Goal: Transaction & Acquisition: Purchase product/service

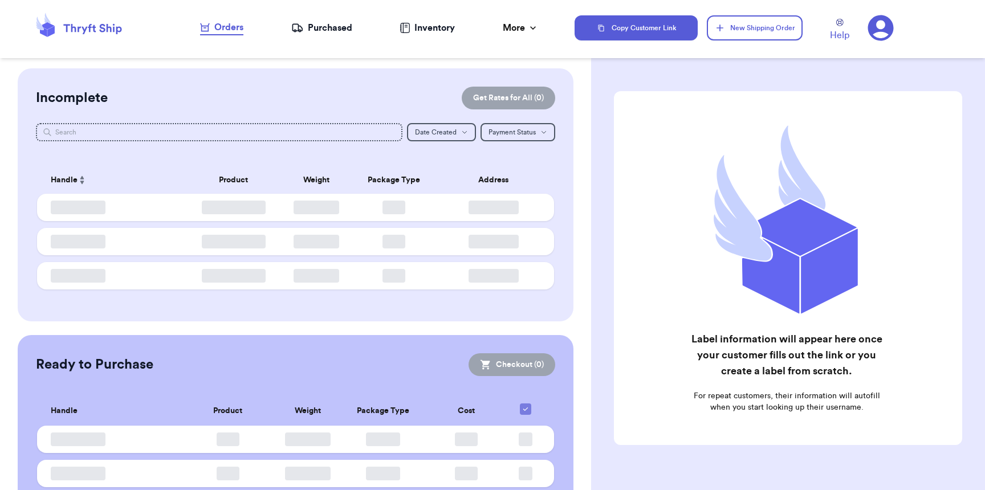
checkbox input "false"
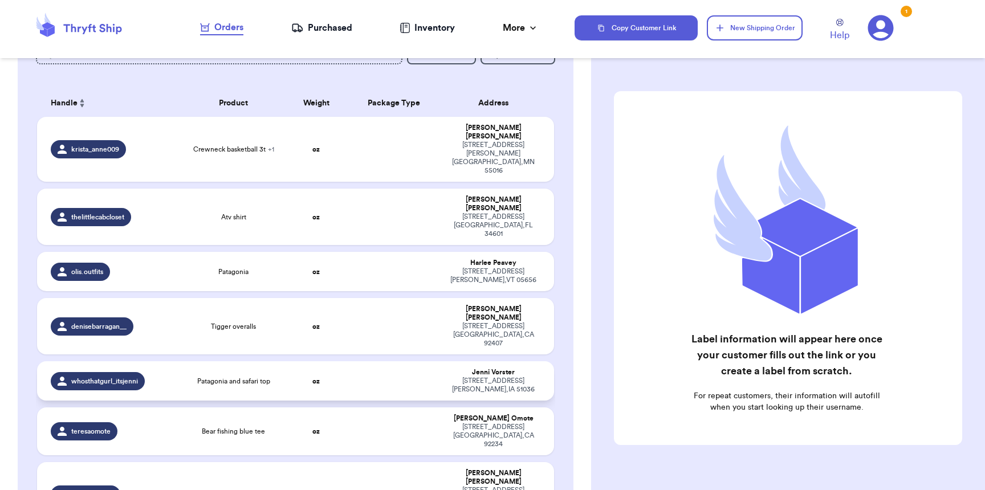
scroll to position [79, 0]
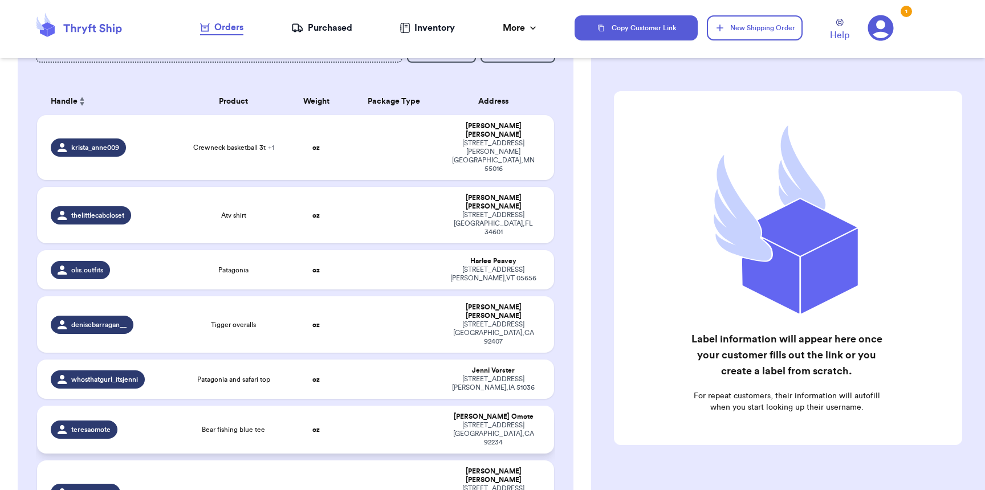
click at [182, 406] on td "Bear fishing blue tee" at bounding box center [233, 430] width 103 height 48
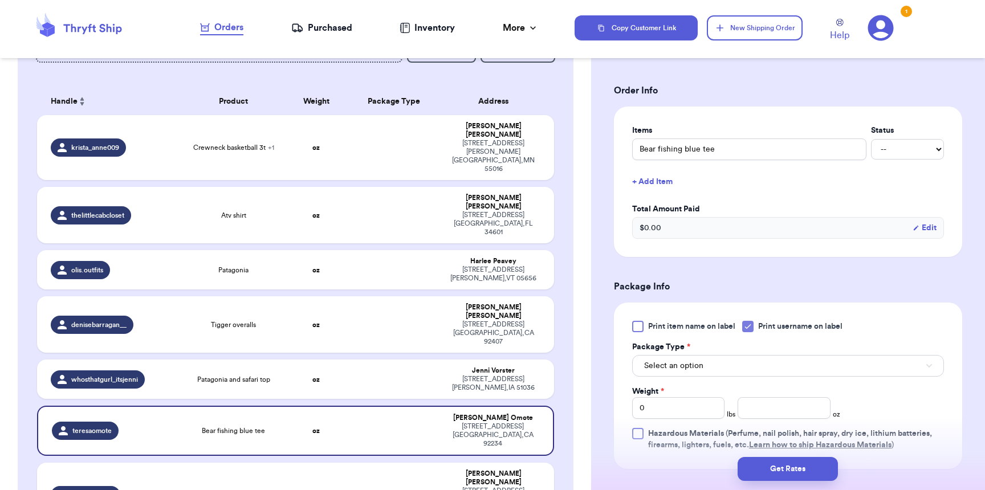
scroll to position [281, 0]
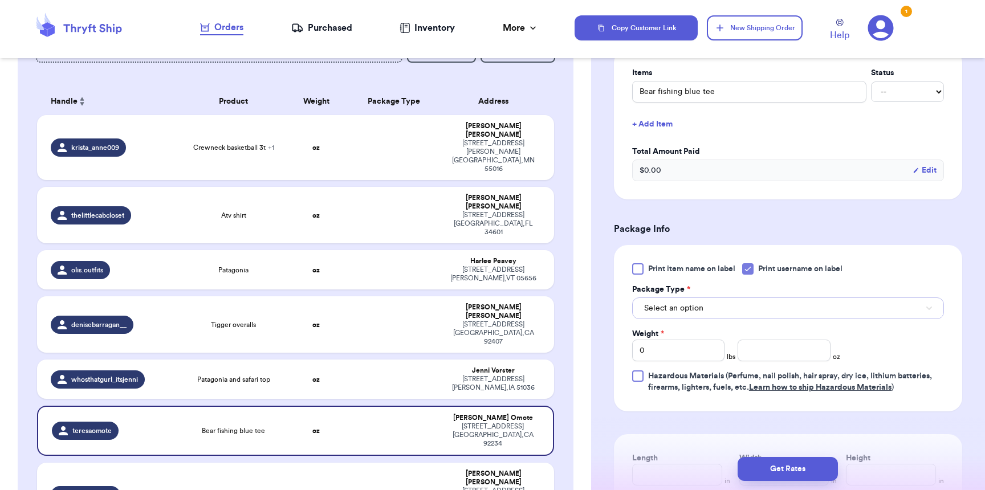
click at [695, 319] on button "Select an option" at bounding box center [788, 308] width 312 height 22
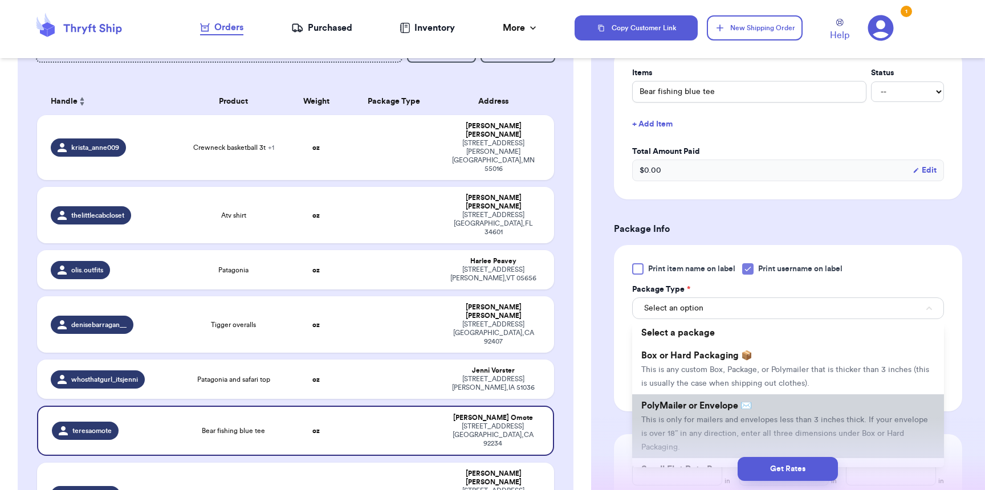
click at [692, 410] on span "PolyMailer or Envelope ✉️" at bounding box center [696, 405] width 111 height 9
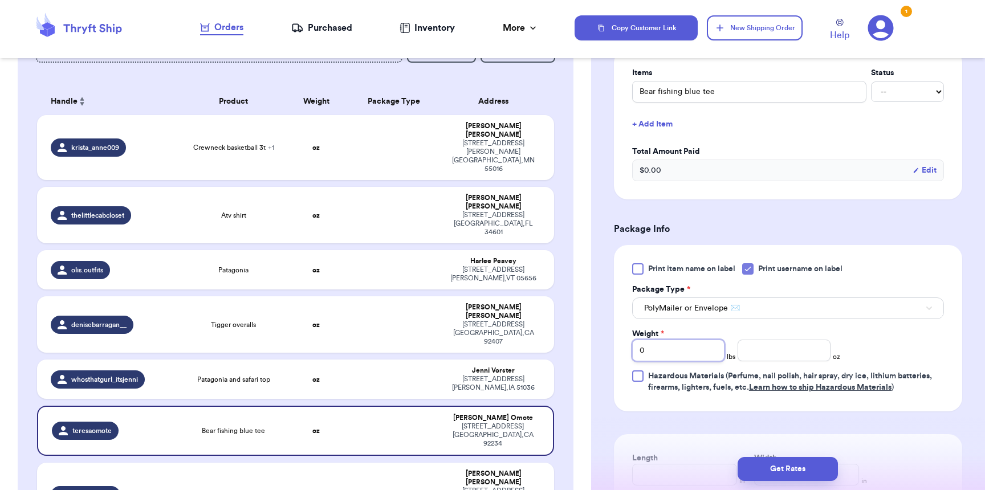
click at [680, 360] on input "0" at bounding box center [678, 351] width 92 height 22
click at [779, 352] on input "number" at bounding box center [783, 351] width 92 height 22
type input "3"
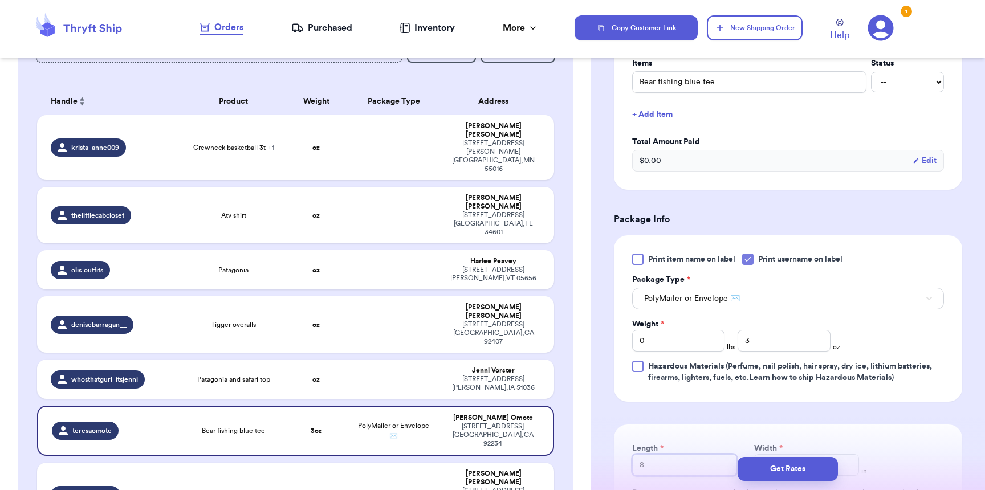
type input "8"
type input "6"
click at [801, 467] on button "Get Rates" at bounding box center [787, 469] width 100 height 24
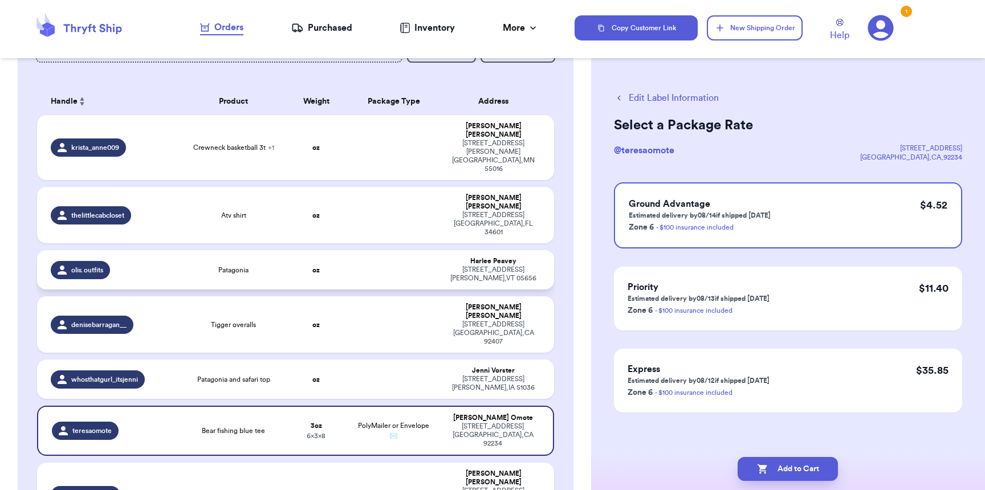
click at [207, 266] on div "Patagonia" at bounding box center [233, 270] width 89 height 9
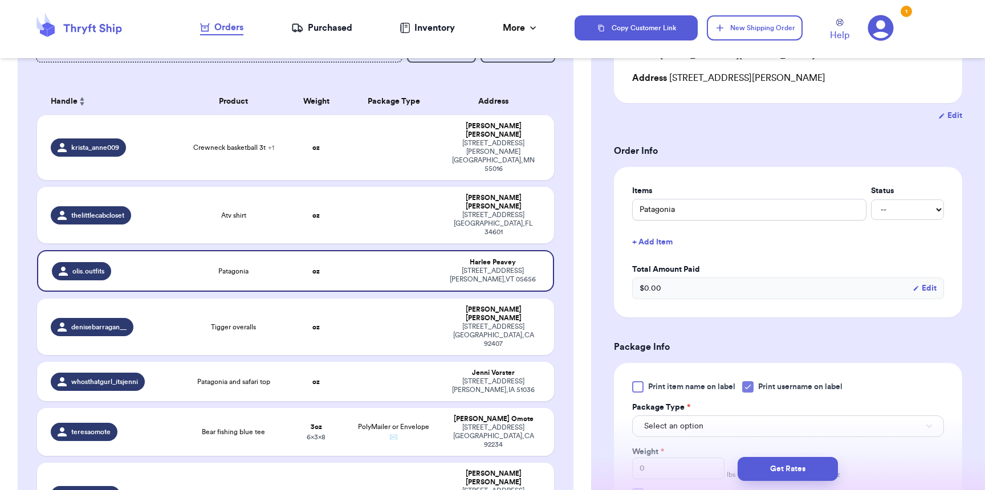
scroll to position [320, 0]
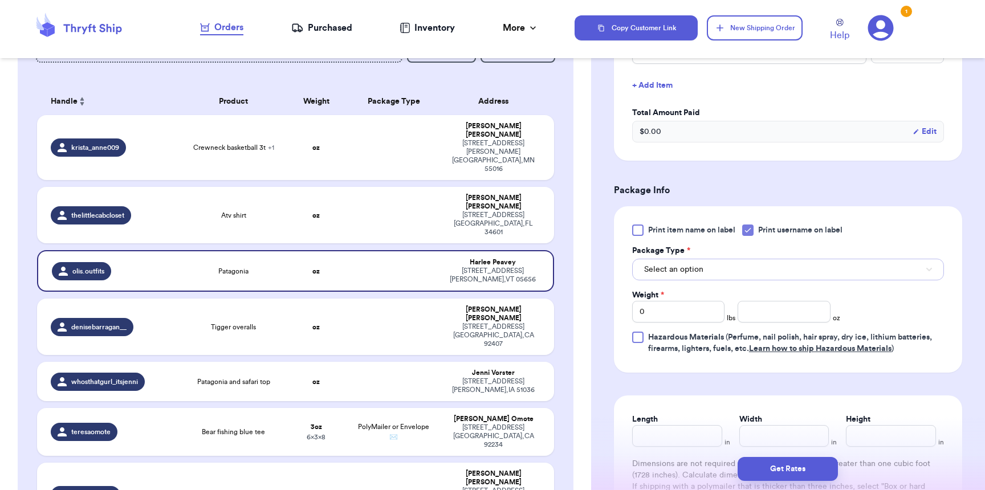
click at [711, 277] on button "Select an option" at bounding box center [788, 270] width 312 height 22
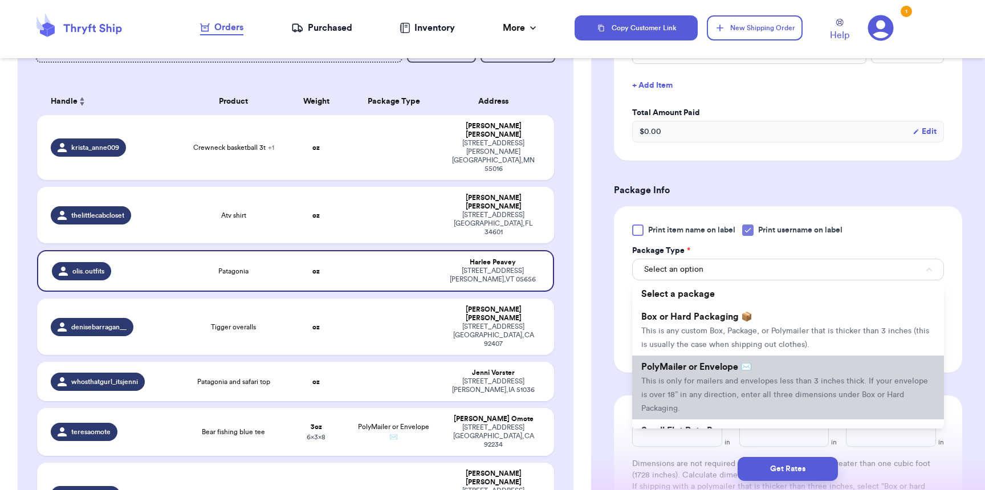
click at [704, 371] on span "PolyMailer or Envelope ✉️" at bounding box center [696, 366] width 111 height 9
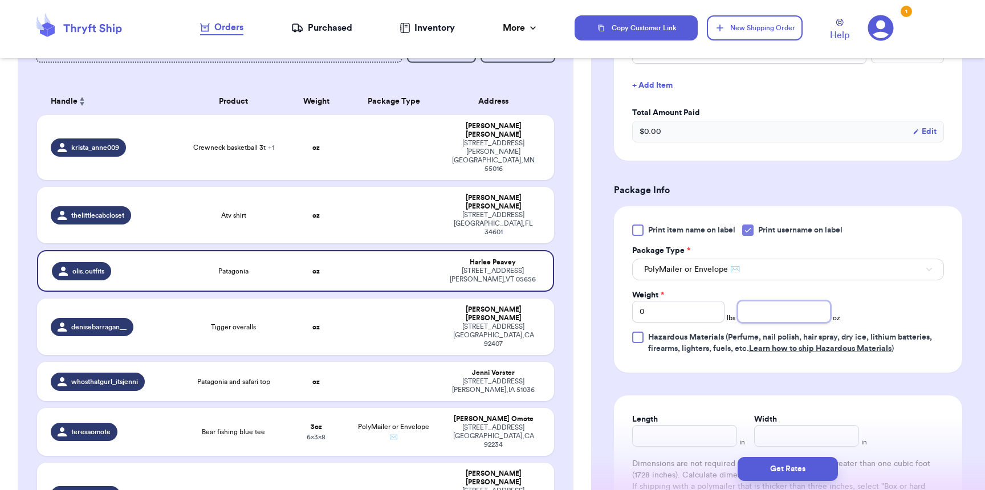
click at [779, 313] on input "number" at bounding box center [783, 312] width 92 height 22
type input "6"
type input "10"
type input "9"
click at [814, 467] on button "Get Rates" at bounding box center [787, 469] width 100 height 24
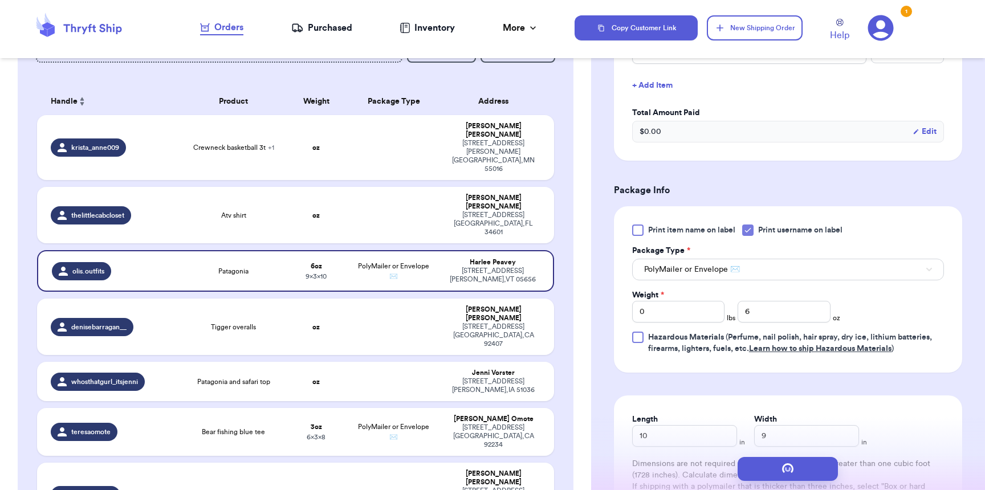
scroll to position [0, 0]
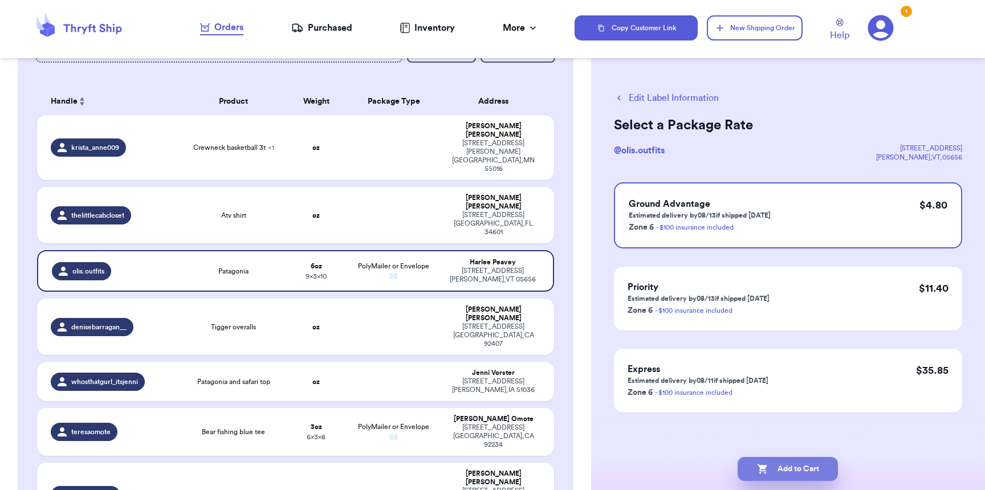
click at [821, 469] on button "Add to Cart" at bounding box center [787, 469] width 100 height 24
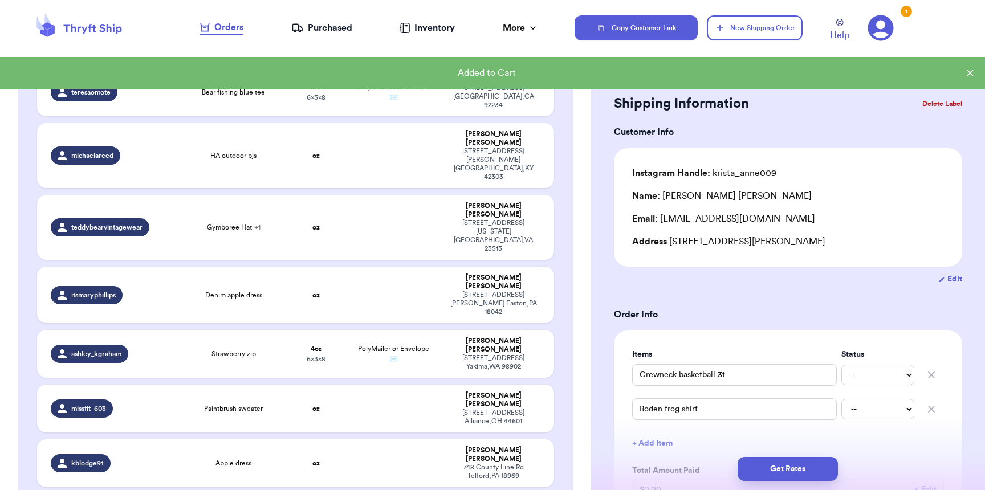
scroll to position [235, 0]
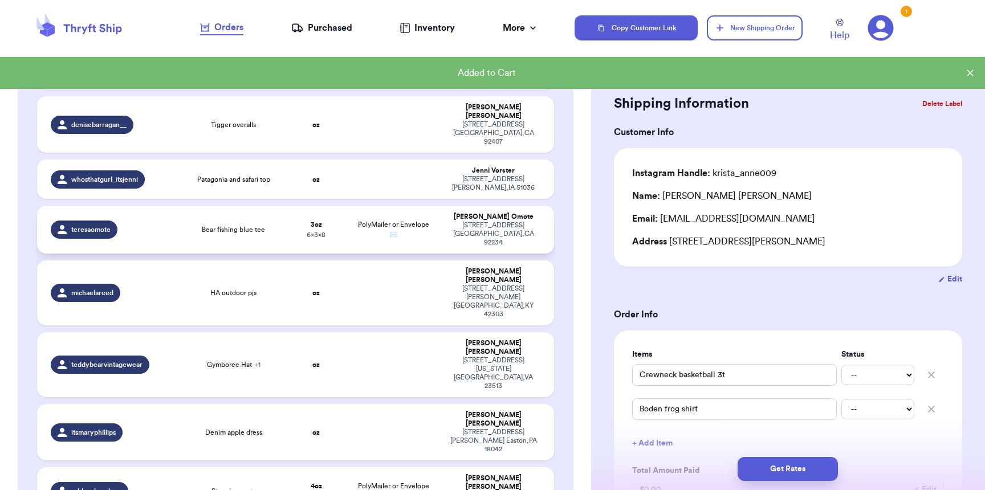
click at [426, 206] on td "PolyMailer or Envelope ✉️" at bounding box center [393, 230] width 93 height 48
type input "Bear fishing blue tee"
type input "3"
type input "8"
type input "6"
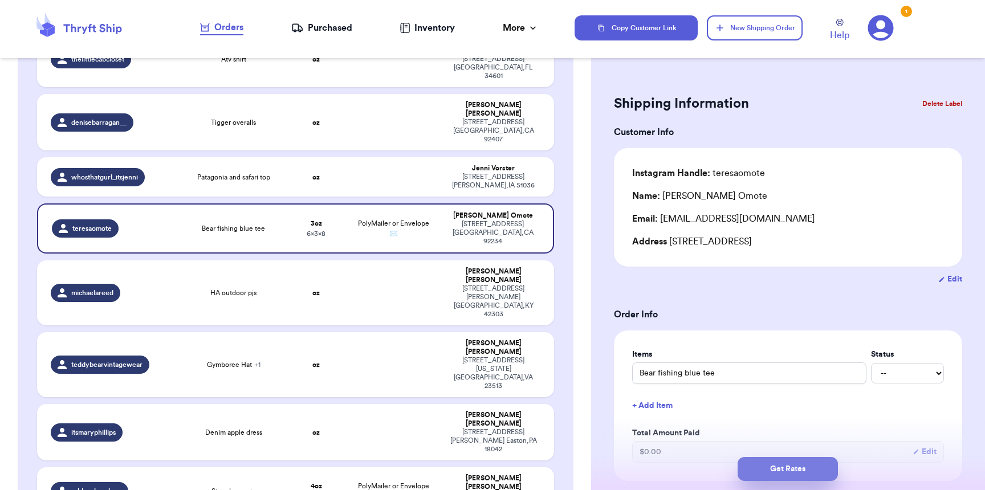
click at [802, 466] on button "Get Rates" at bounding box center [787, 469] width 100 height 24
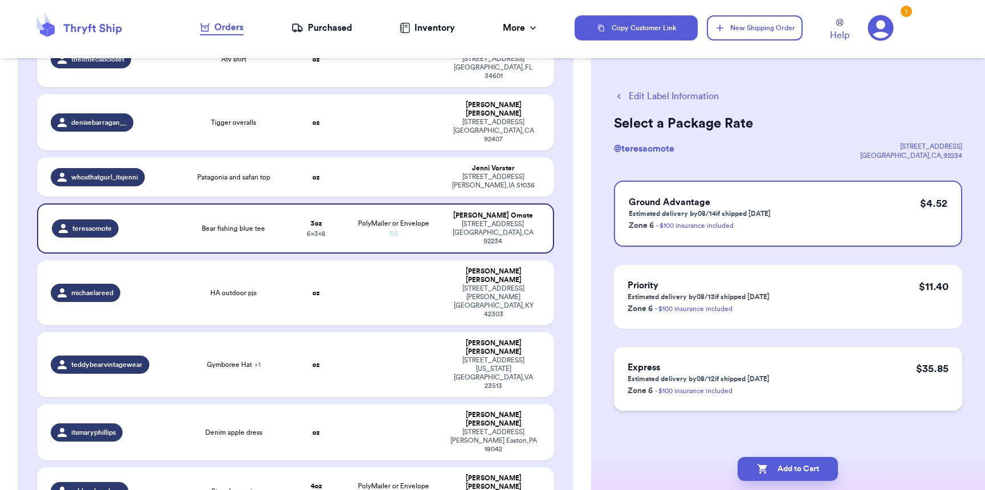
scroll to position [2, 0]
click at [805, 475] on button "Add to Cart" at bounding box center [787, 469] width 100 height 24
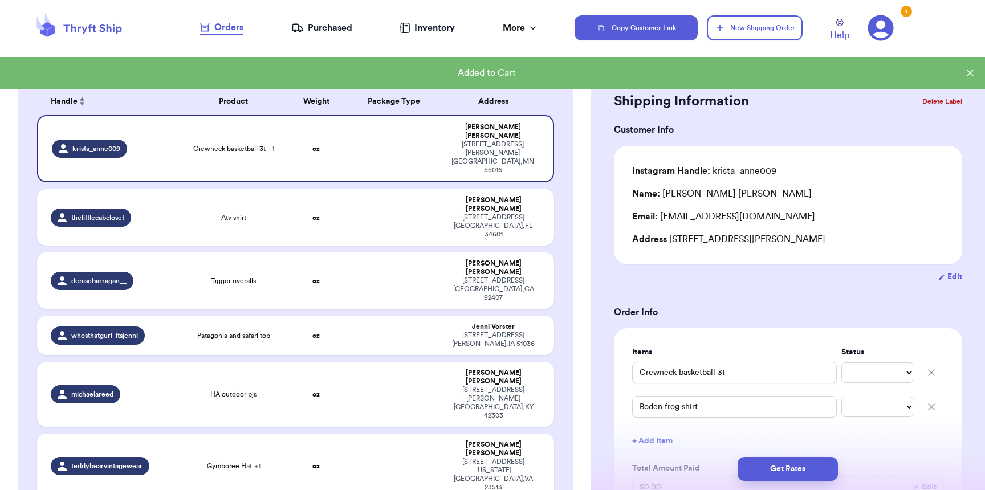
scroll to position [0, 0]
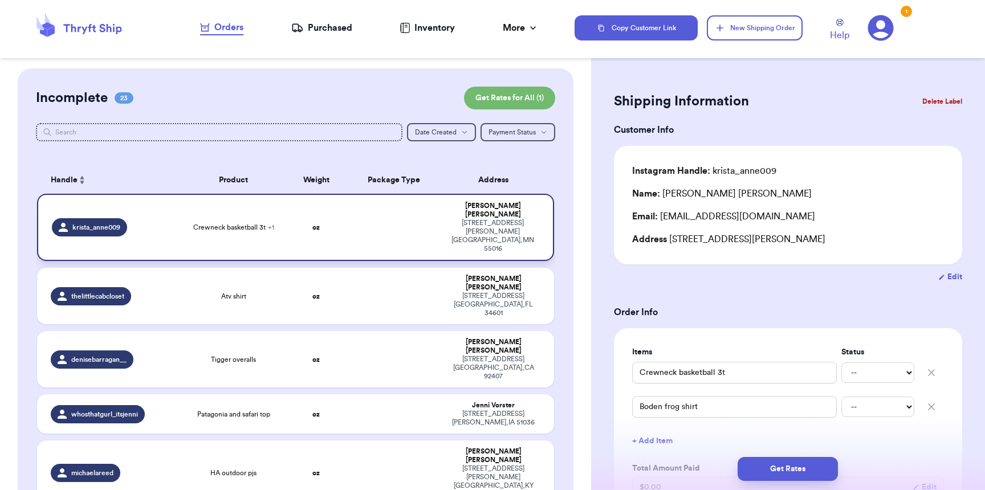
click at [385, 226] on td at bounding box center [393, 227] width 93 height 67
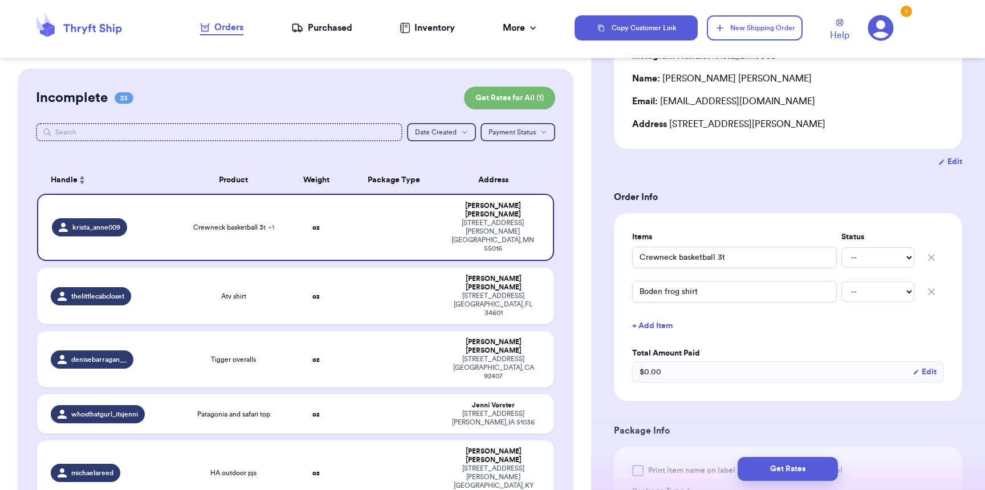
scroll to position [157, 0]
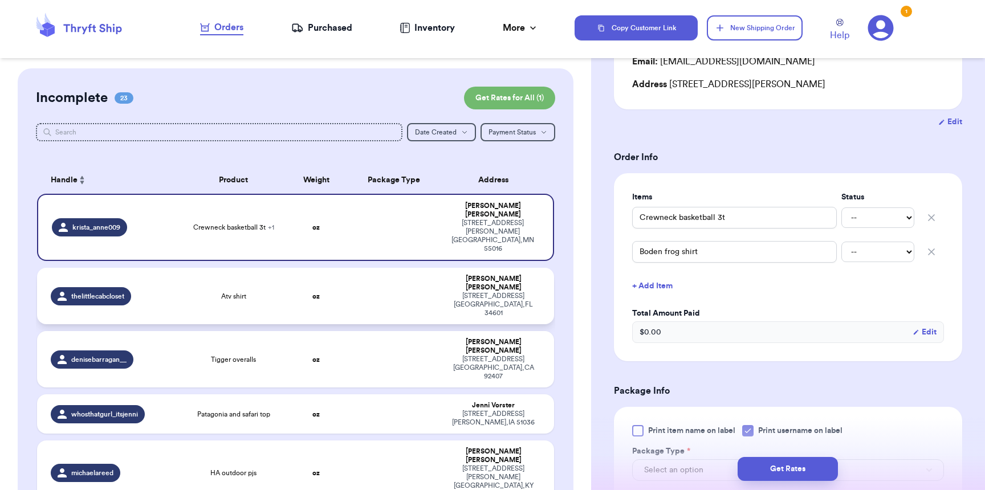
click at [378, 268] on td at bounding box center [393, 296] width 93 height 56
type input "Atv shirt"
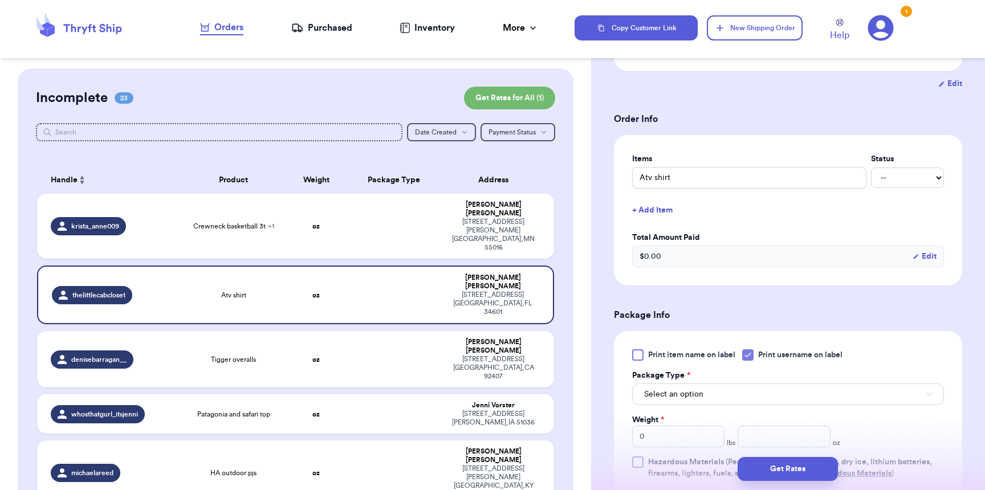
scroll to position [505, 0]
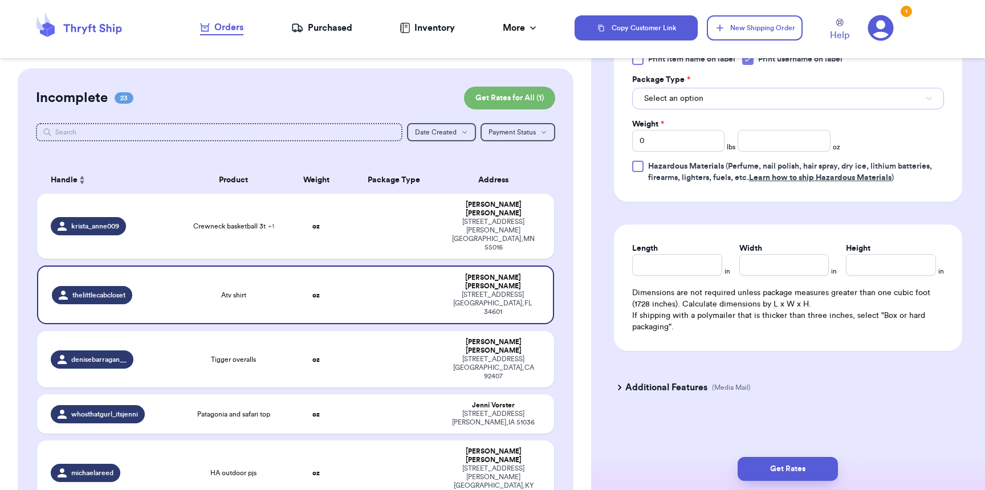
click at [668, 93] on span "Select an option" at bounding box center [673, 98] width 59 height 11
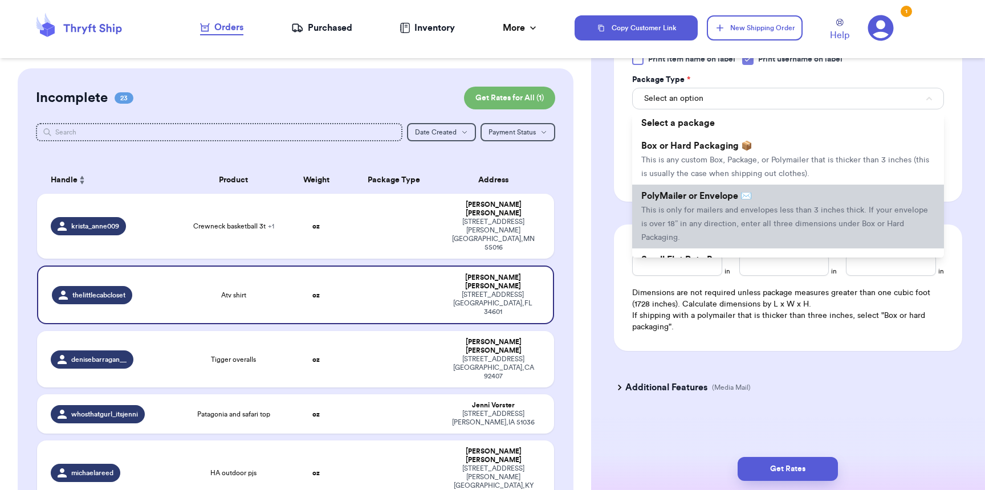
click at [689, 191] on span "PolyMailer or Envelope ✉️" at bounding box center [696, 195] width 111 height 9
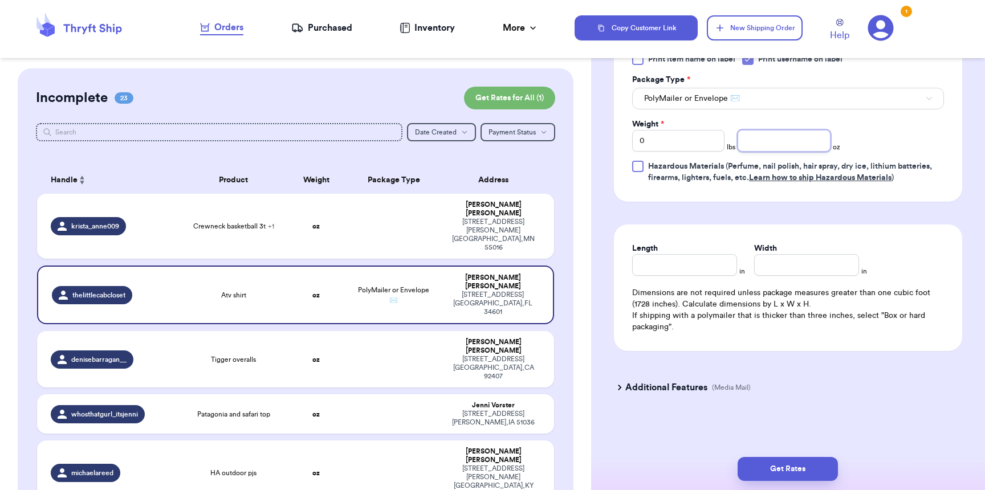
click at [754, 130] on input "number" at bounding box center [783, 141] width 92 height 22
type input "4"
type input "8"
type input "6"
click at [806, 475] on button "Get Rates" at bounding box center [787, 469] width 100 height 24
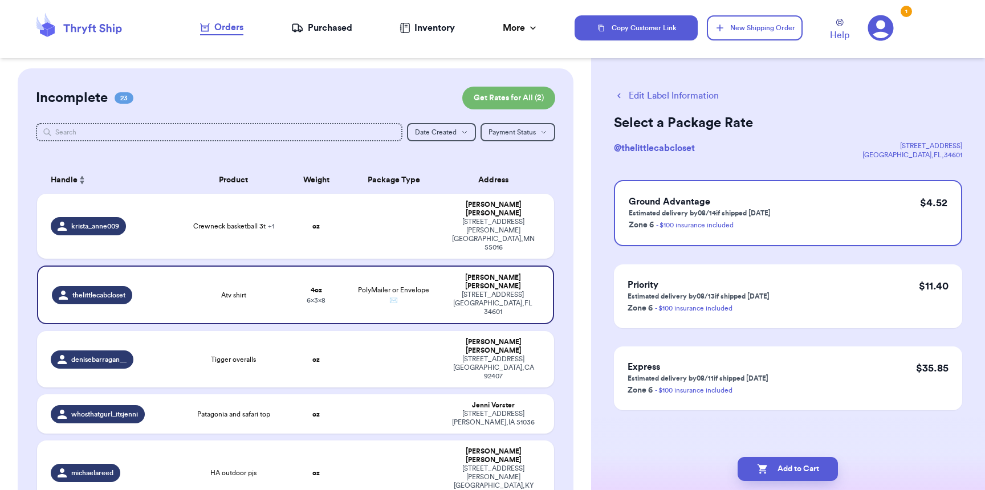
scroll to position [0, 0]
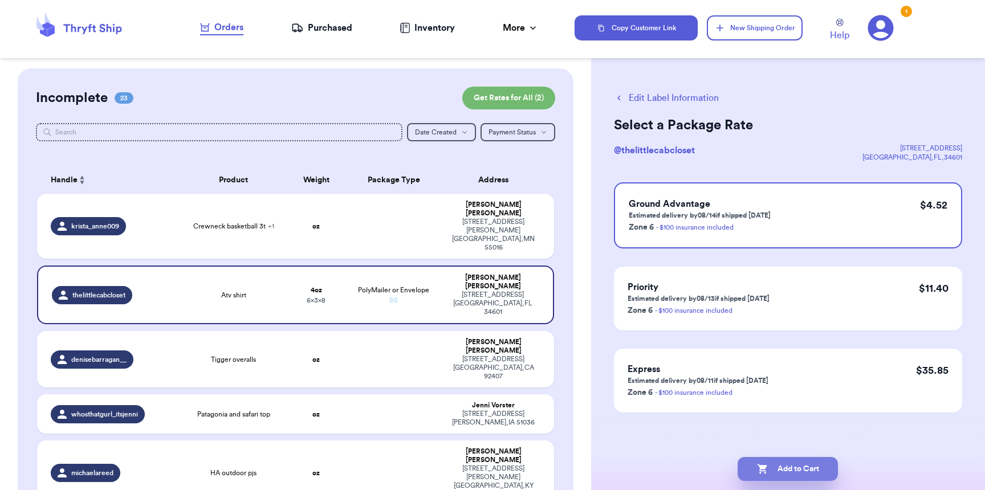
click at [809, 467] on button "Add to Cart" at bounding box center [787, 469] width 100 height 24
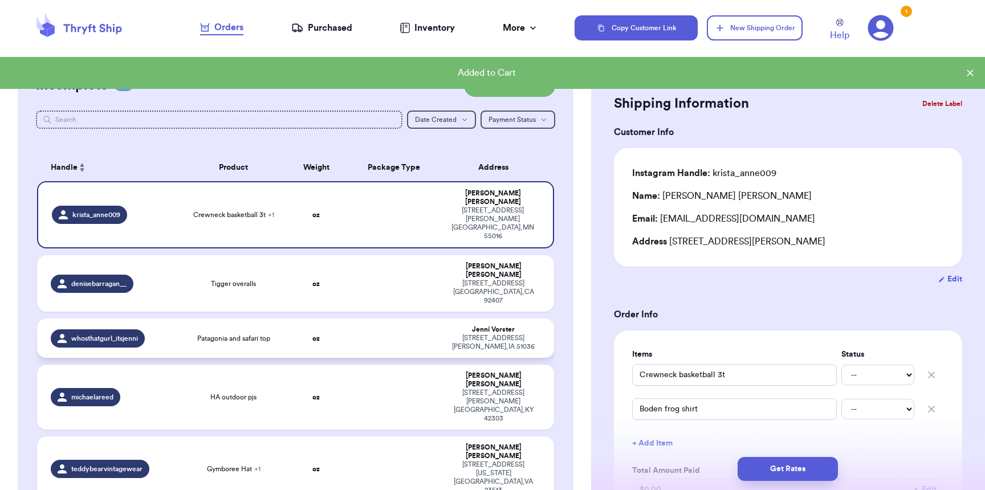
scroll to position [15, 0]
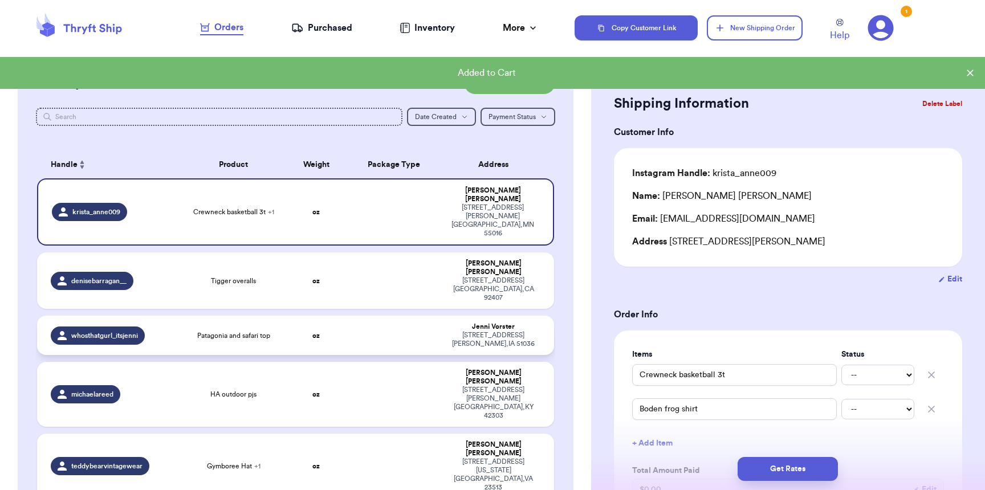
click at [397, 316] on td at bounding box center [393, 335] width 93 height 39
type input "Patagonia and safari top"
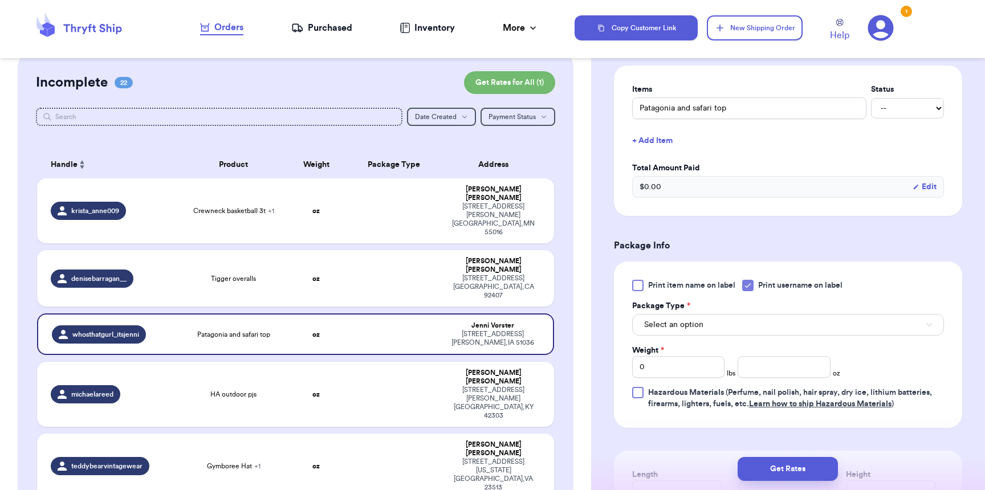
scroll to position [277, 0]
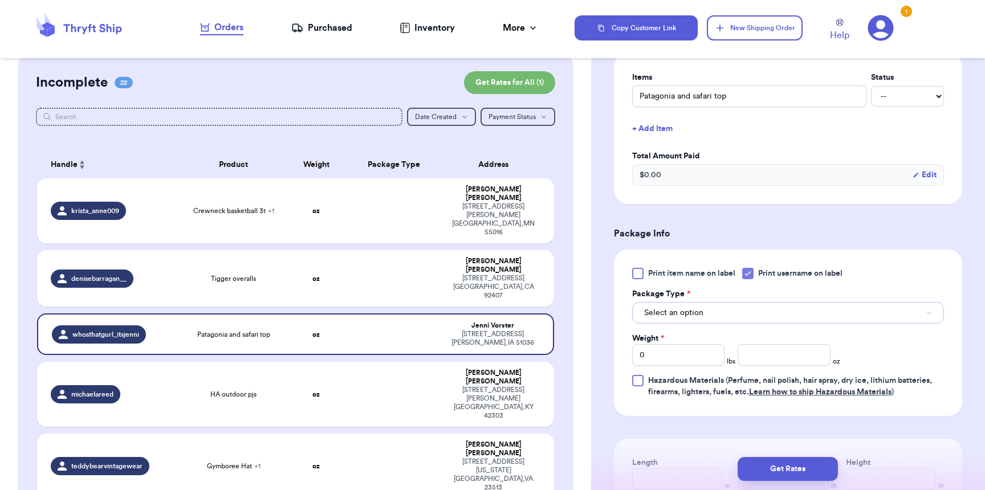
click at [693, 315] on span "Select an option" at bounding box center [673, 312] width 59 height 11
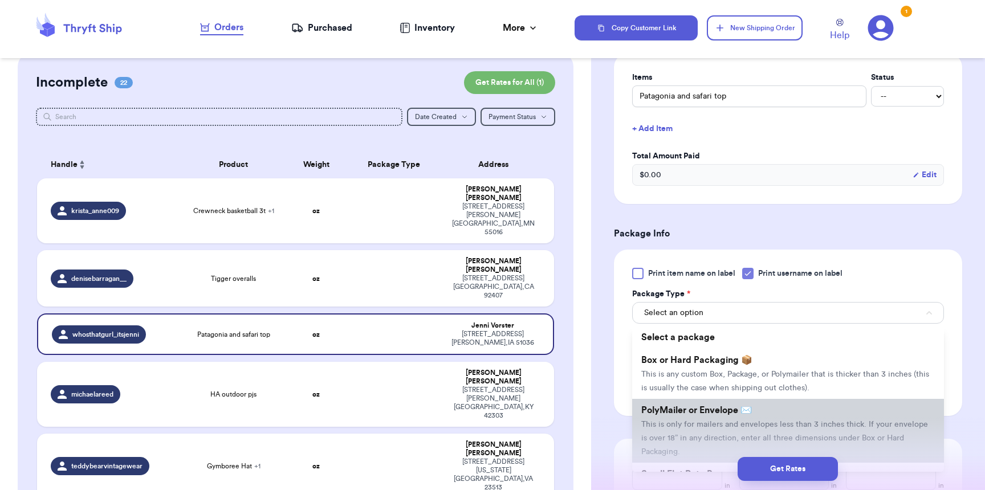
click at [695, 414] on span "PolyMailer or Envelope ✉️" at bounding box center [696, 410] width 111 height 9
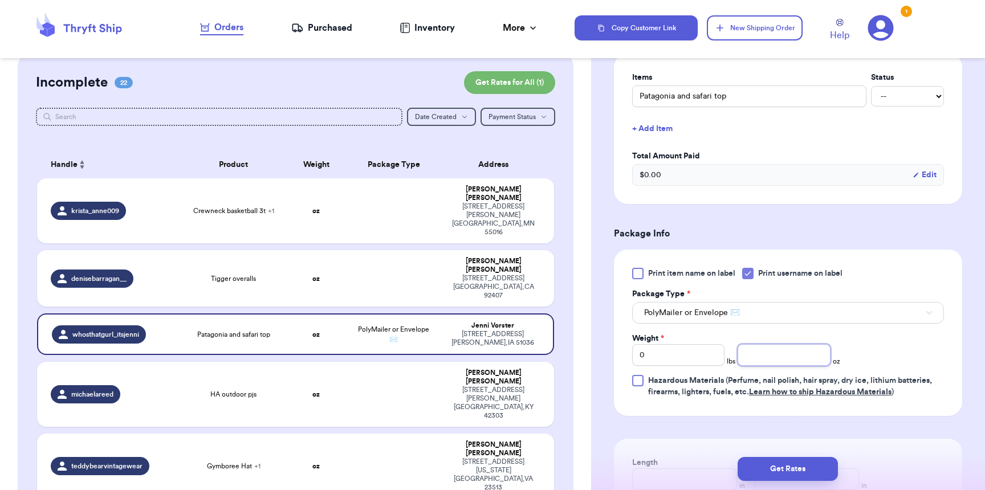
click at [806, 359] on input "number" at bounding box center [783, 355] width 92 height 22
type input "9"
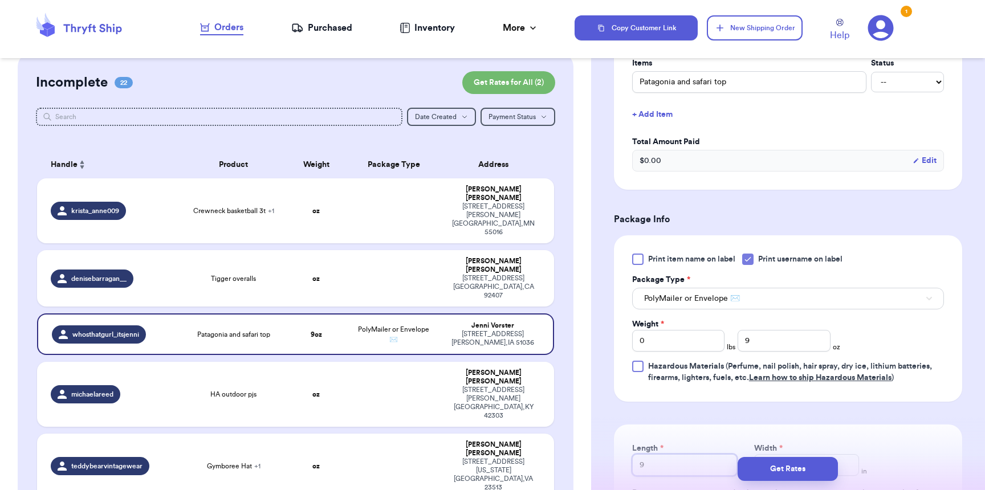
type input "9"
type input "8"
click at [780, 455] on div "Get Rates" at bounding box center [788, 469] width 394 height 42
click at [781, 459] on button "Get Rates" at bounding box center [787, 469] width 100 height 24
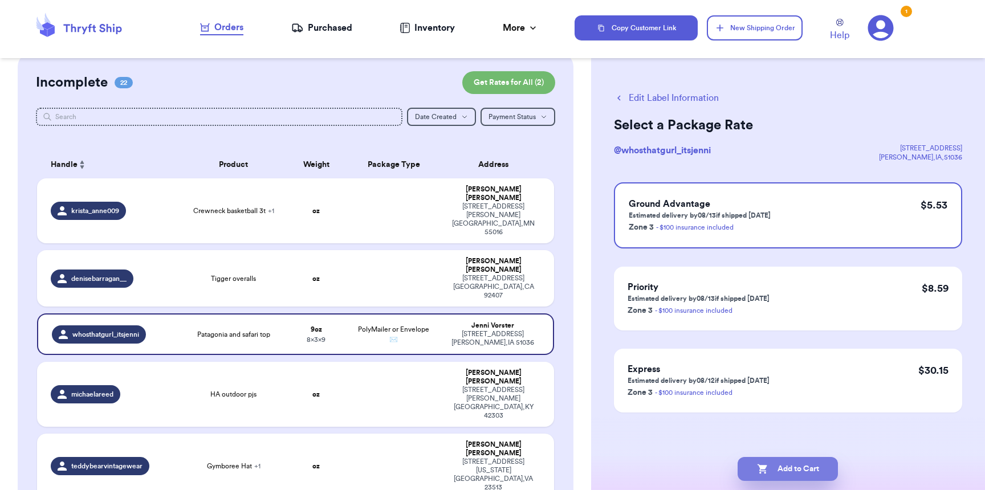
click at [788, 462] on button "Add to Cart" at bounding box center [787, 469] width 100 height 24
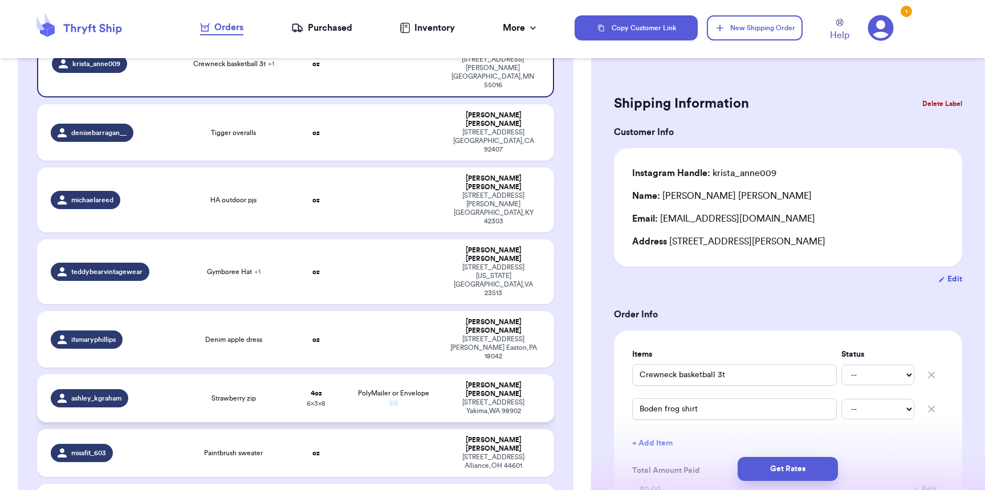
scroll to position [163, 0]
click at [171, 191] on div "michaelareed" at bounding box center [113, 200] width 124 height 18
type input "HA outdoor pjs"
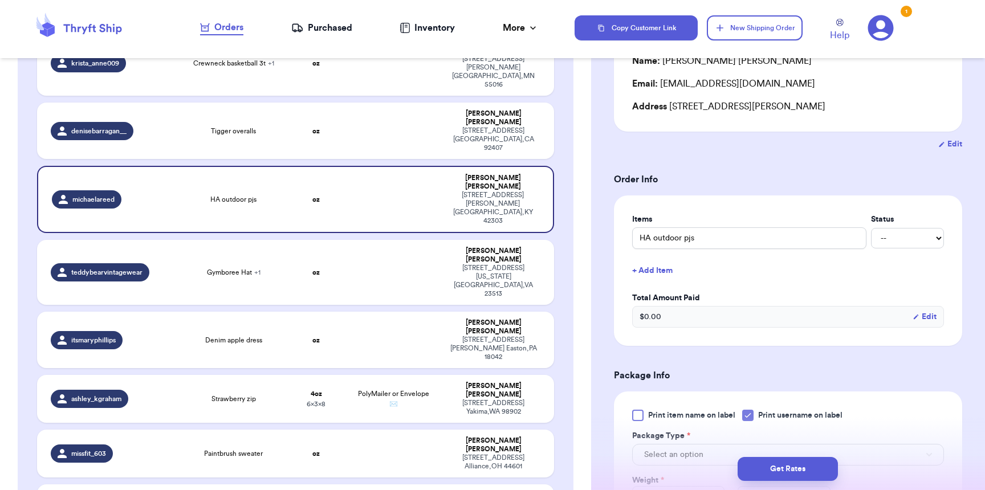
scroll to position [307, 0]
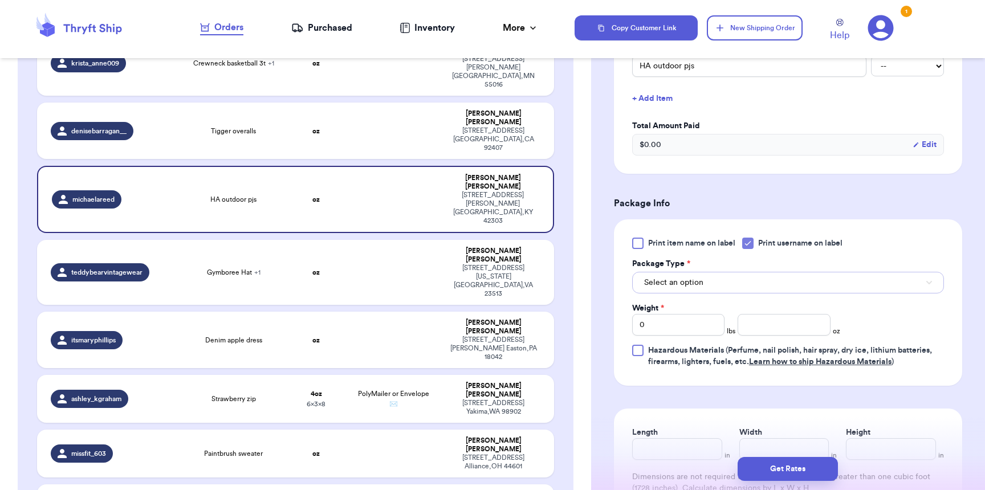
click at [724, 289] on button "Select an option" at bounding box center [788, 283] width 312 height 22
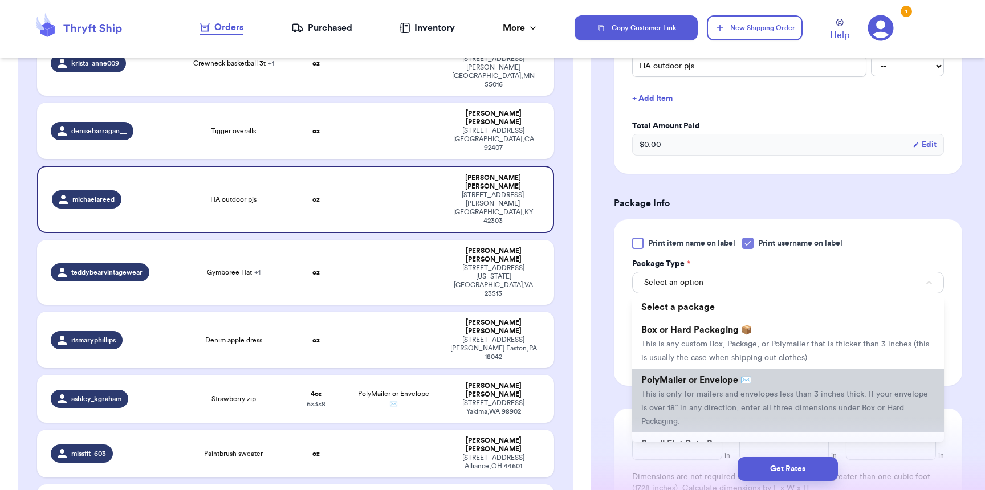
click at [700, 374] on li "PolyMailer or Envelope ✉️ This is only for mailers and envelopes less than 3 in…" at bounding box center [788, 401] width 312 height 64
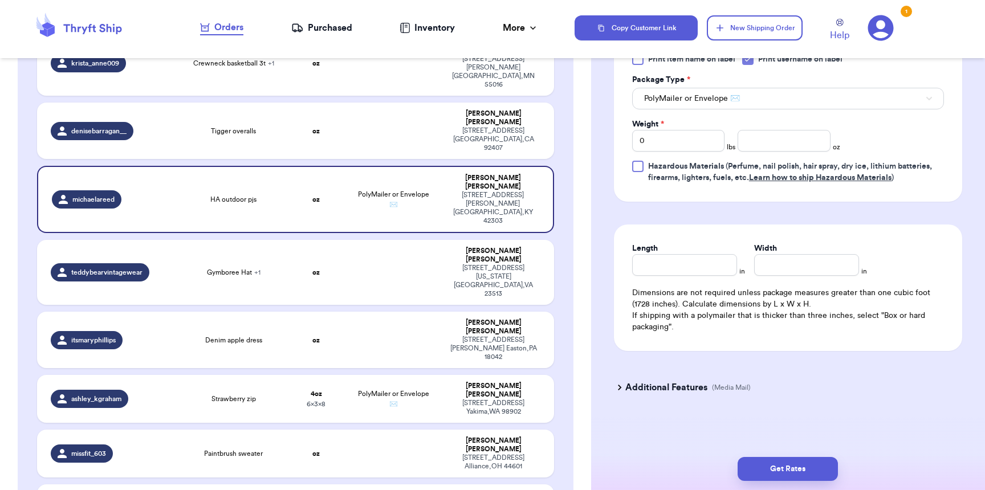
scroll to position [479, 0]
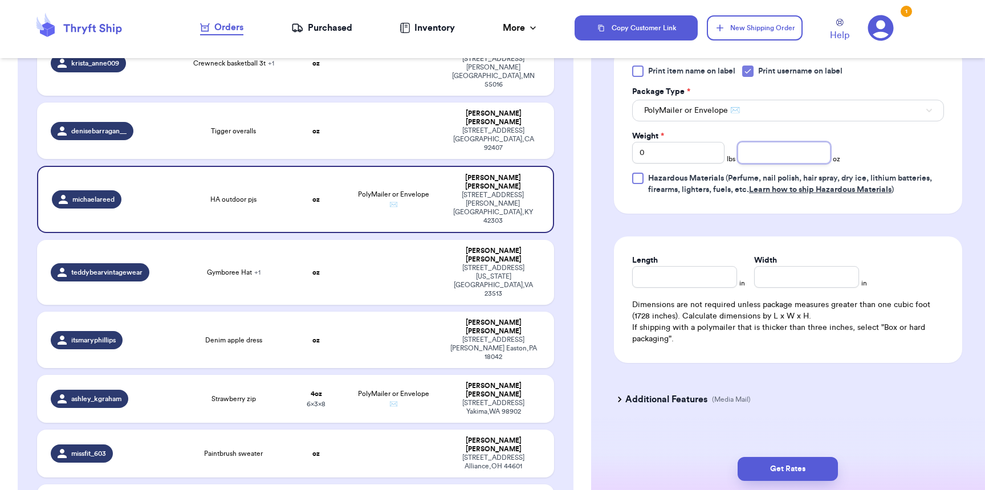
click at [767, 161] on input "number" at bounding box center [783, 153] width 92 height 22
type input "9"
type input "7"
click at [795, 466] on button "Get Rates" at bounding box center [787, 469] width 100 height 24
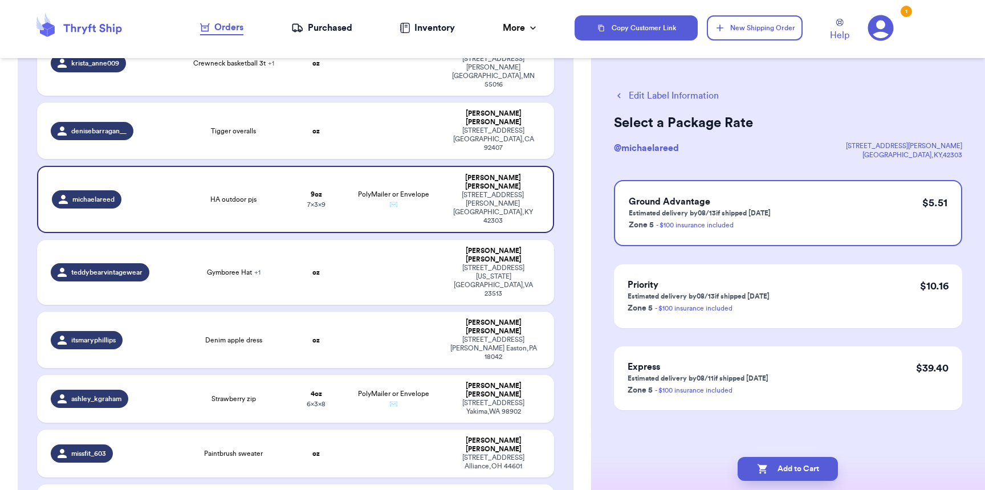
scroll to position [0, 0]
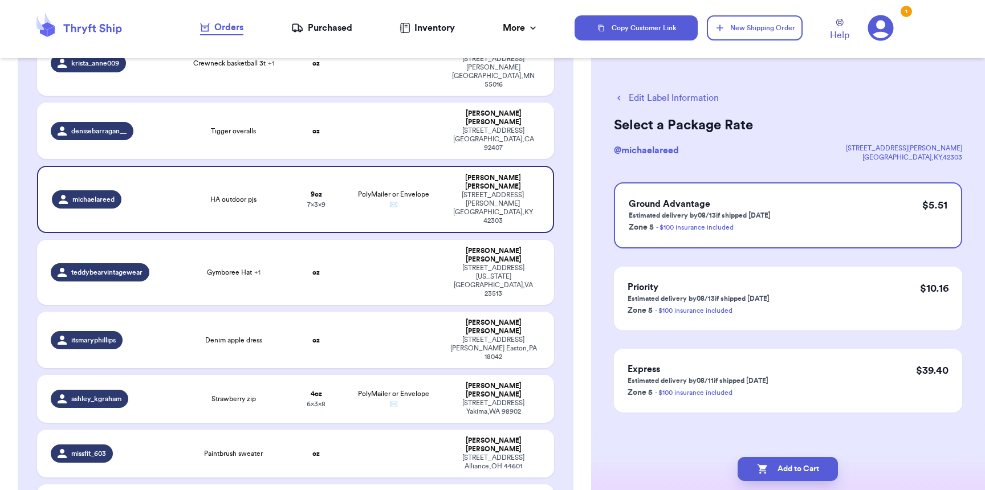
click at [648, 95] on button "Edit Label Information" at bounding box center [666, 98] width 105 height 14
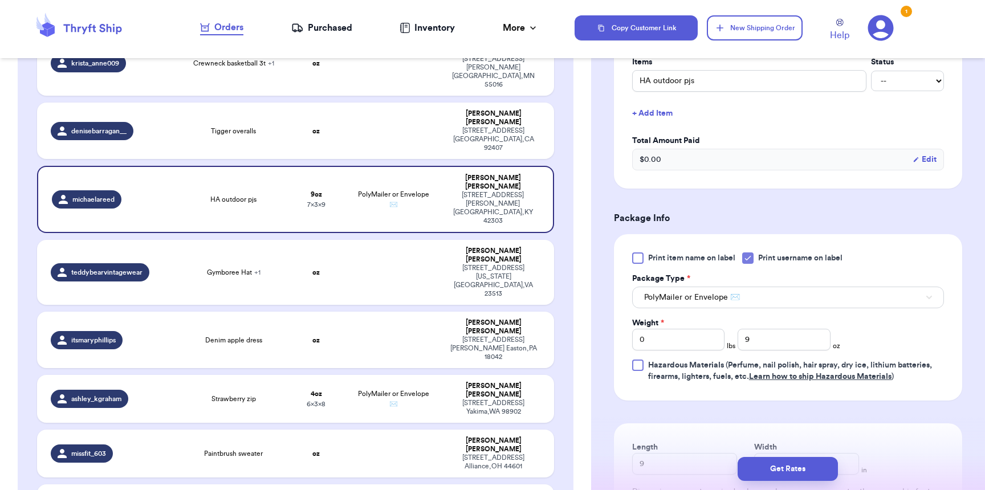
scroll to position [339, 0]
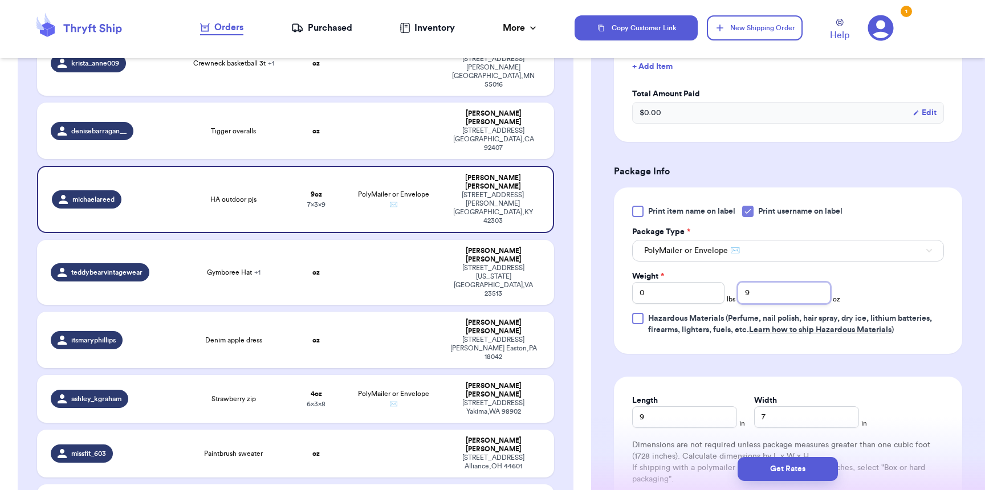
click at [795, 303] on input "9" at bounding box center [783, 293] width 92 height 22
type input "8"
click at [816, 466] on button "Get Rates" at bounding box center [787, 469] width 100 height 24
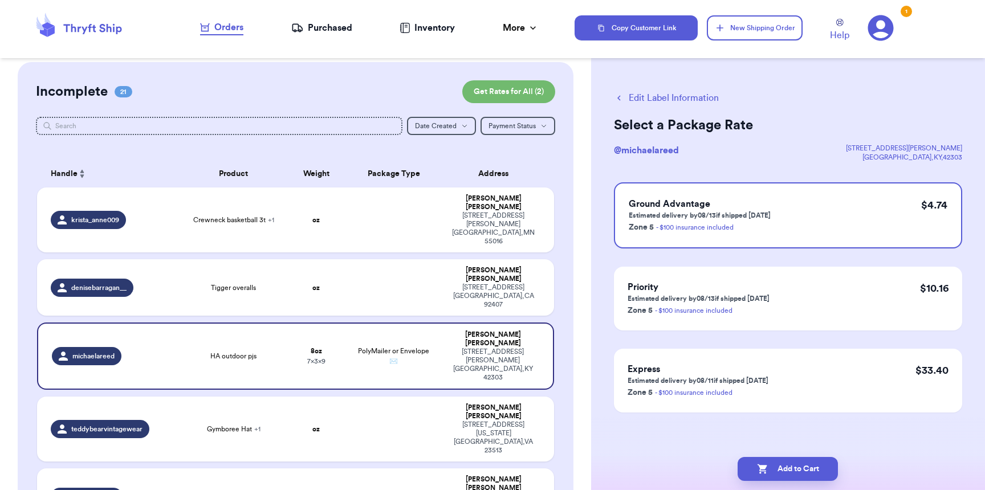
scroll to position [0, 0]
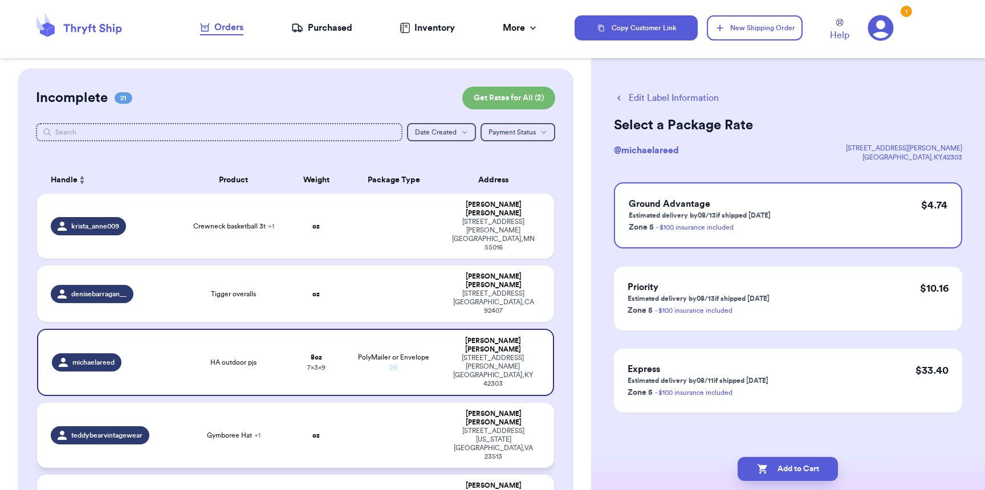
click at [146, 426] on div "teddybearvintagewear" at bounding box center [100, 435] width 99 height 18
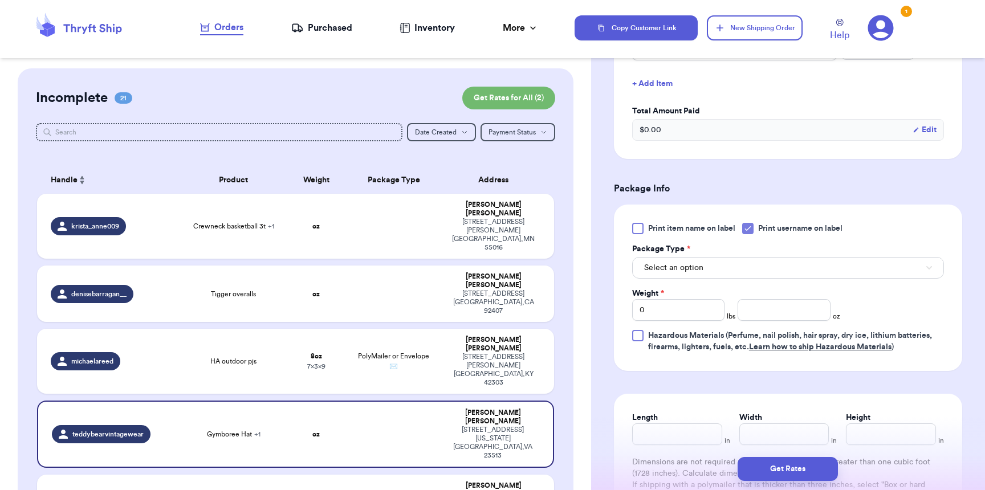
scroll to position [475, 0]
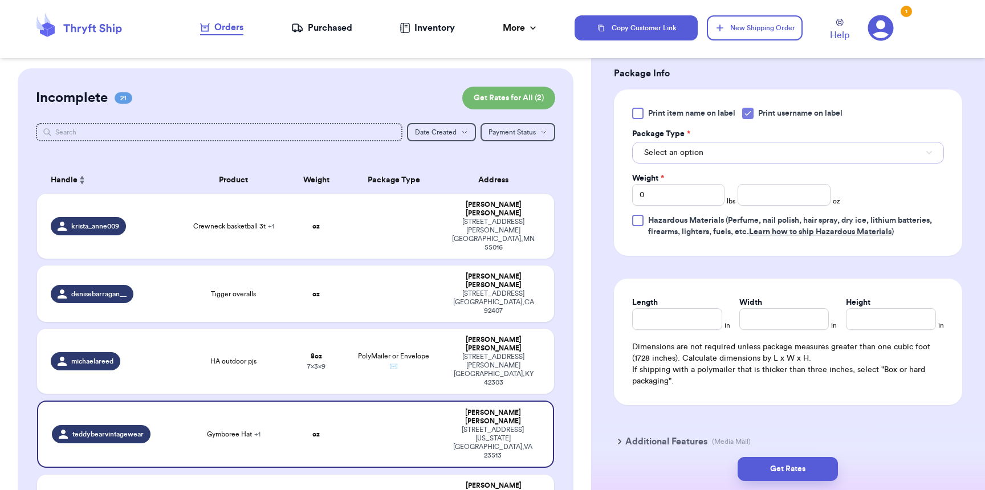
click at [680, 145] on button "Select an option" at bounding box center [788, 153] width 312 height 22
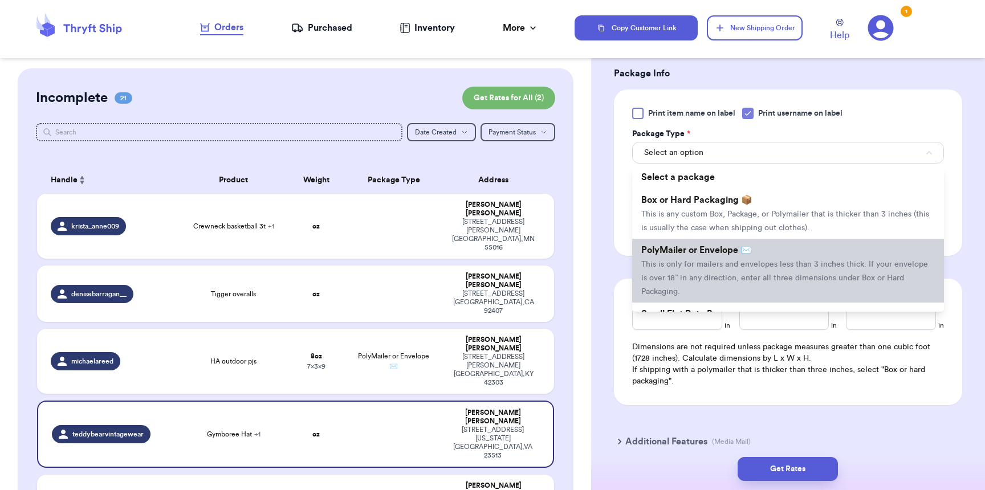
click at [699, 253] on span "PolyMailer or Envelope ✉️" at bounding box center [696, 250] width 111 height 9
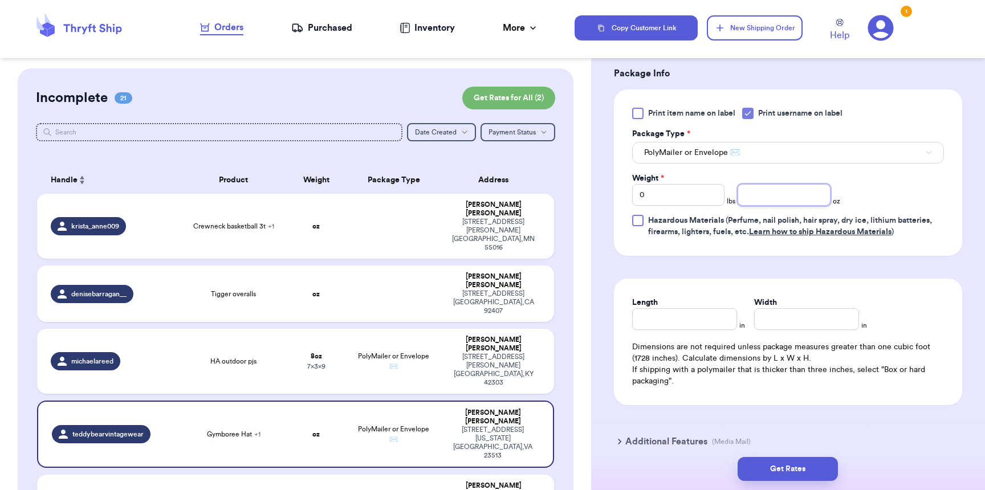
click at [814, 197] on input "number" at bounding box center [783, 195] width 92 height 22
type input "2"
type input "10"
type input "8"
click at [810, 471] on button "Get Rates" at bounding box center [787, 469] width 100 height 24
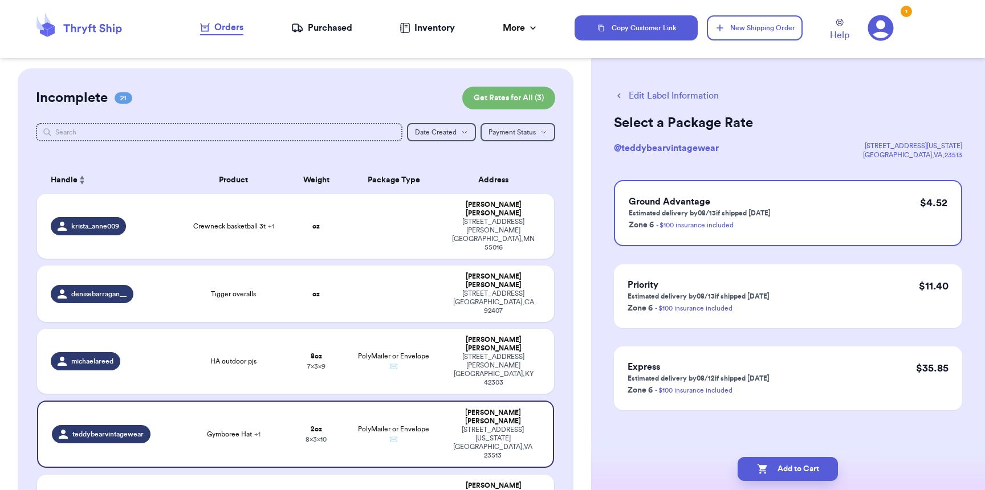
scroll to position [0, 0]
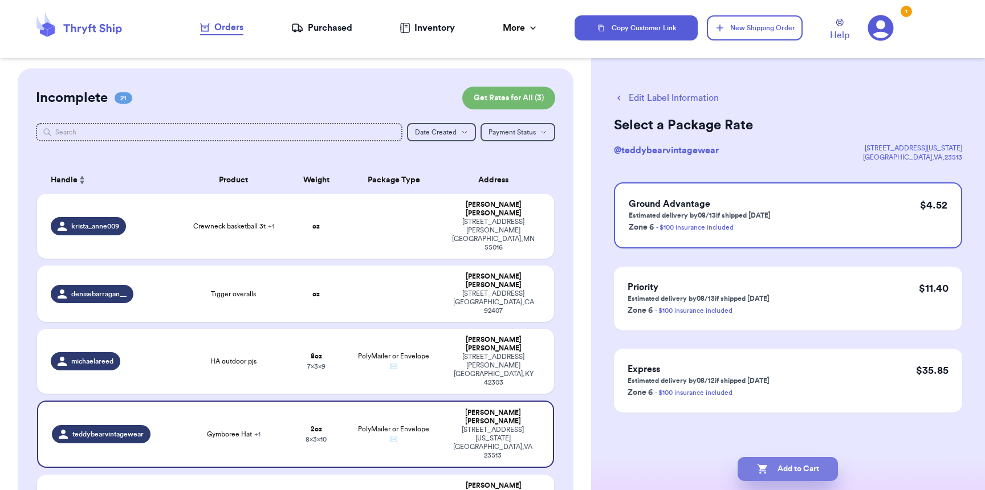
click at [814, 472] on button "Add to Cart" at bounding box center [787, 469] width 100 height 24
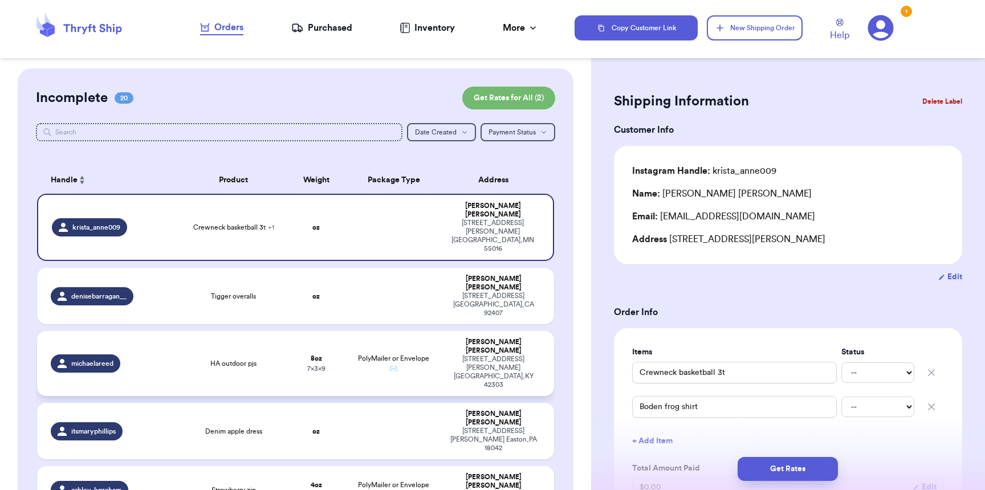
click at [198, 359] on div "HA outdoor pjs" at bounding box center [233, 363] width 89 height 9
type input "HA outdoor pjs"
type input "8"
type input "9"
type input "7"
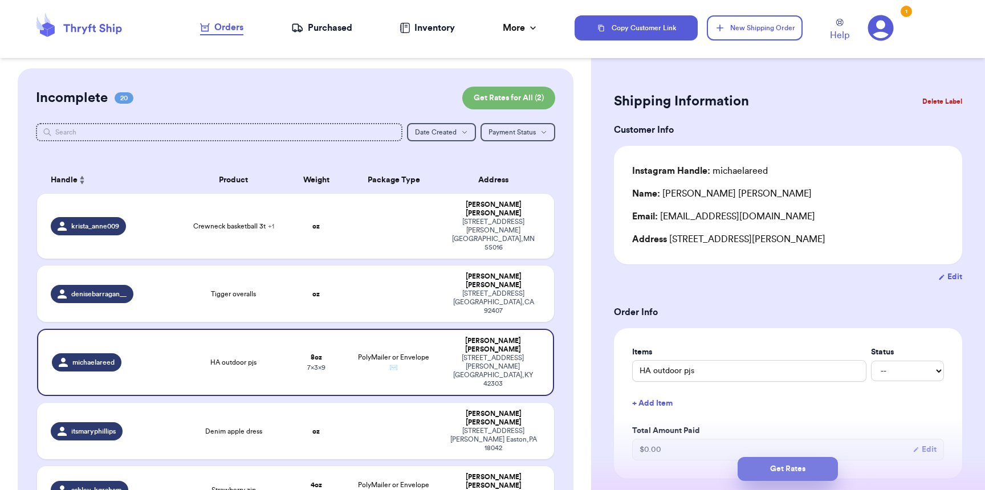
click at [809, 471] on button "Get Rates" at bounding box center [787, 469] width 100 height 24
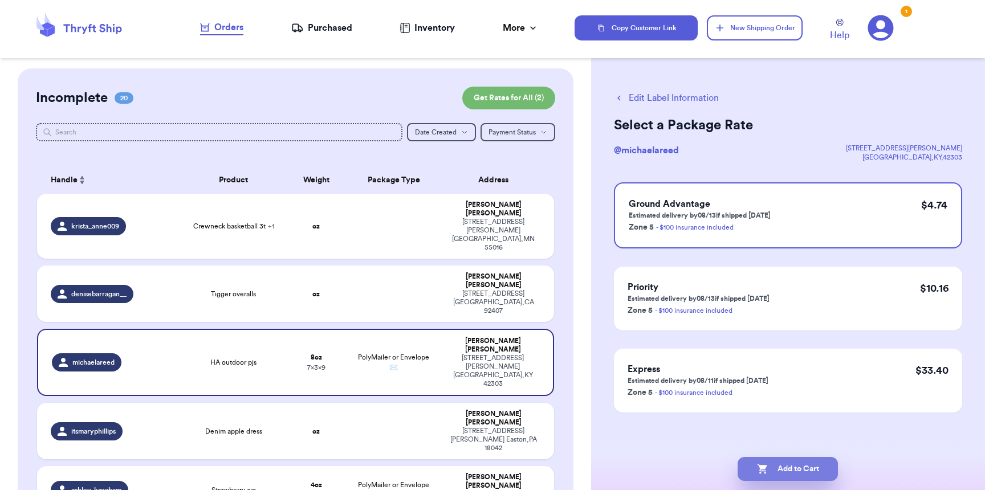
click at [799, 462] on button "Add to Cart" at bounding box center [787, 469] width 100 height 24
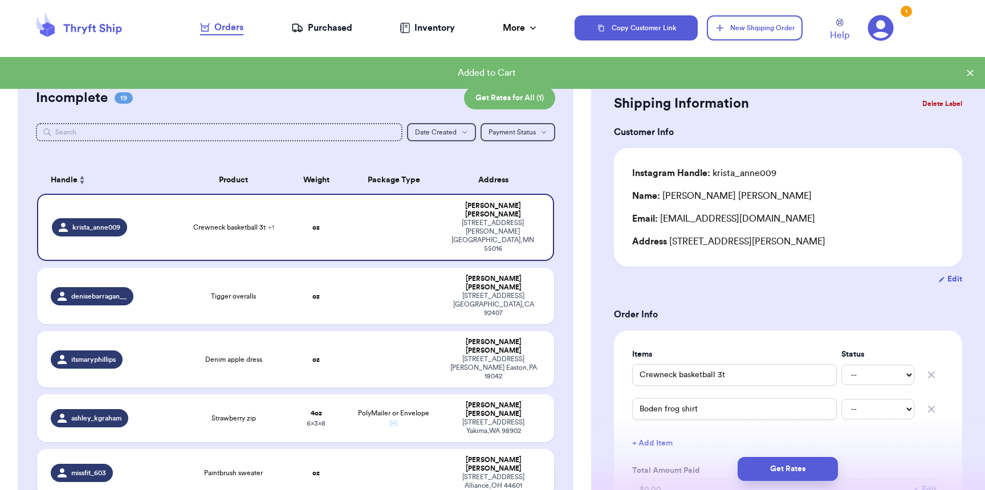
click at [371, 449] on td at bounding box center [393, 473] width 93 height 48
type input "Paintbrush sweater"
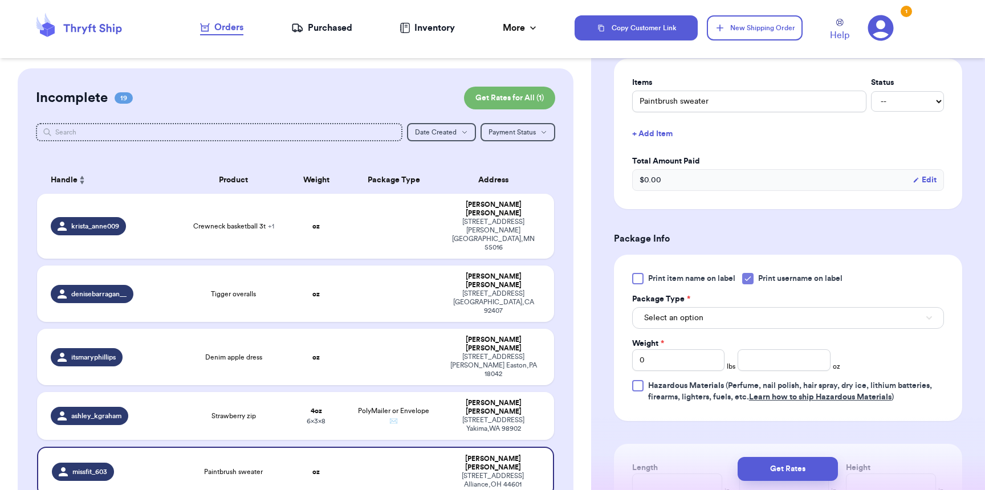
scroll to position [272, 0]
click at [688, 317] on span "Select an option" at bounding box center [673, 317] width 59 height 11
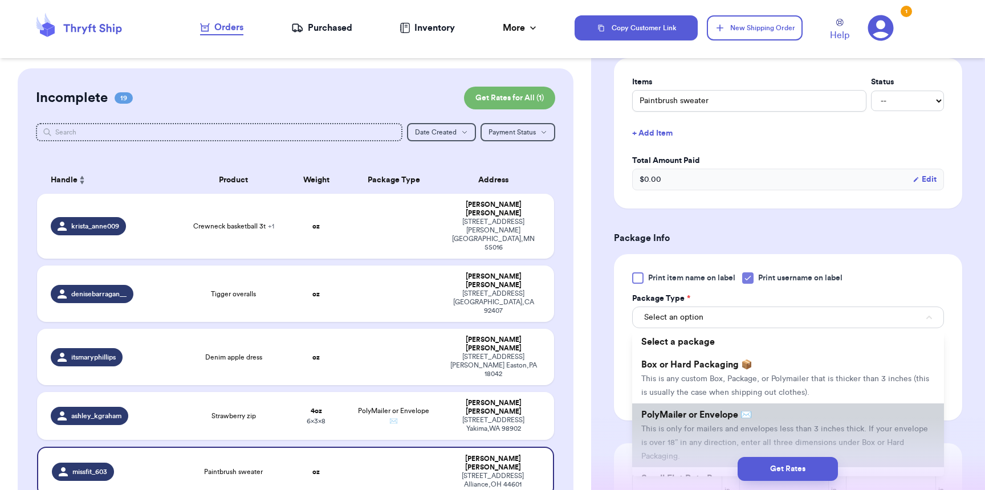
click at [682, 419] on span "PolyMailer or Envelope ✉️" at bounding box center [696, 414] width 111 height 9
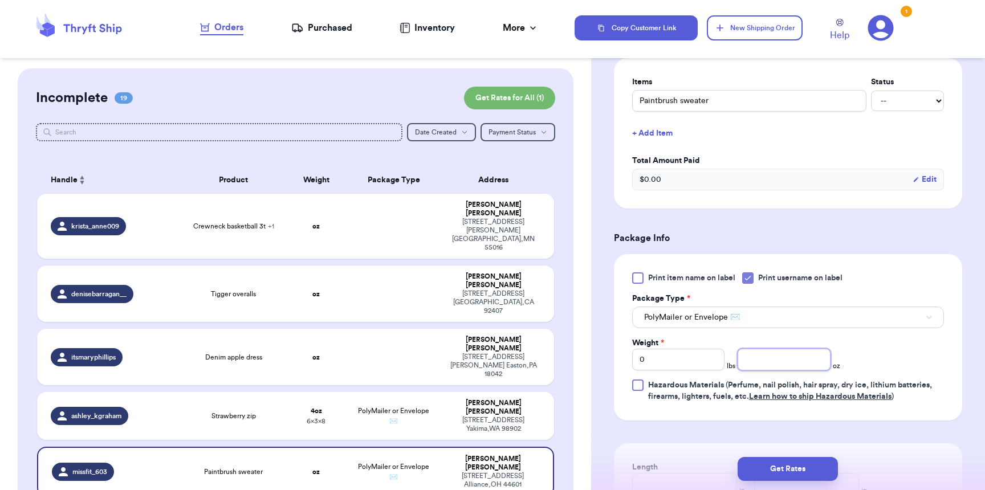
click at [755, 370] on input "number" at bounding box center [783, 360] width 92 height 22
type input "5"
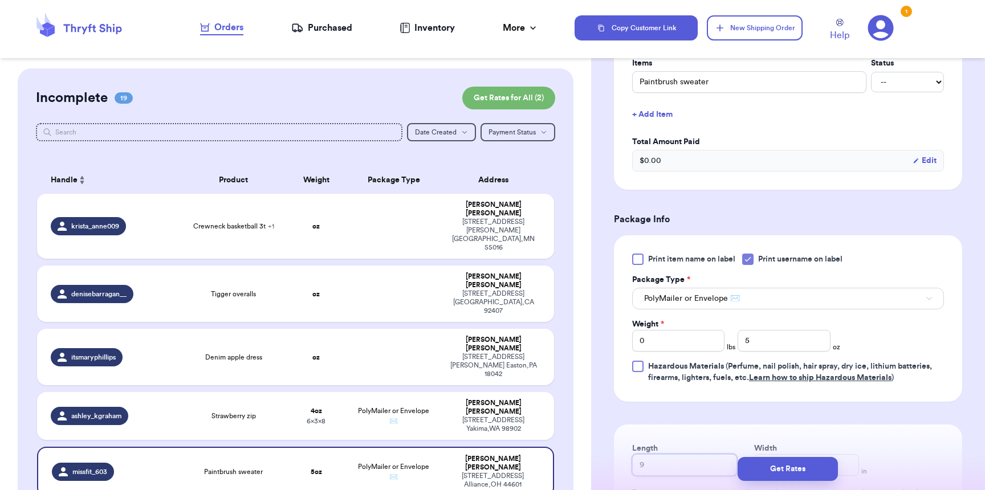
type input "9"
type input "7"
click at [818, 473] on button "Get Rates" at bounding box center [787, 469] width 100 height 24
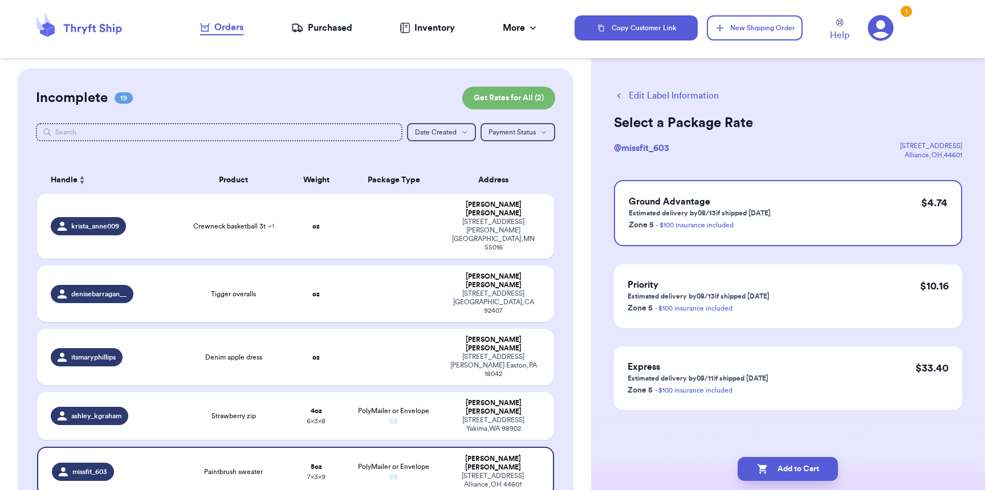
scroll to position [0, 0]
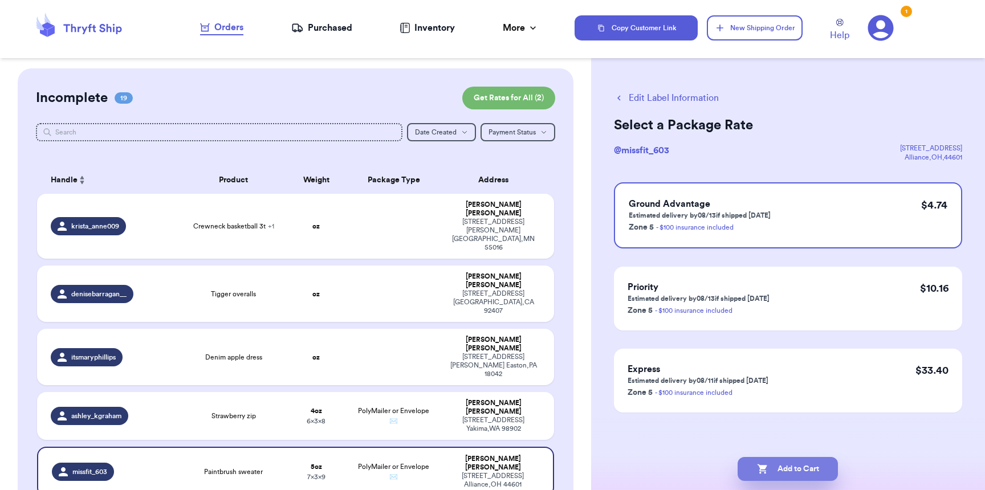
click at [824, 469] on button "Add to Cart" at bounding box center [787, 469] width 100 height 24
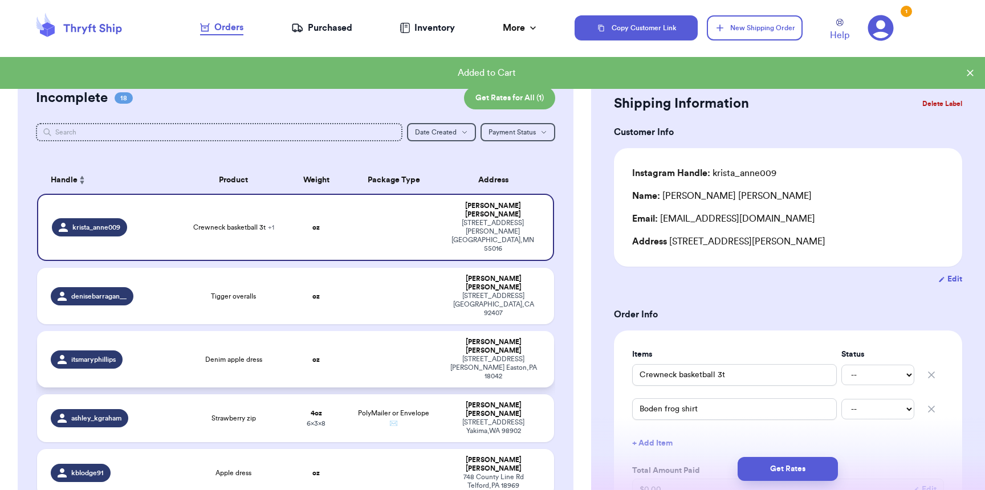
click at [240, 331] on td "Denim apple dress" at bounding box center [233, 359] width 103 height 56
type input "Denim apple dress"
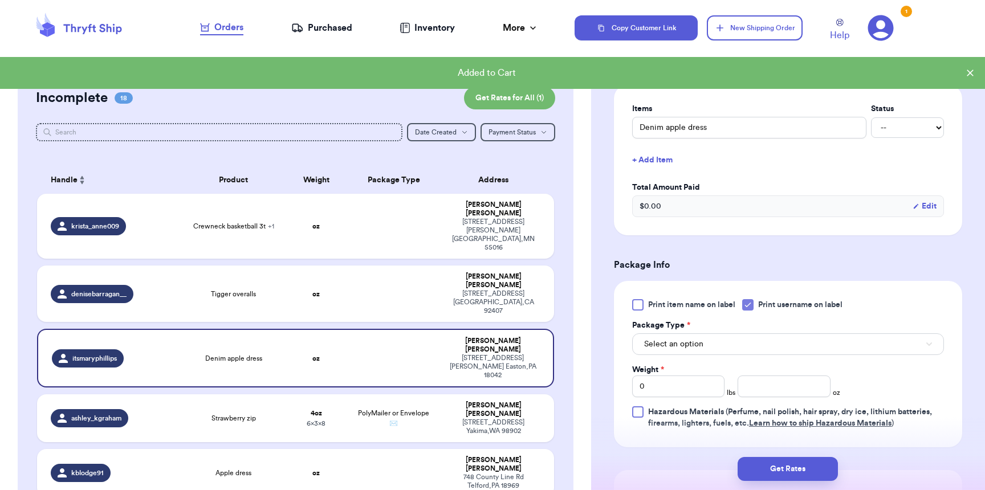
scroll to position [313, 0]
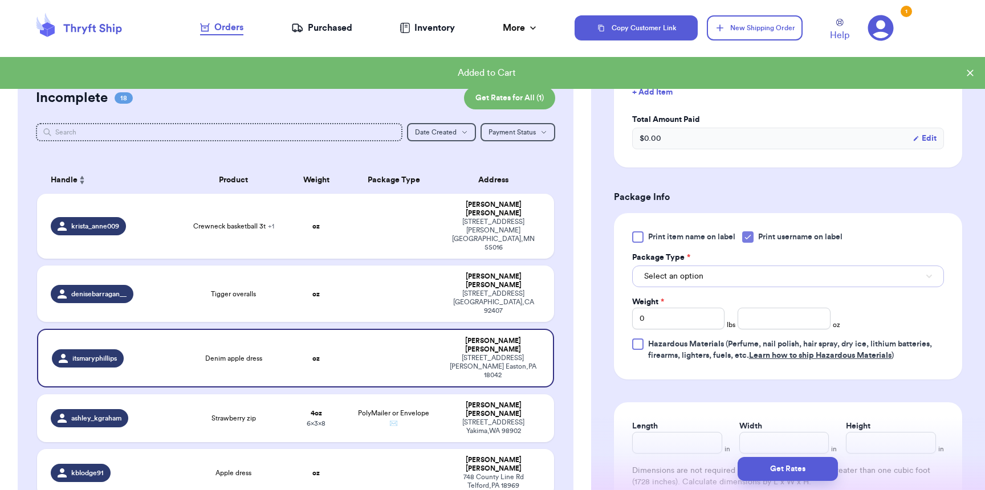
click at [693, 282] on span "Select an option" at bounding box center [673, 276] width 59 height 11
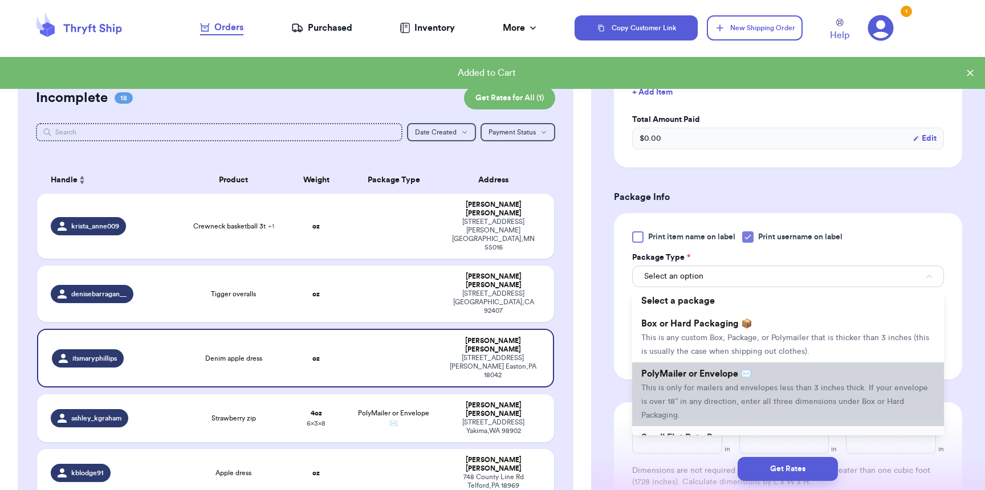
click at [691, 374] on span "PolyMailer or Envelope ✉️" at bounding box center [696, 373] width 111 height 9
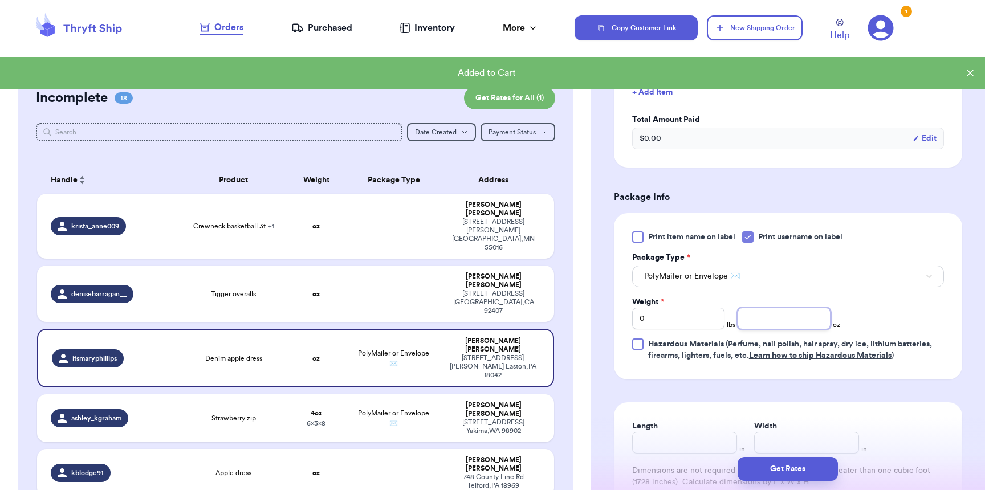
click at [748, 328] on input "number" at bounding box center [783, 319] width 92 height 22
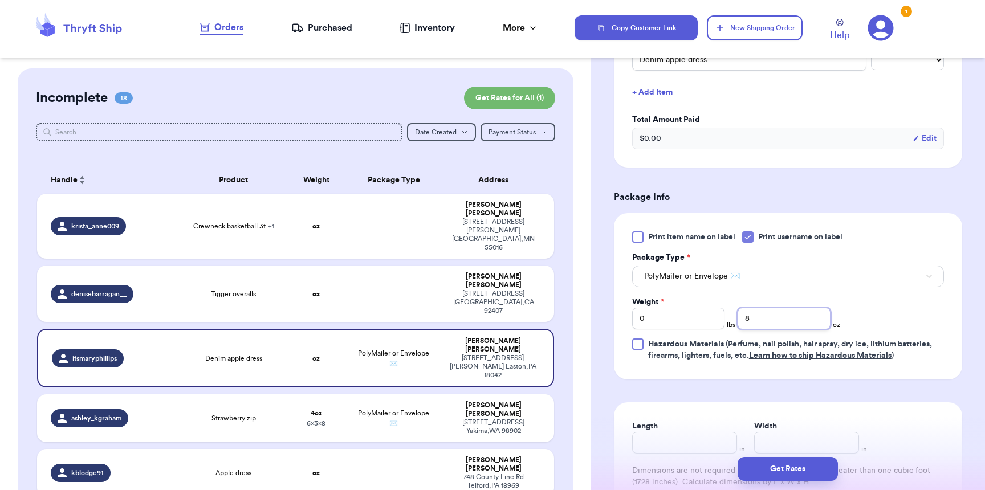
type input "8"
type input "10"
type input "8"
click at [813, 473] on button "Get Rates" at bounding box center [787, 469] width 100 height 24
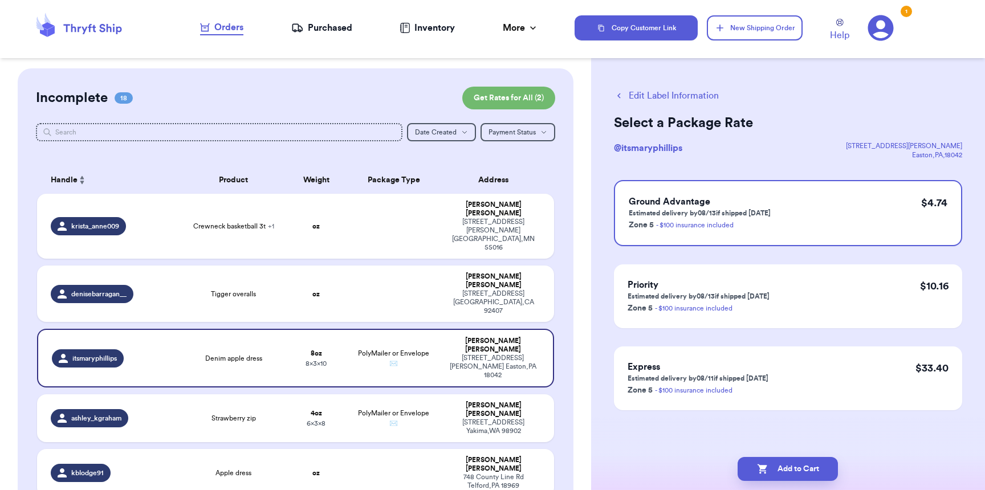
scroll to position [0, 0]
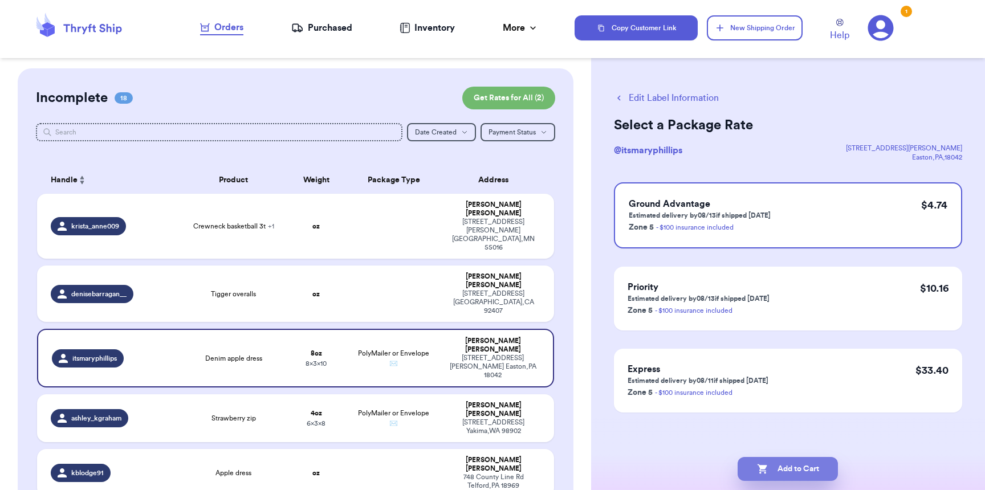
click at [827, 468] on button "Add to Cart" at bounding box center [787, 469] width 100 height 24
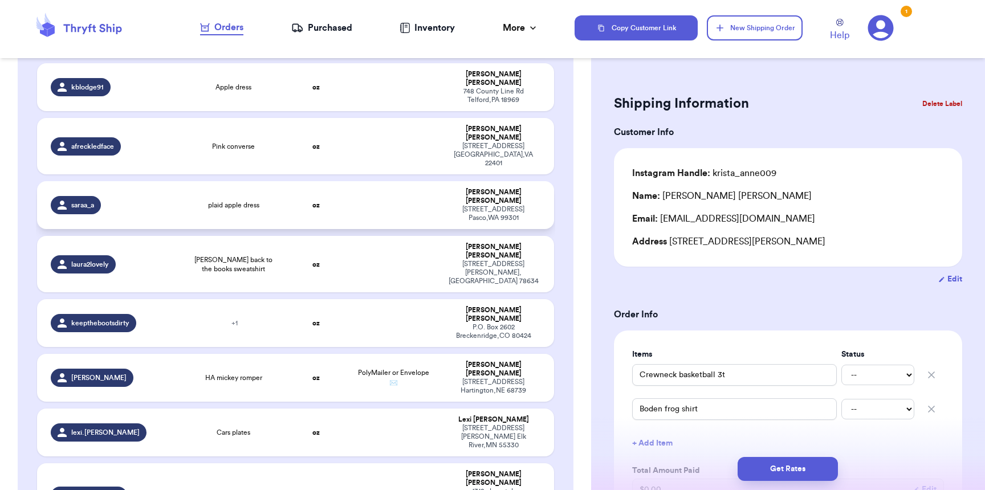
scroll to position [332, 0]
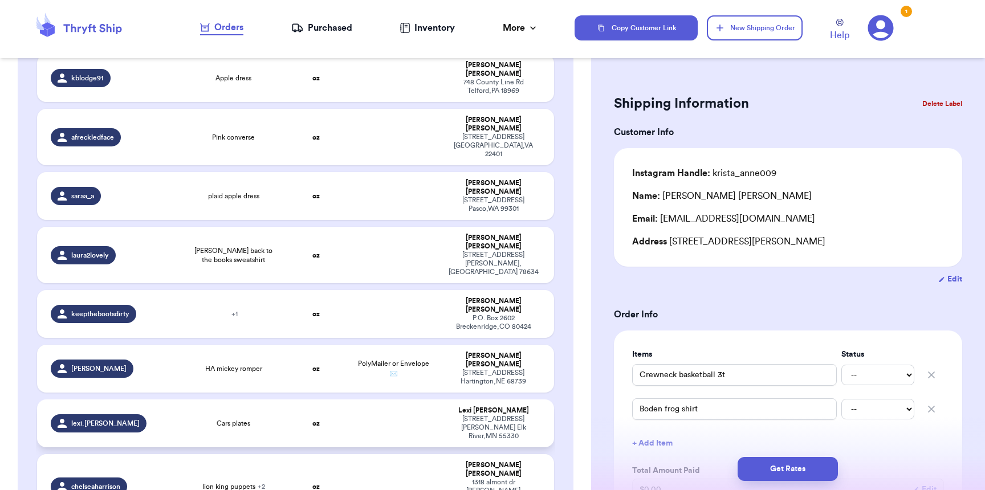
click at [388, 399] on td at bounding box center [393, 423] width 93 height 48
type input "Cars plates"
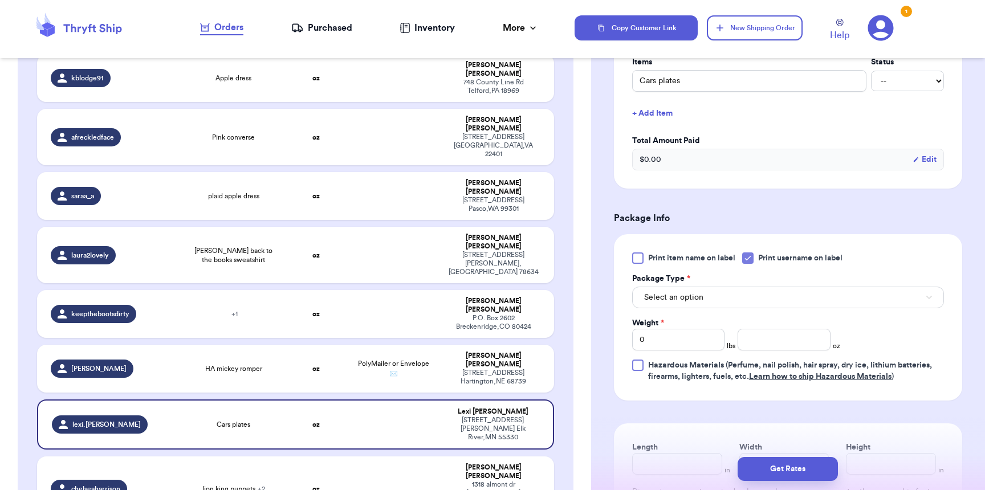
scroll to position [293, 0]
click at [701, 295] on span "Select an option" at bounding box center [673, 296] width 59 height 11
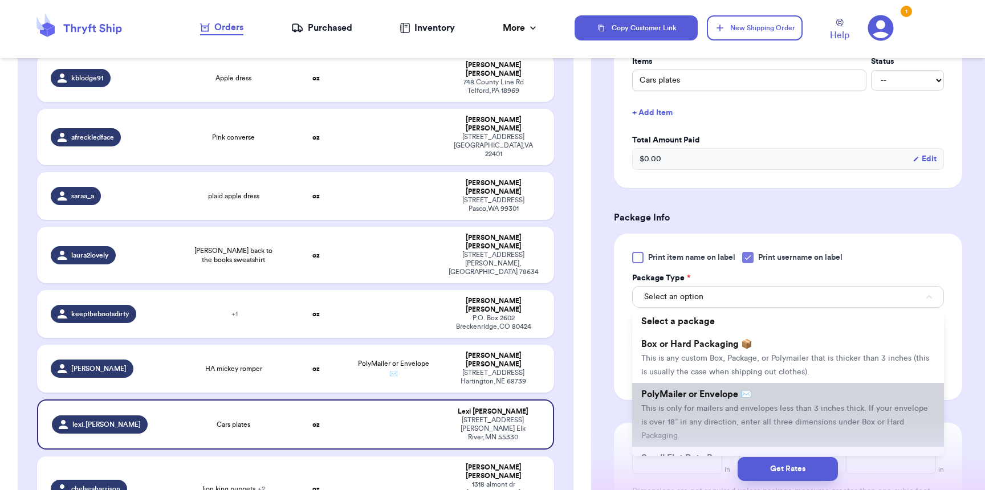
click at [708, 417] on span "This is only for mailers and envelopes less than 3 inches thick. If your envelo…" at bounding box center [784, 422] width 287 height 35
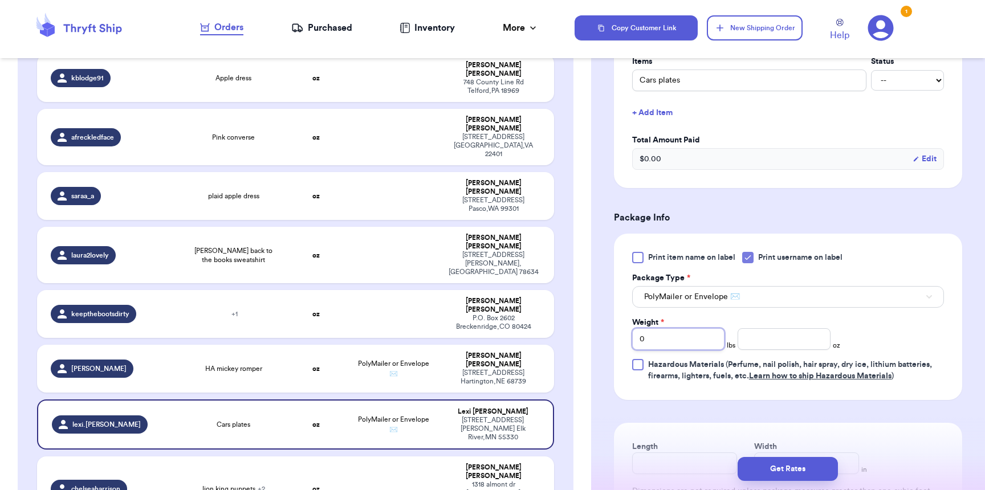
click at [673, 343] on input "0" at bounding box center [678, 339] width 92 height 22
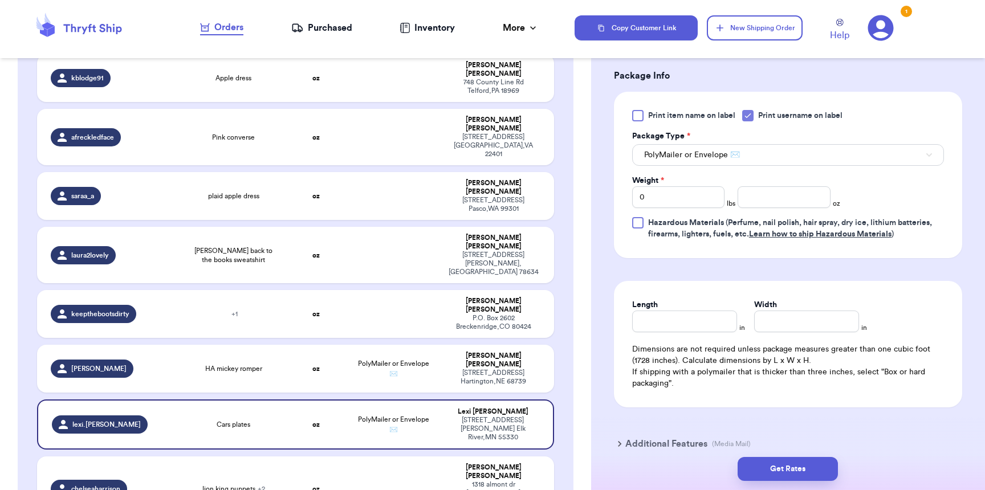
click at [696, 346] on div "Length in Width in Dimensions are not required unless package measures greater …" at bounding box center [788, 344] width 348 height 126
click at [697, 332] on input "Length" at bounding box center [684, 322] width 105 height 22
type input "1"
type input "13"
type input "1"
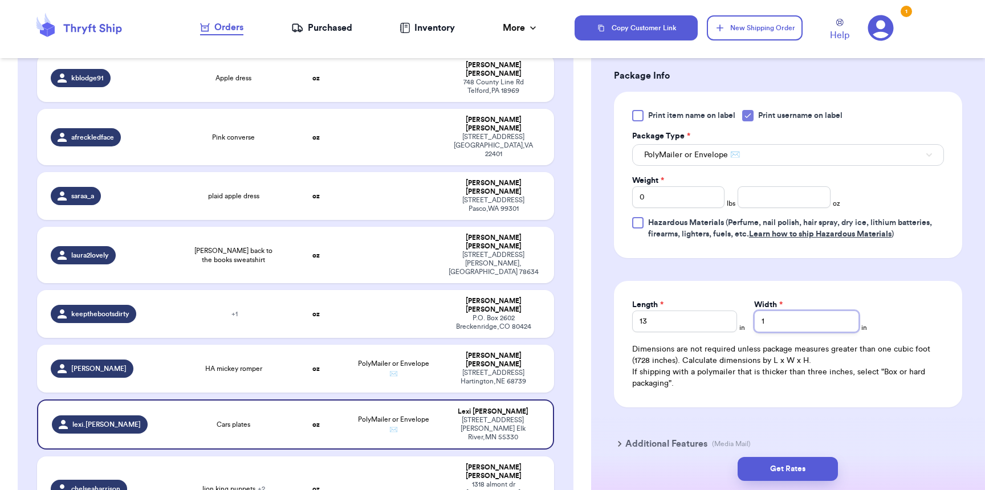
type input "10"
click at [656, 203] on input "0" at bounding box center [678, 197] width 92 height 22
type input "01"
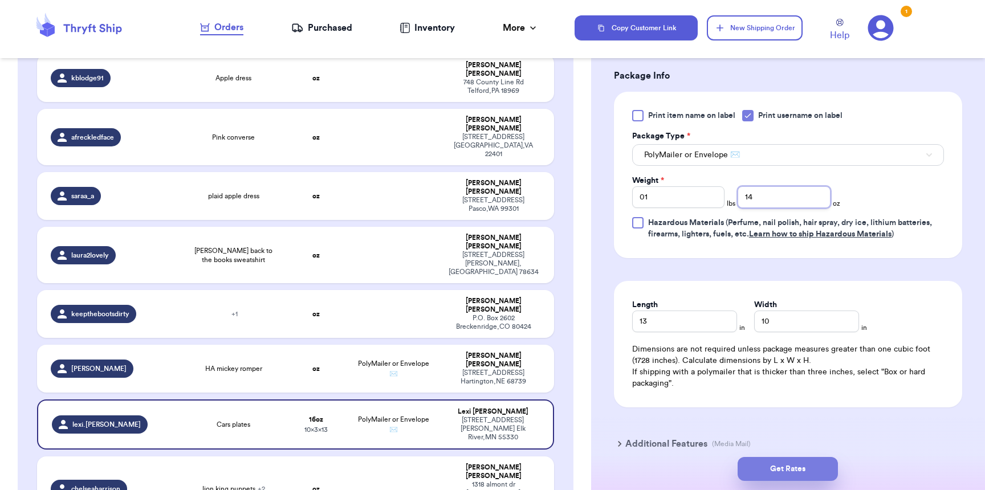
type input "14"
click at [785, 467] on button "Get Rates" at bounding box center [787, 469] width 100 height 24
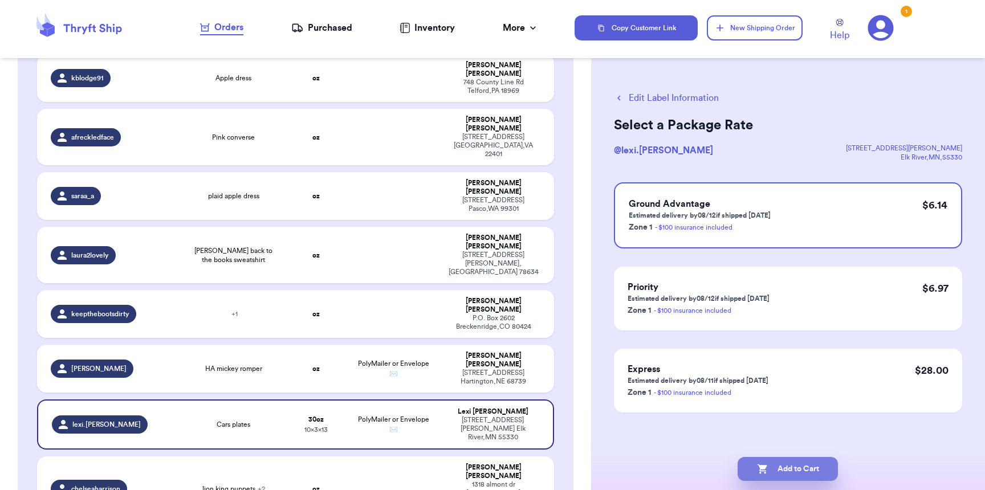
click at [795, 477] on button "Add to Cart" at bounding box center [787, 469] width 100 height 24
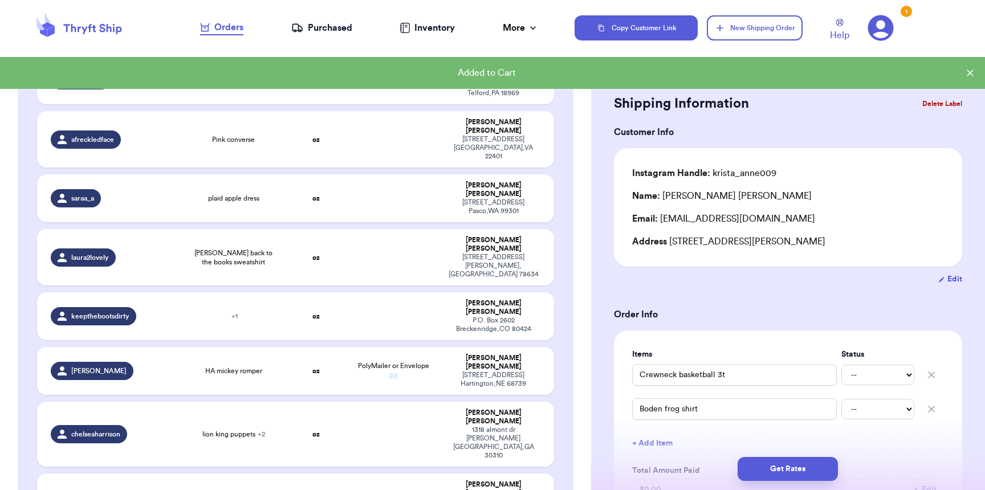
scroll to position [332, 0]
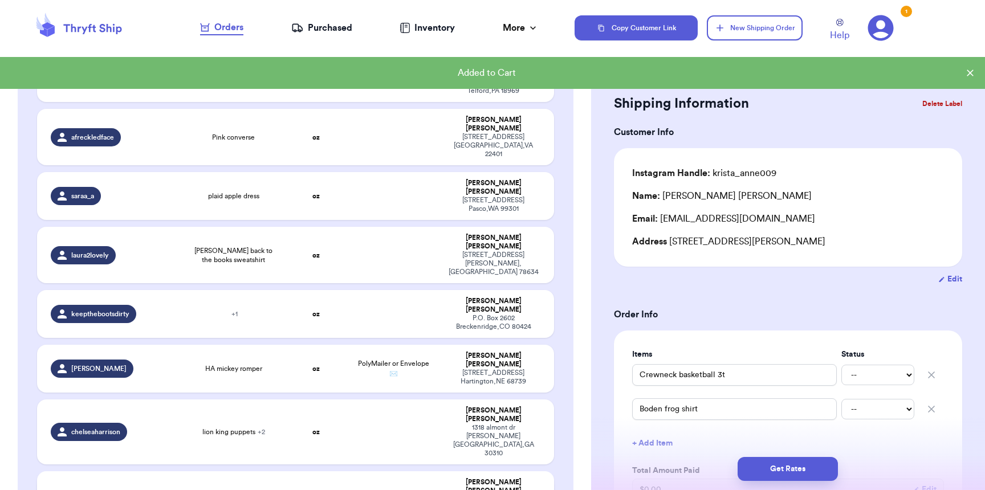
click at [393, 471] on td at bounding box center [393, 499] width 93 height 56
type input "Ice cream x2"
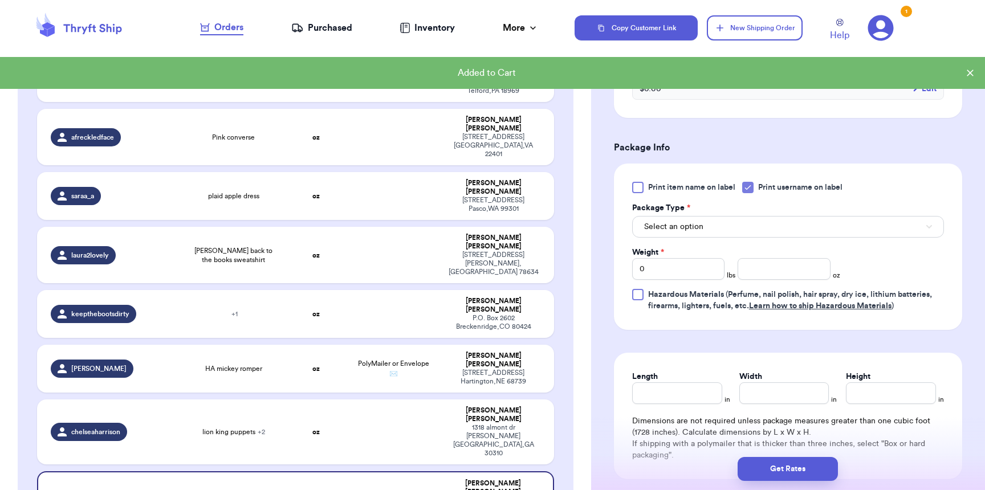
scroll to position [373, 0]
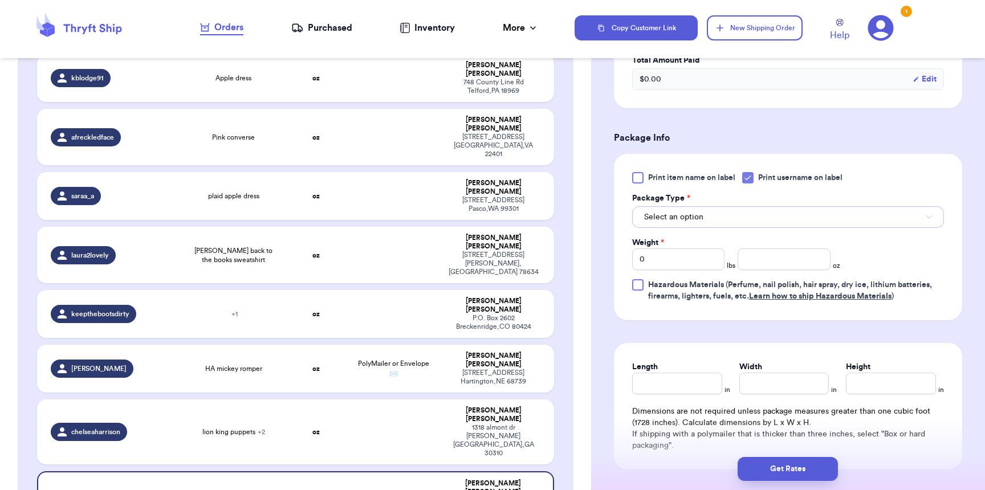
click at [651, 216] on span "Select an option" at bounding box center [673, 216] width 59 height 11
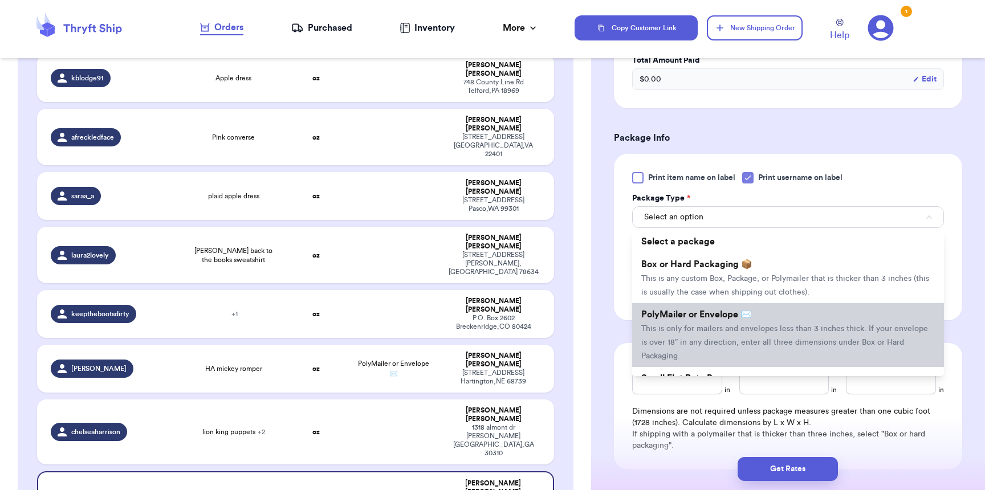
click at [684, 328] on span "This is only for mailers and envelopes less than 3 inches thick. If your envelo…" at bounding box center [784, 342] width 287 height 35
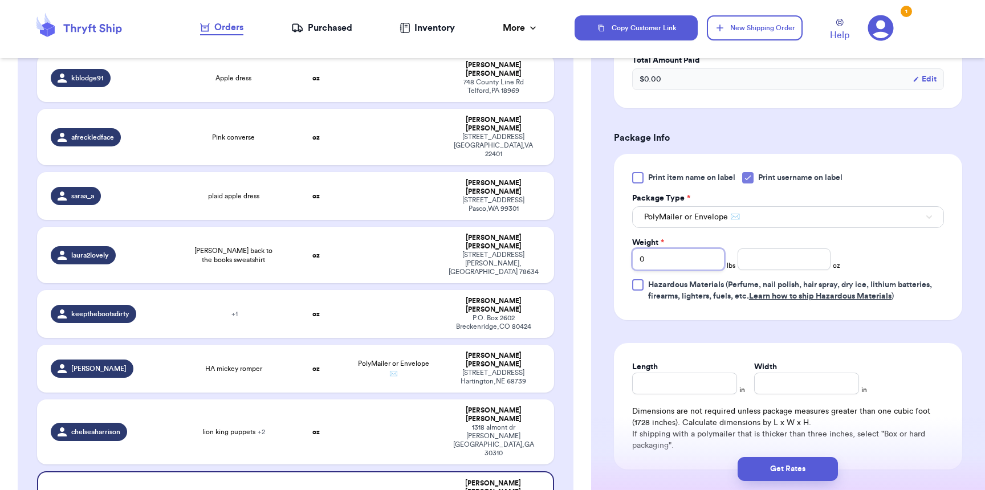
click at [688, 259] on input "0" at bounding box center [678, 259] width 92 height 22
click at [810, 266] on input "number" at bounding box center [783, 259] width 92 height 22
type input "15"
click at [705, 394] on input "Length" at bounding box center [684, 384] width 105 height 22
type input "10"
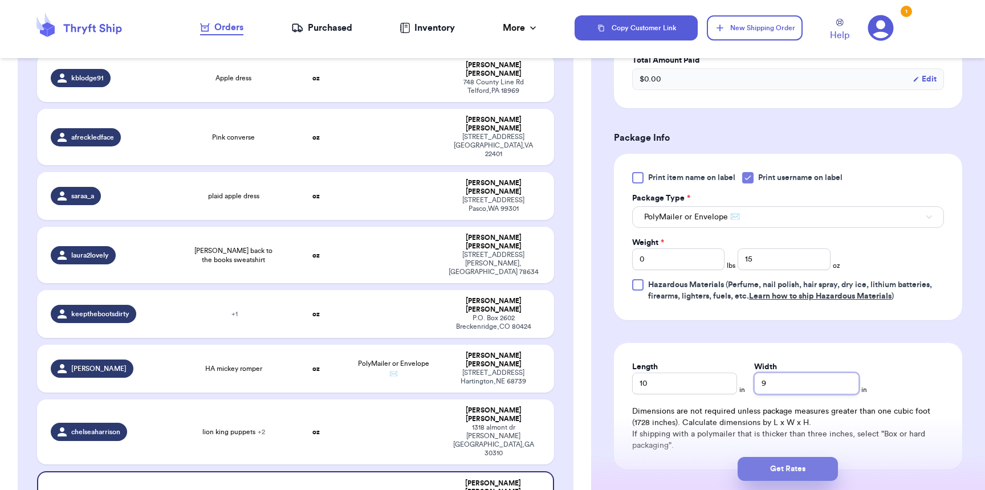
type input "9"
click at [765, 465] on button "Get Rates" at bounding box center [787, 469] width 100 height 24
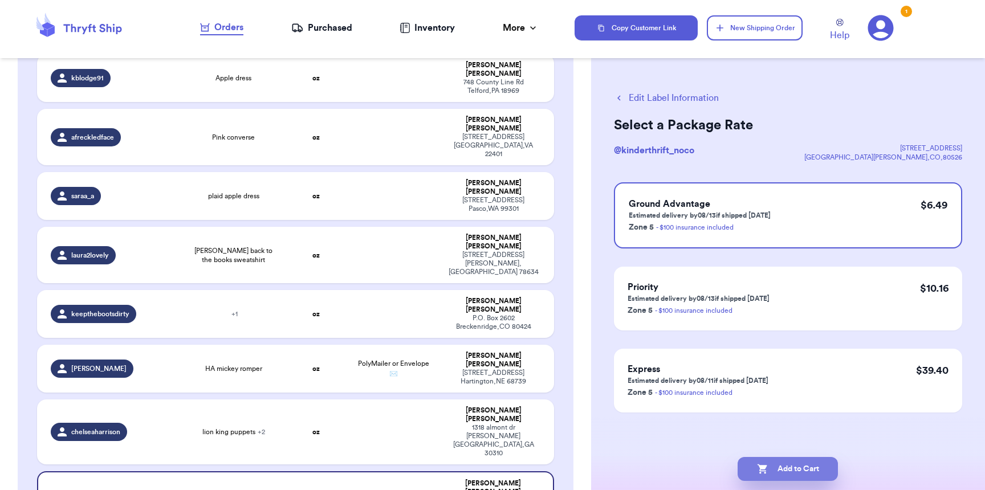
click at [764, 469] on icon "button" at bounding box center [762, 468] width 11 height 11
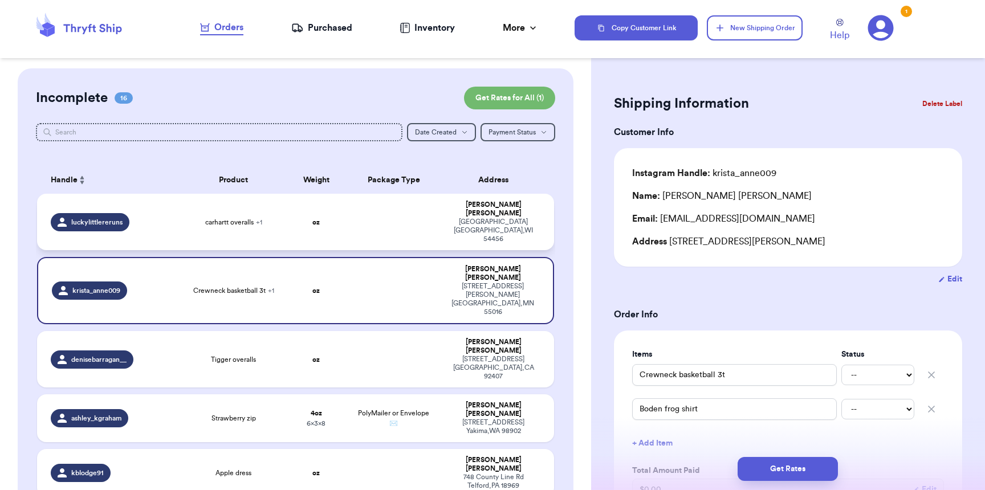
click at [129, 213] on div "luckylittlereruns" at bounding box center [113, 222] width 124 height 18
type input "carhartt overalls"
type input "angel dear duck romper"
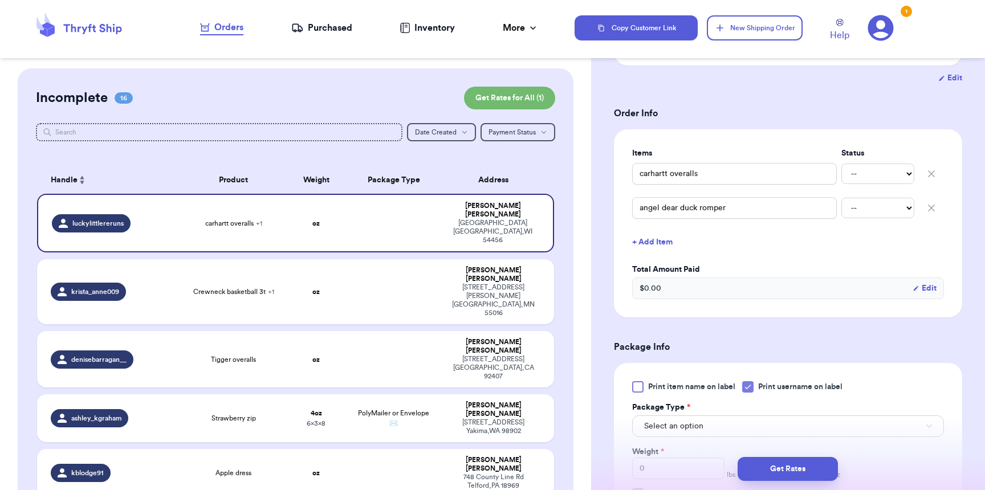
scroll to position [315, 0]
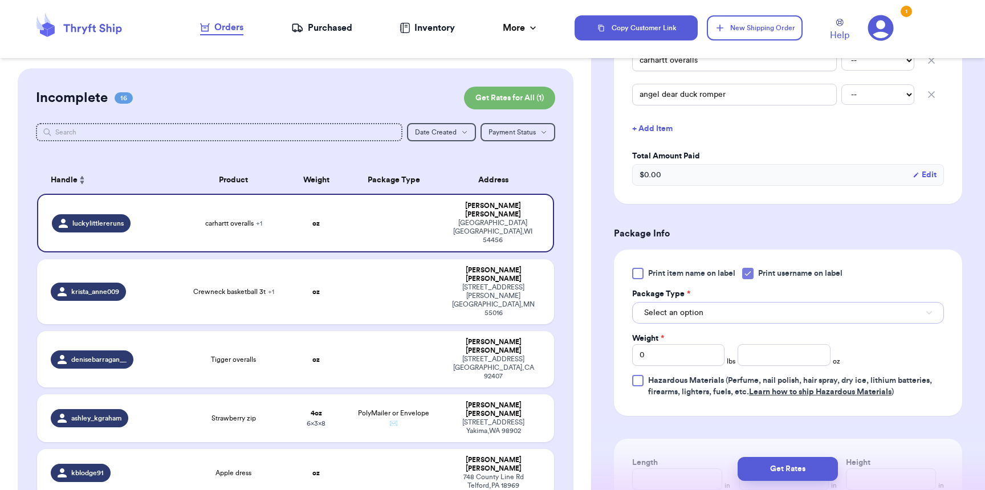
click at [704, 313] on button "Select an option" at bounding box center [788, 313] width 312 height 22
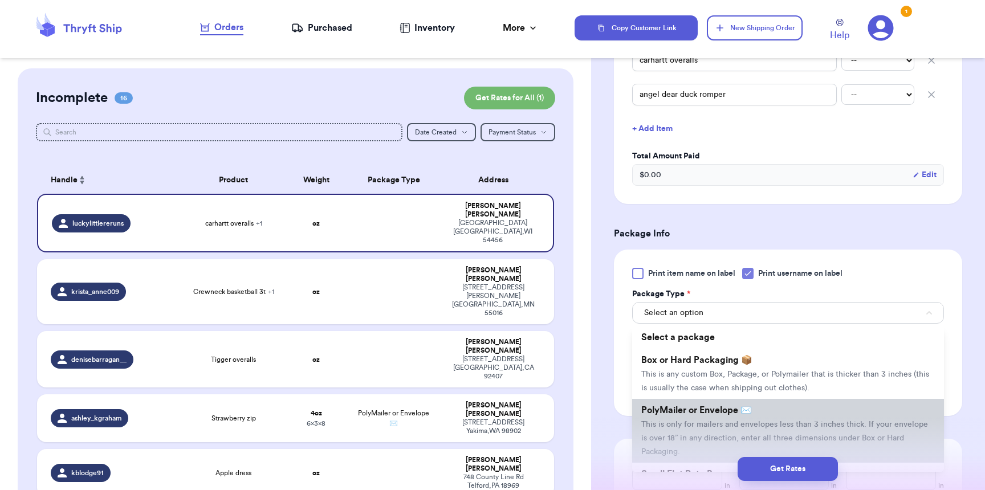
click at [704, 414] on span "PolyMailer or Envelope ✉️" at bounding box center [696, 410] width 111 height 9
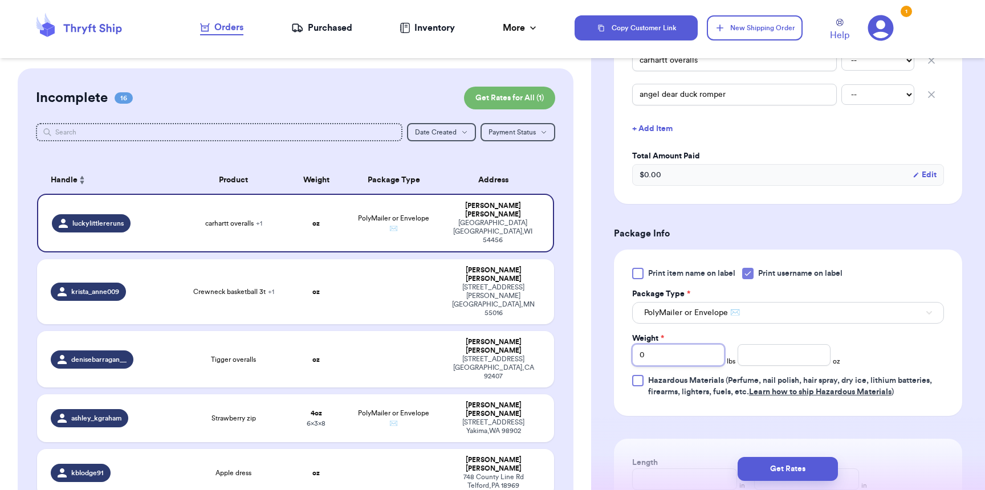
click at [689, 356] on input "0" at bounding box center [678, 355] width 92 height 22
type input "01"
type input "0"
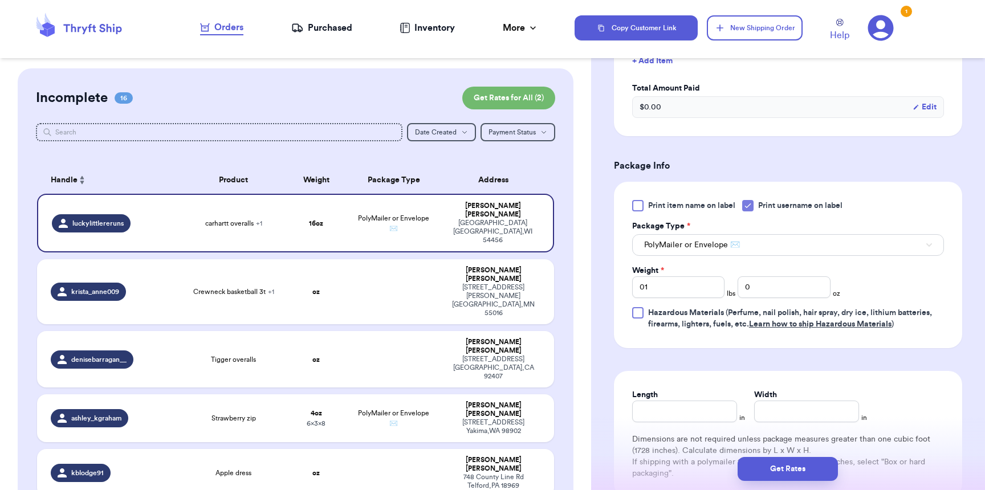
scroll to position [542, 0]
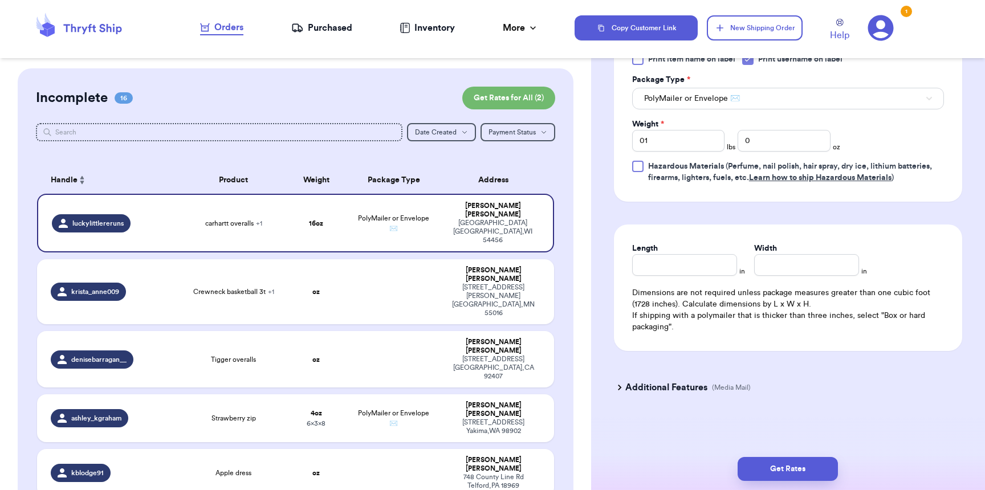
click at [677, 280] on div "Length in Width in Dimensions are not required unless package measures greater …" at bounding box center [788, 287] width 348 height 126
click at [679, 276] on div "Length in Width in Dimensions are not required unless package measures greater …" at bounding box center [788, 287] width 348 height 126
click at [675, 257] on input "Length" at bounding box center [684, 265] width 105 height 22
type input "10"
type input "8"
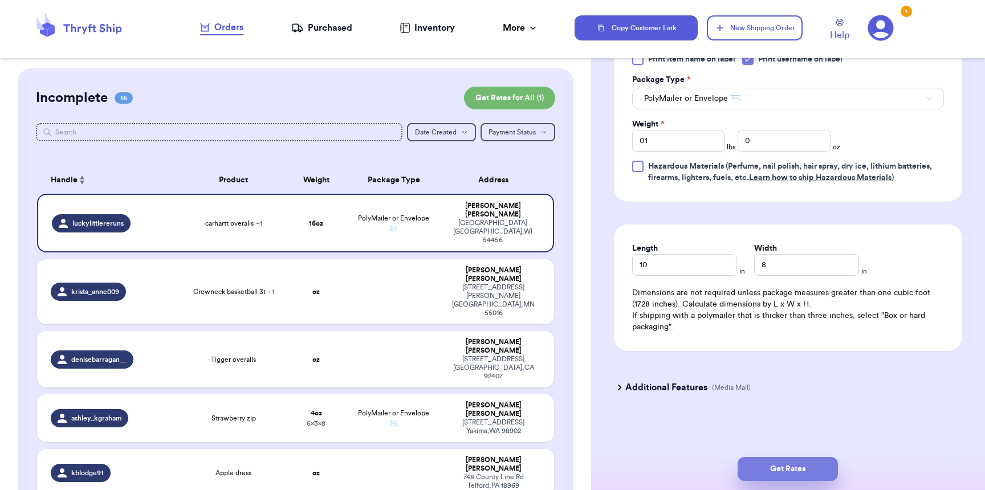
click at [777, 467] on button "Get Rates" at bounding box center [787, 469] width 100 height 24
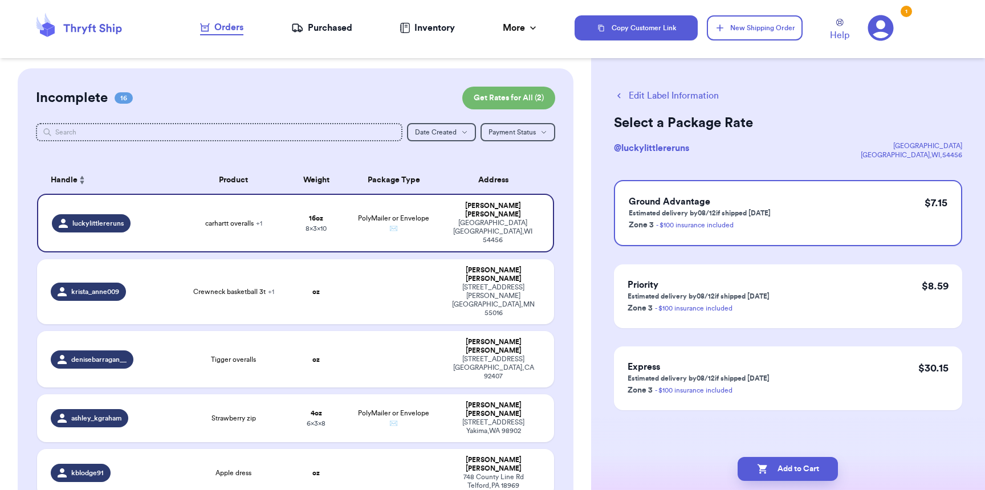
scroll to position [0, 0]
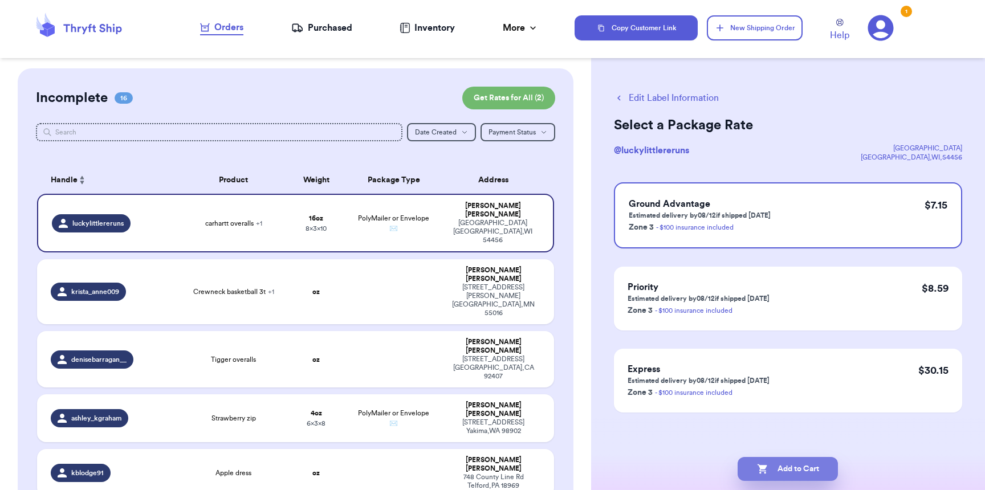
click at [791, 467] on button "Add to Cart" at bounding box center [787, 469] width 100 height 24
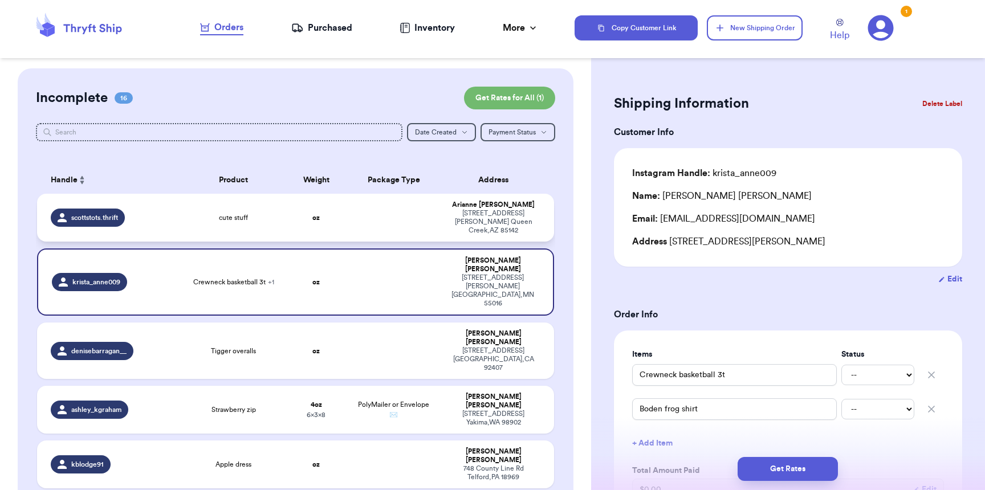
click at [168, 210] on div "scottstots.thrift" at bounding box center [113, 218] width 124 height 18
type input "cute stuff"
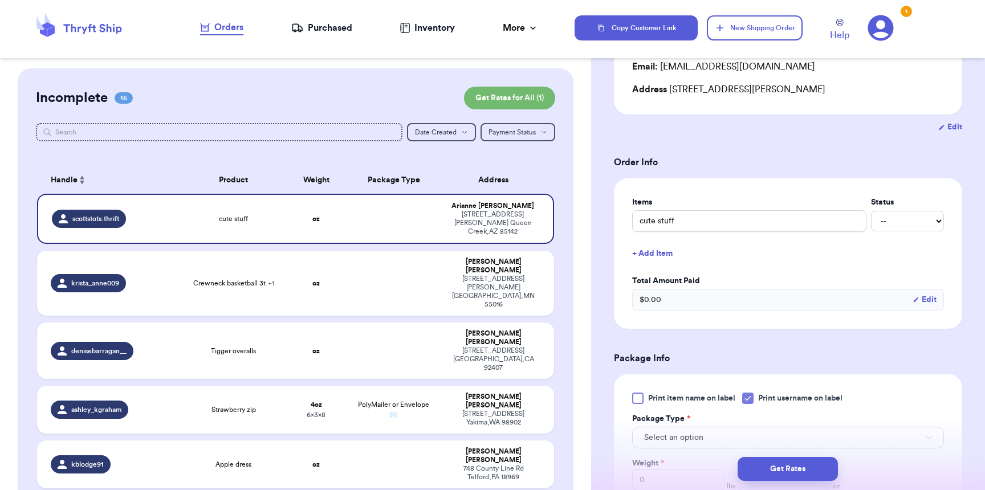
scroll to position [296, 0]
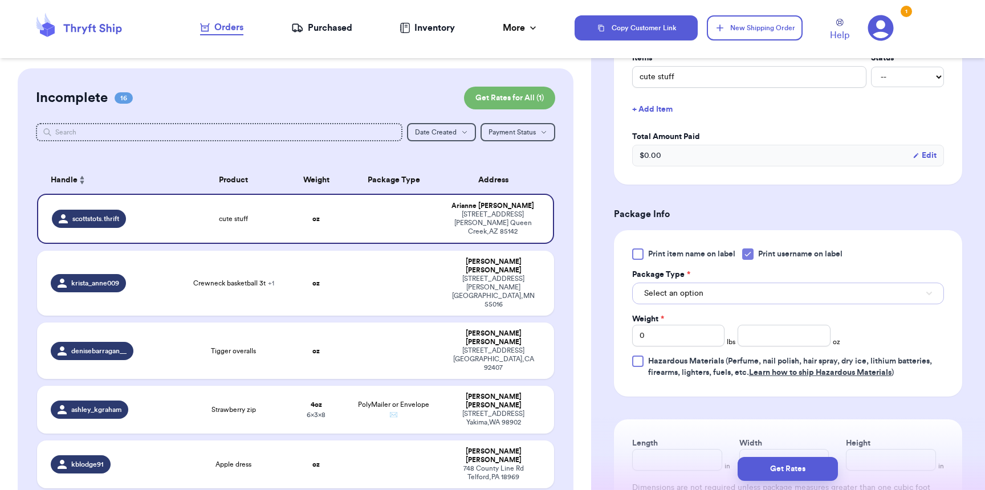
click at [696, 299] on span "Select an option" at bounding box center [673, 293] width 59 height 11
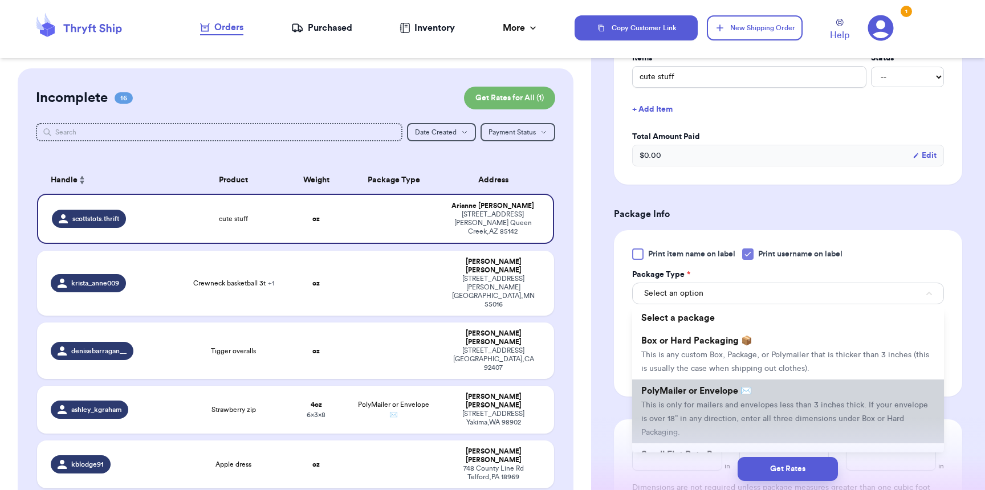
click at [699, 401] on li "PolyMailer or Envelope ✉️ This is only for mailers and envelopes less than 3 in…" at bounding box center [788, 411] width 312 height 64
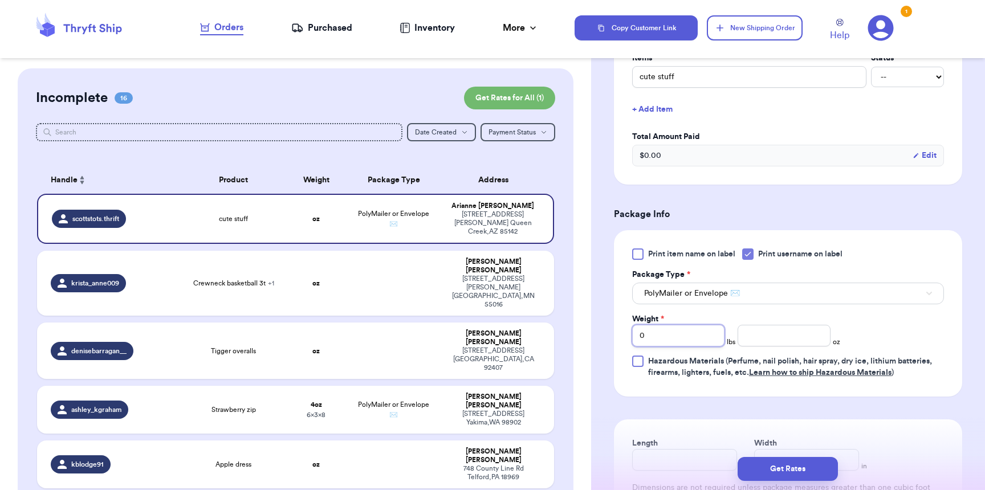
click at [685, 334] on input "0" at bounding box center [678, 336] width 92 height 22
type input "01"
type input "1"
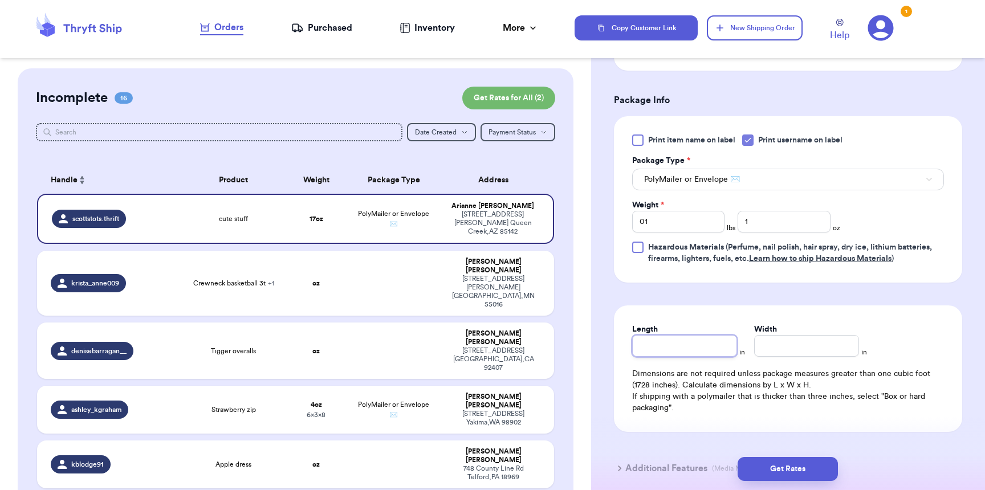
scroll to position [505, 0]
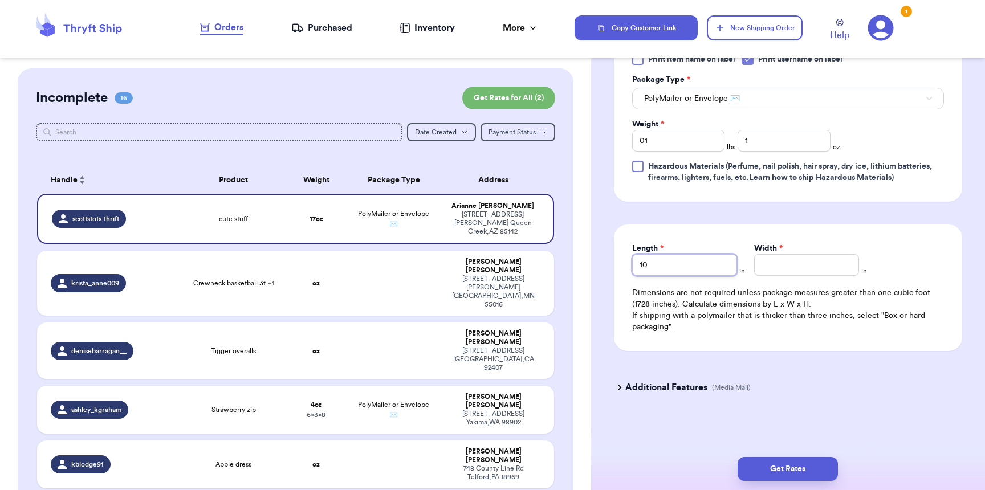
type input "10"
type input "9"
click at [782, 475] on button "Get Rates" at bounding box center [787, 469] width 100 height 24
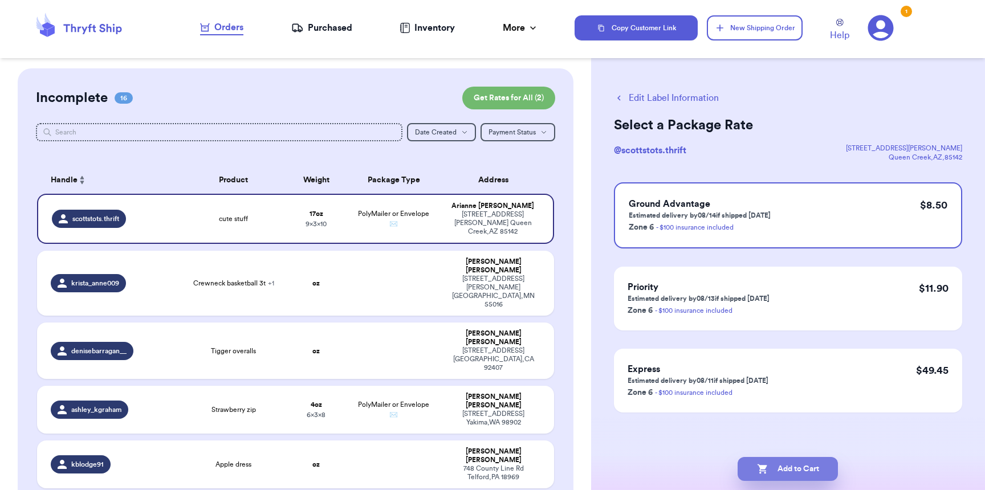
click at [778, 463] on button "Add to Cart" at bounding box center [787, 469] width 100 height 24
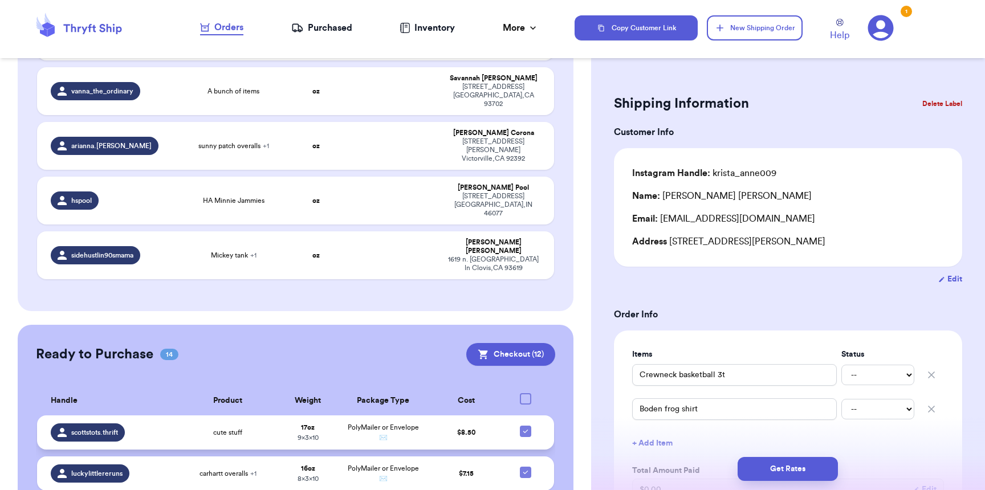
click at [239, 428] on div "cute stuff" at bounding box center [228, 432] width 87 height 9
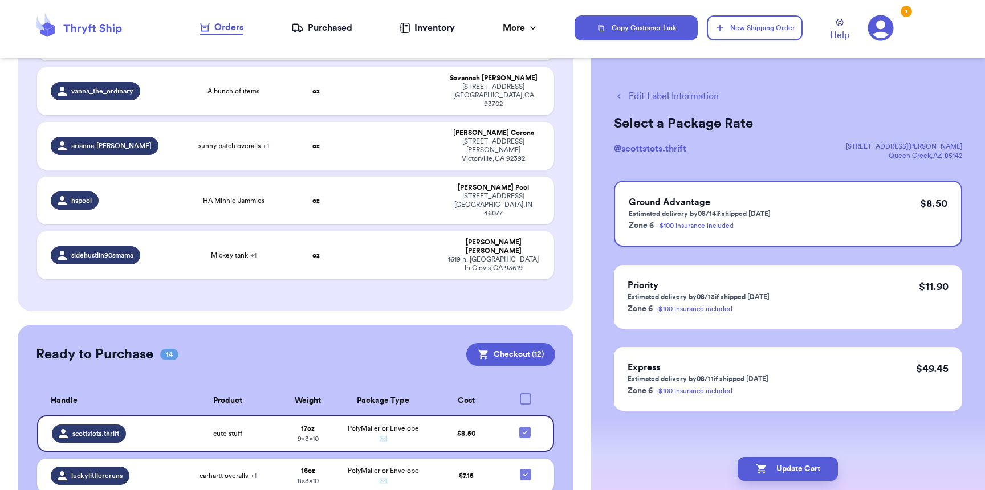
scroll to position [2, 0]
click at [654, 97] on button "Edit Label Information" at bounding box center [666, 96] width 105 height 14
checkbox input "false"
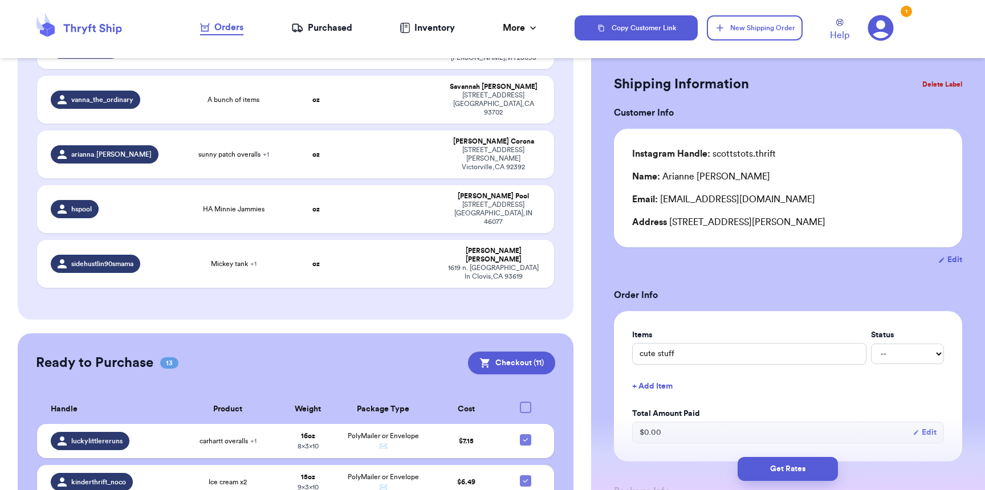
scroll to position [32, 0]
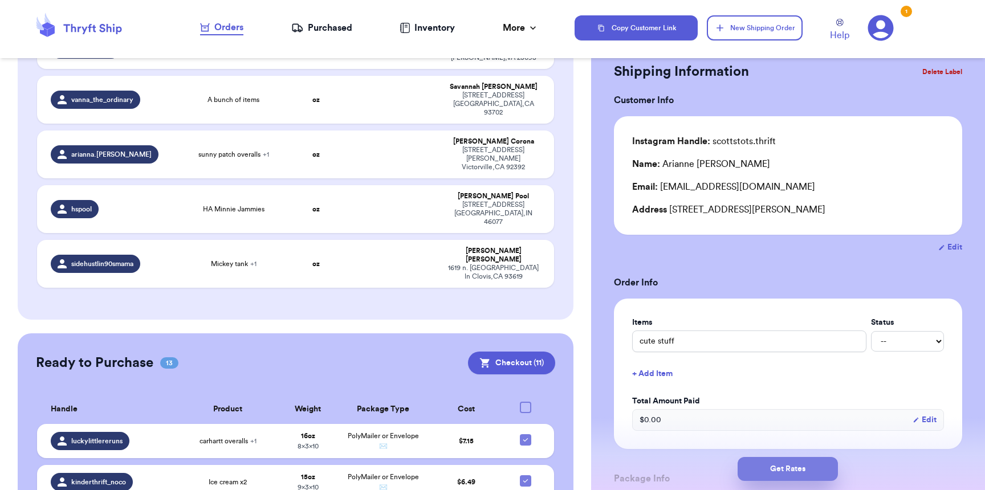
click at [799, 472] on button "Get Rates" at bounding box center [787, 469] width 100 height 24
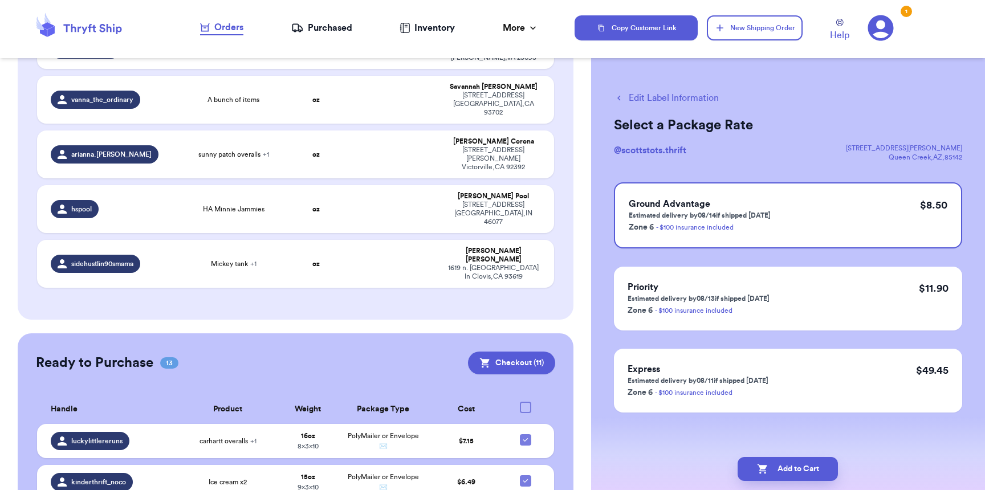
click at [799, 472] on button "Add to Cart" at bounding box center [787, 469] width 100 height 24
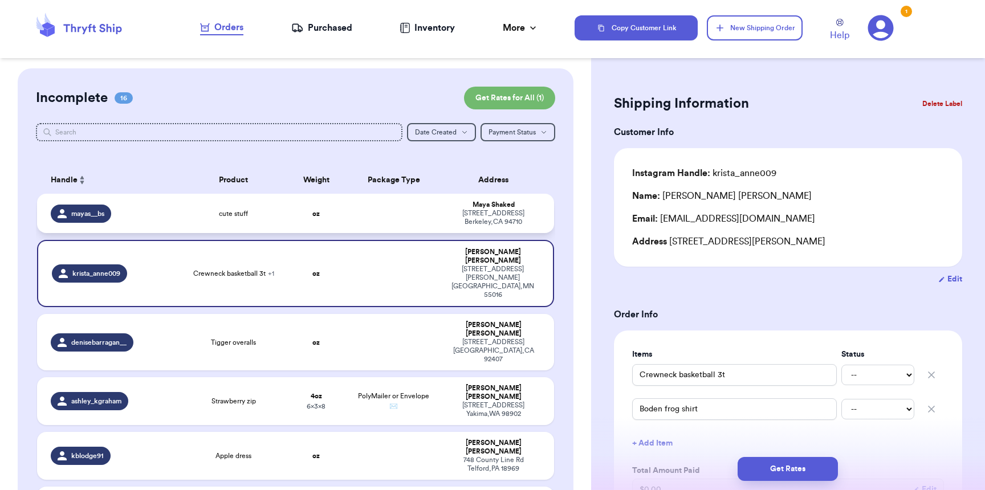
click at [107, 213] on div "mayas__bs" at bounding box center [81, 214] width 60 height 18
type input "cute stuff"
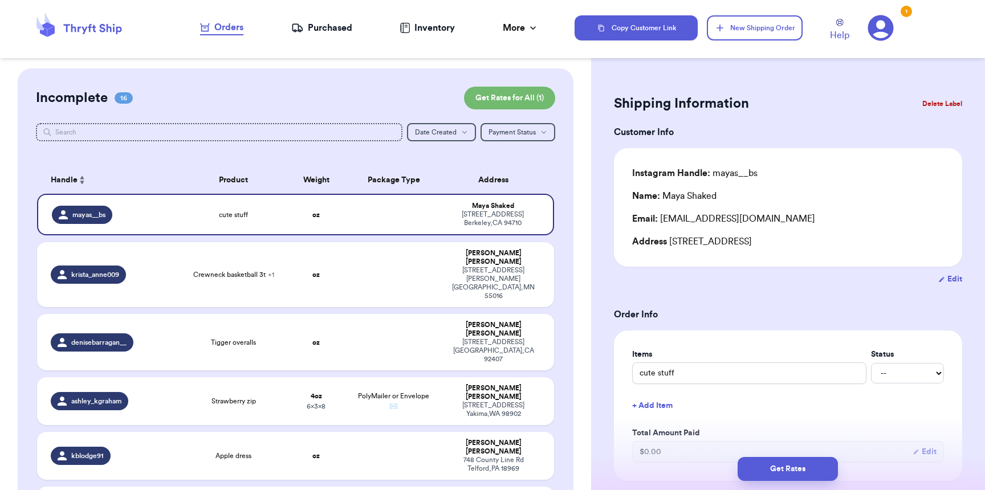
scroll to position [294, 0]
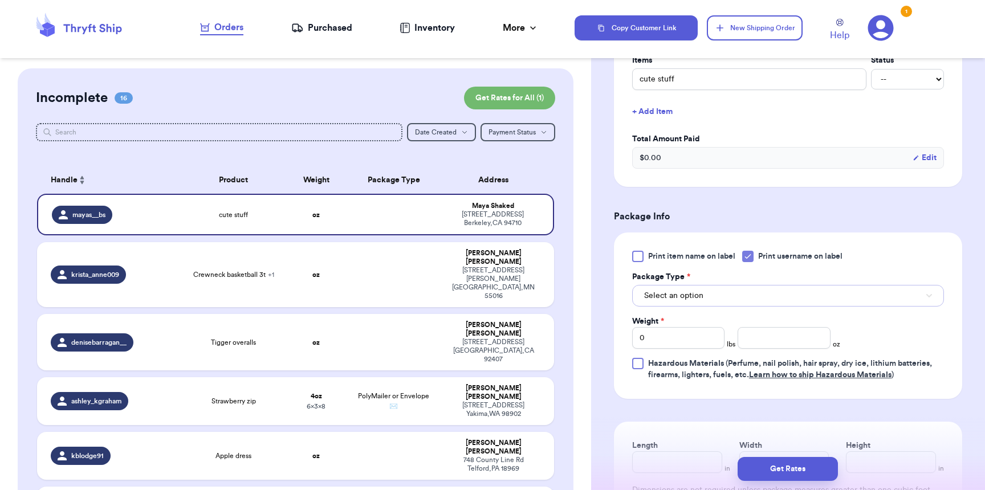
click at [692, 304] on button "Select an option" at bounding box center [788, 296] width 312 height 22
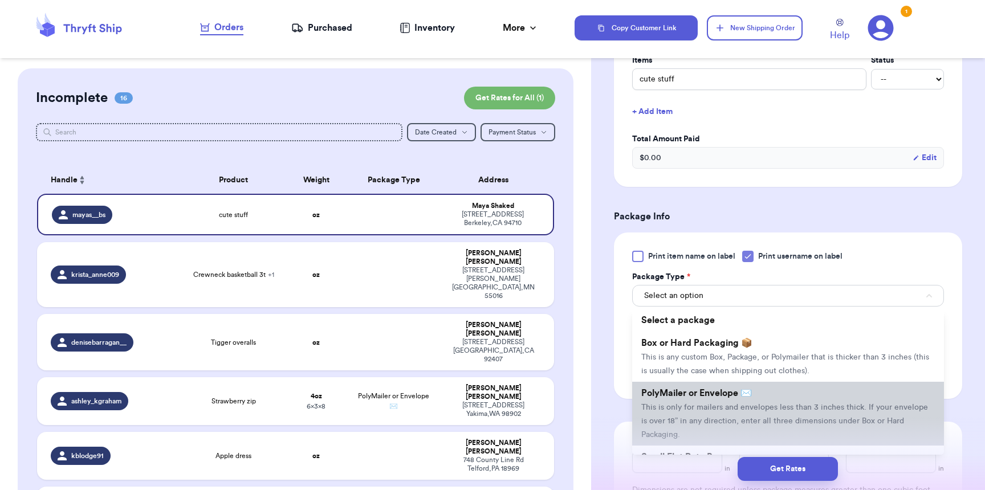
click at [694, 386] on li "PolyMailer or Envelope ✉️ This is only for mailers and envelopes less than 3 in…" at bounding box center [788, 414] width 312 height 64
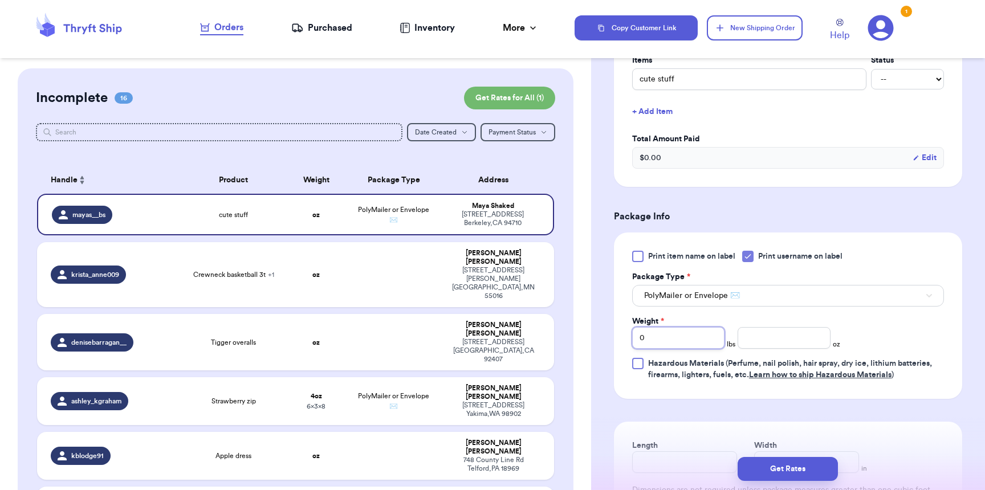
click at [694, 338] on input "0" at bounding box center [678, 338] width 92 height 22
type input "01"
type input "3"
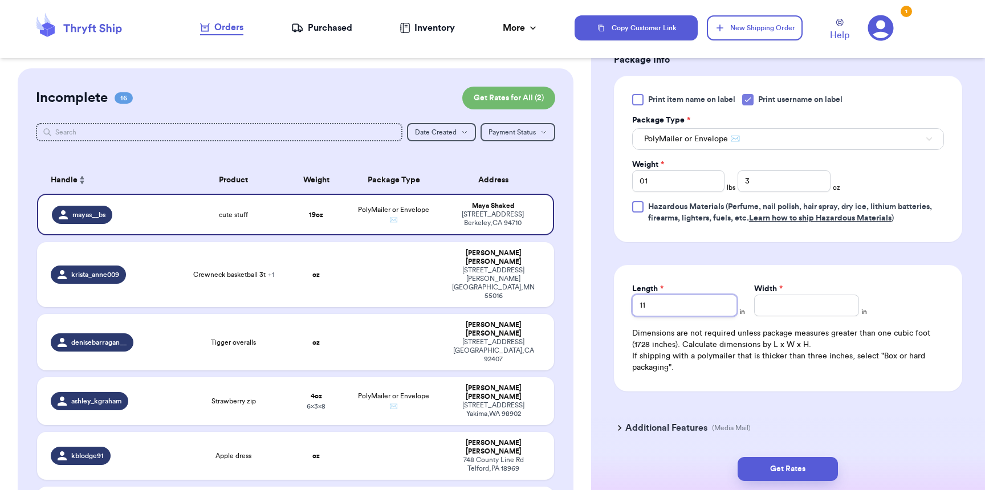
type input "11"
type input "9"
click at [818, 466] on button "Get Rates" at bounding box center [787, 469] width 100 height 24
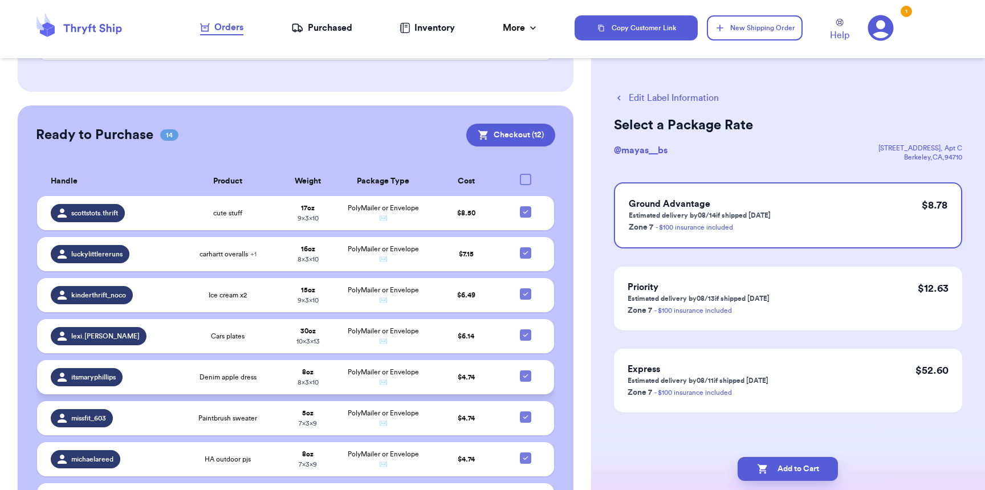
scroll to position [891, 0]
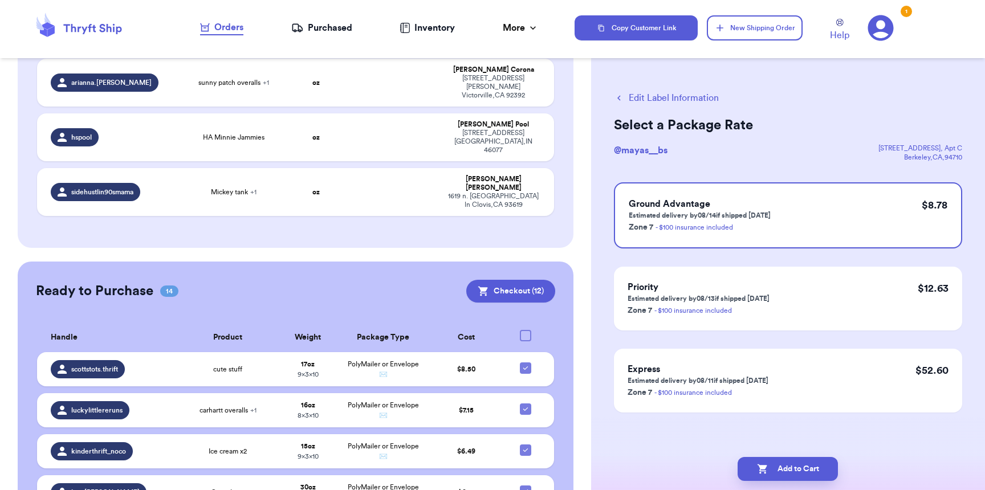
click at [520, 330] on div at bounding box center [525, 335] width 11 height 11
click at [525, 329] on input "checkbox" at bounding box center [525, 329] width 1 height 1
checkbox input "true"
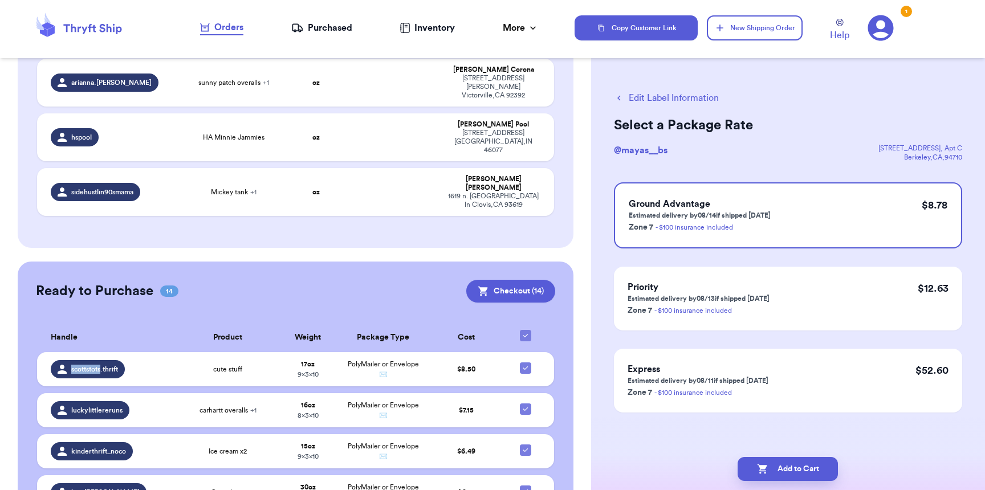
click at [521, 331] on icon at bounding box center [525, 335] width 9 height 9
click at [525, 329] on input "checkbox" at bounding box center [525, 329] width 1 height 1
checkbox input "false"
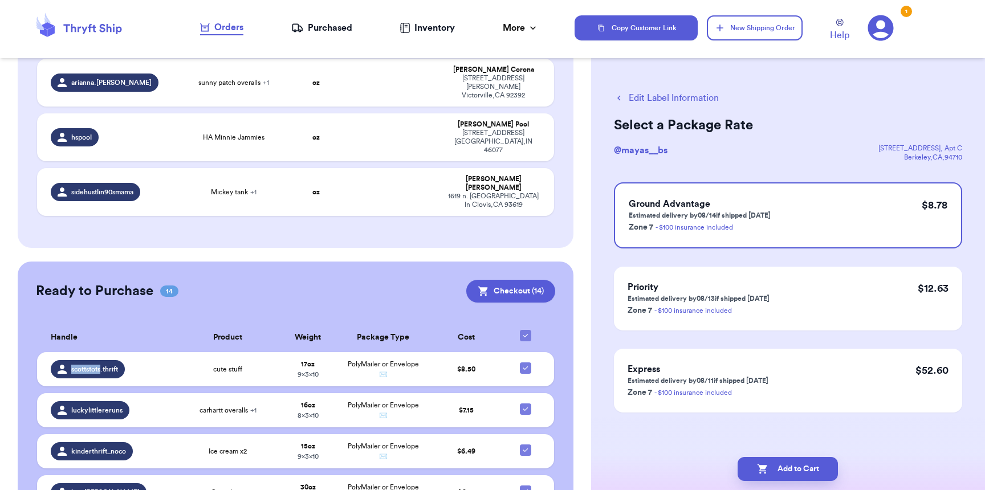
checkbox input "false"
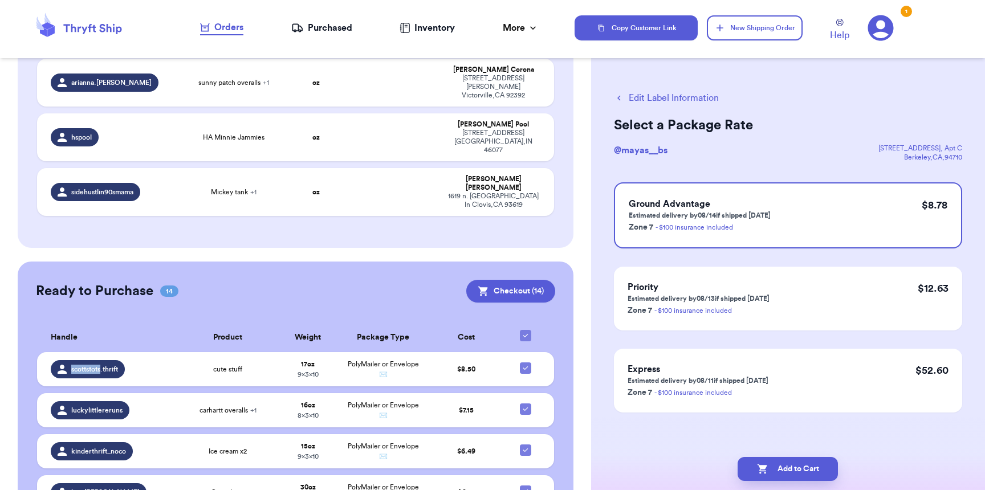
checkbox input "false"
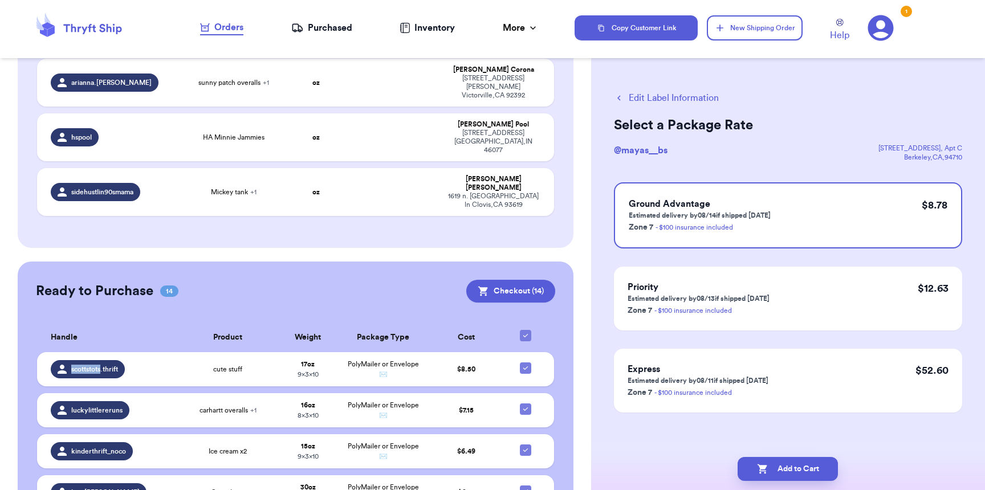
checkbox input "false"
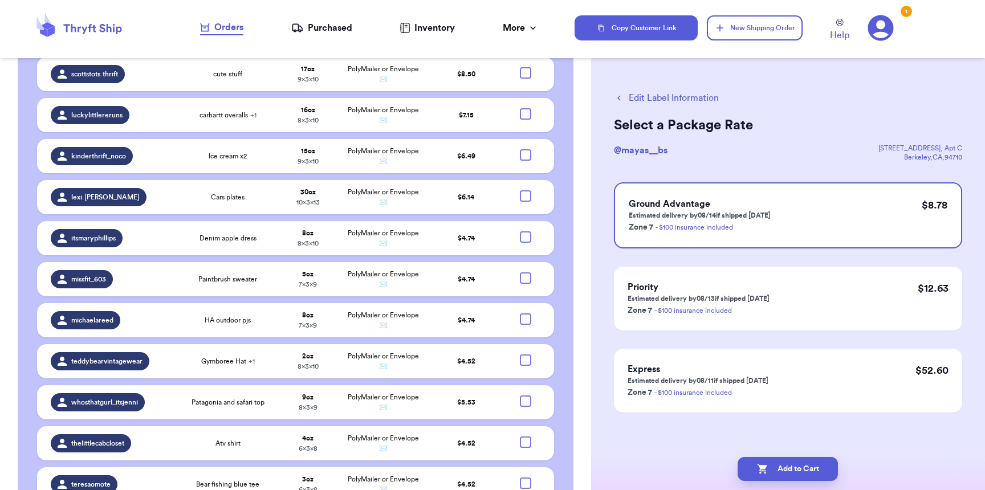
click at [520, 477] on div at bounding box center [525, 482] width 11 height 11
click at [525, 477] on input "checkbox" at bounding box center [525, 477] width 1 height 1
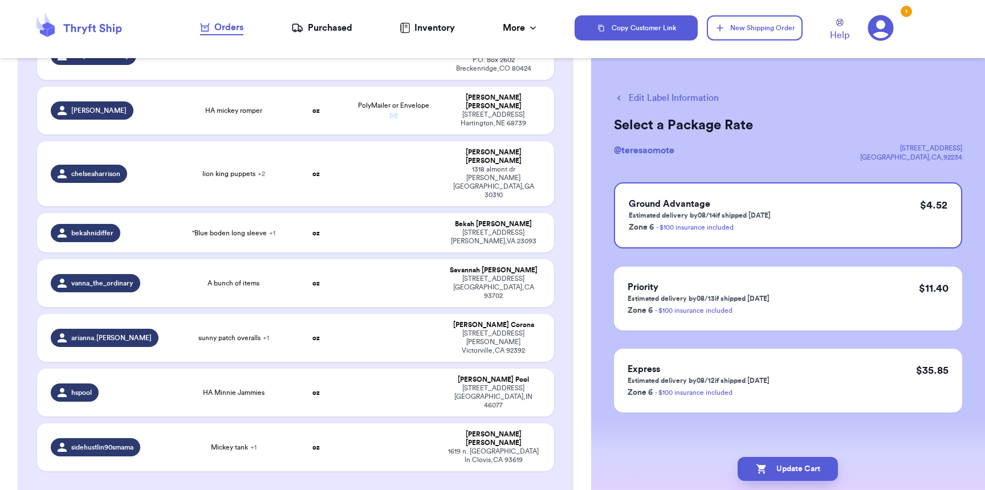
scroll to position [639, 0]
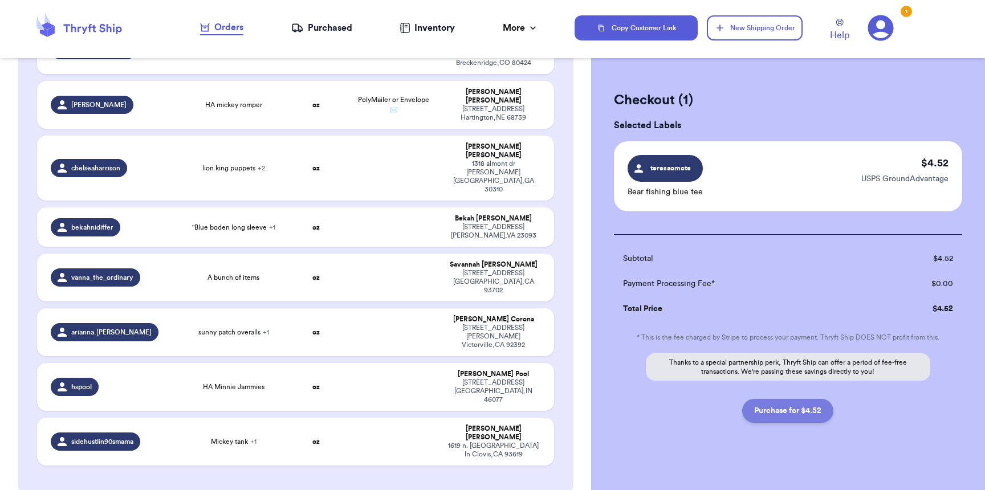
click at [808, 413] on button "Purchase for $4.52" at bounding box center [787, 411] width 91 height 24
checkbox input "false"
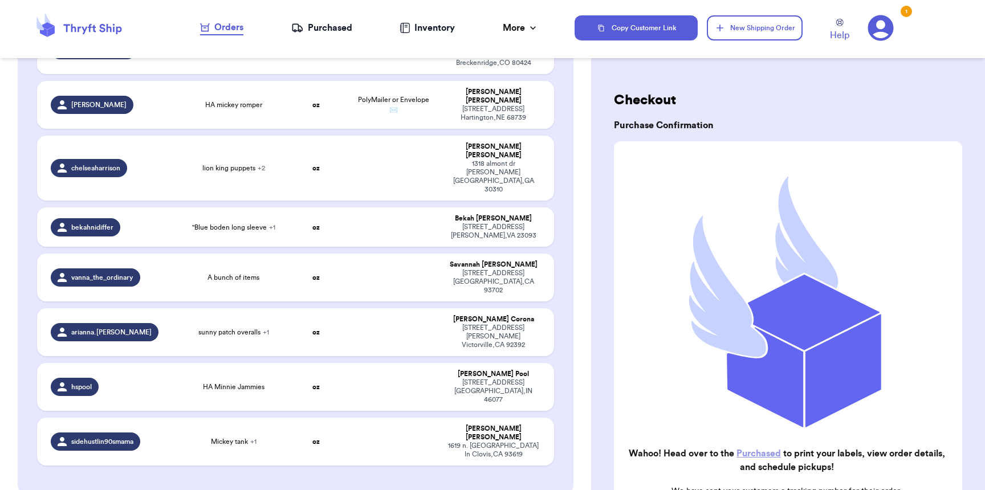
click at [337, 25] on div "Purchased" at bounding box center [321, 28] width 61 height 14
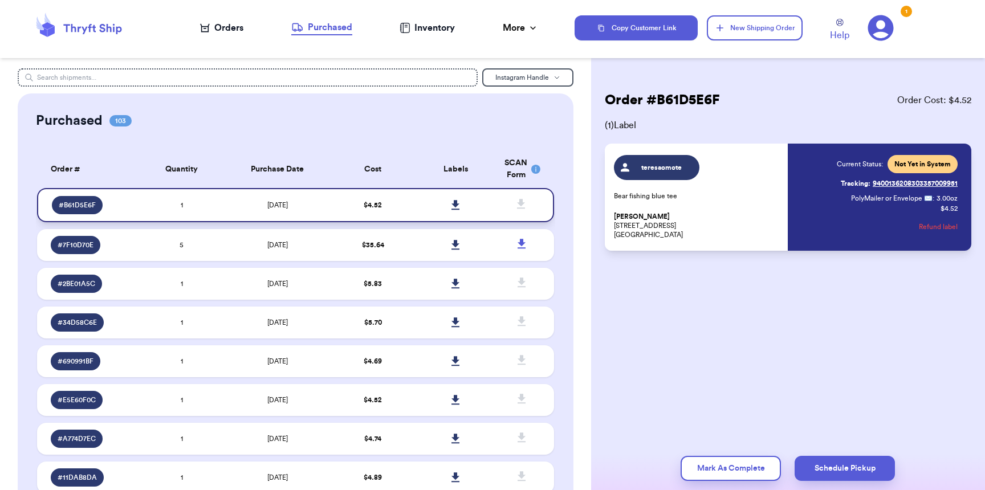
click at [453, 201] on link at bounding box center [455, 205] width 25 height 25
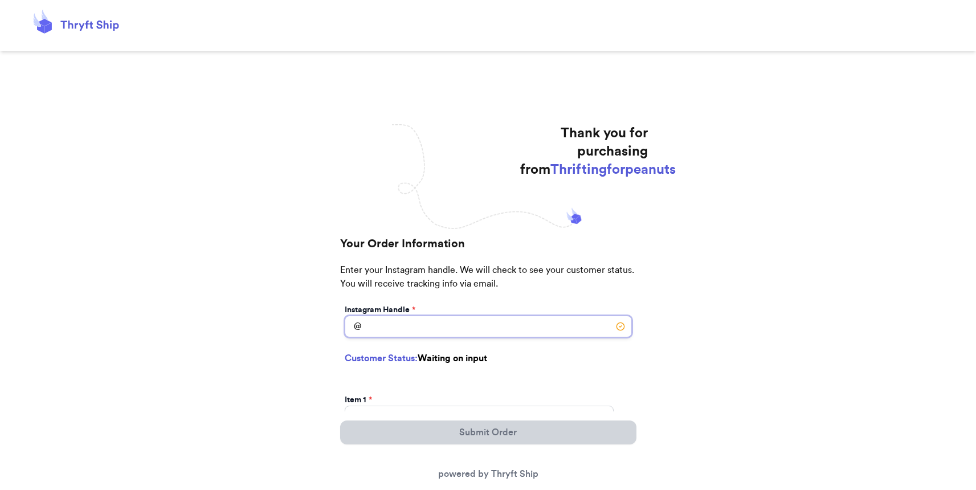
click at [409, 320] on input "Instagram Handle *" at bounding box center [488, 327] width 287 height 22
type input "luckylittlereruns"
select select "WI"
type input "[GEOGRAPHIC_DATA]"
type input "54456"
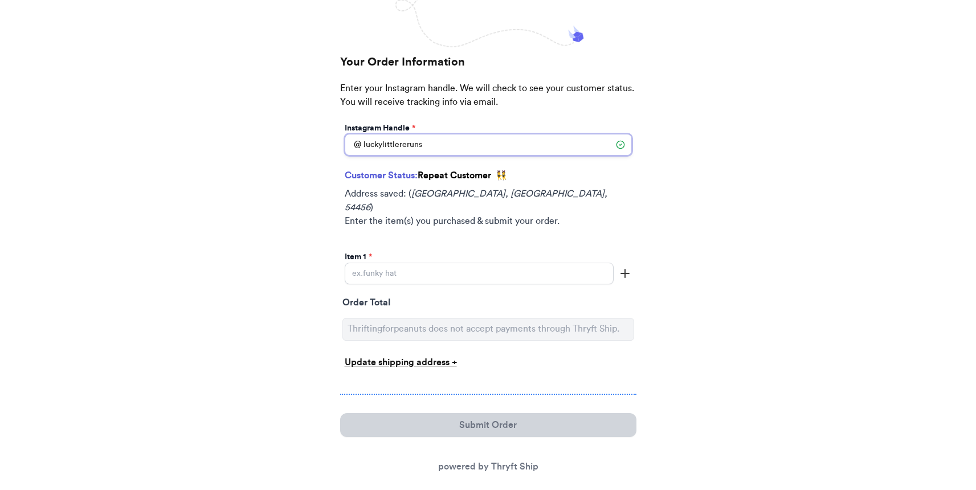
scroll to position [186, 0]
type input "luckylittlereruns"
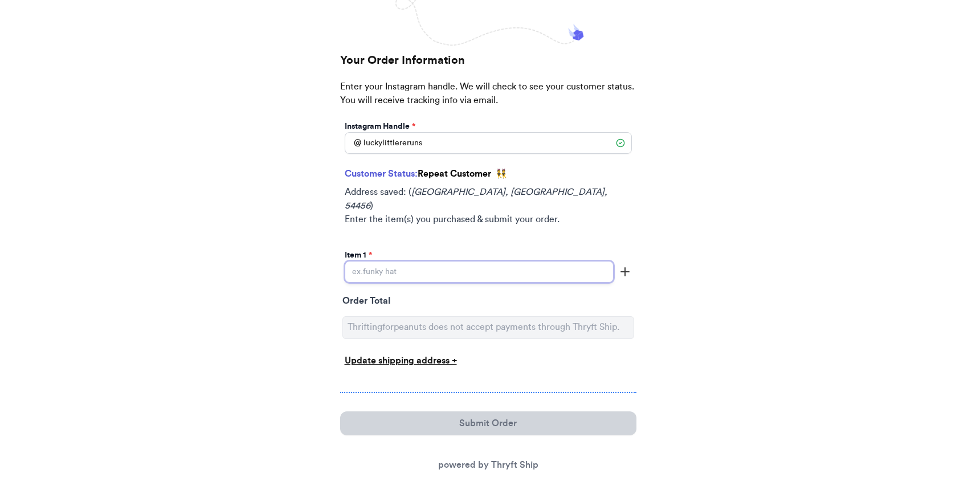
click at [407, 261] on input "Instagram Handle *" at bounding box center [479, 272] width 269 height 22
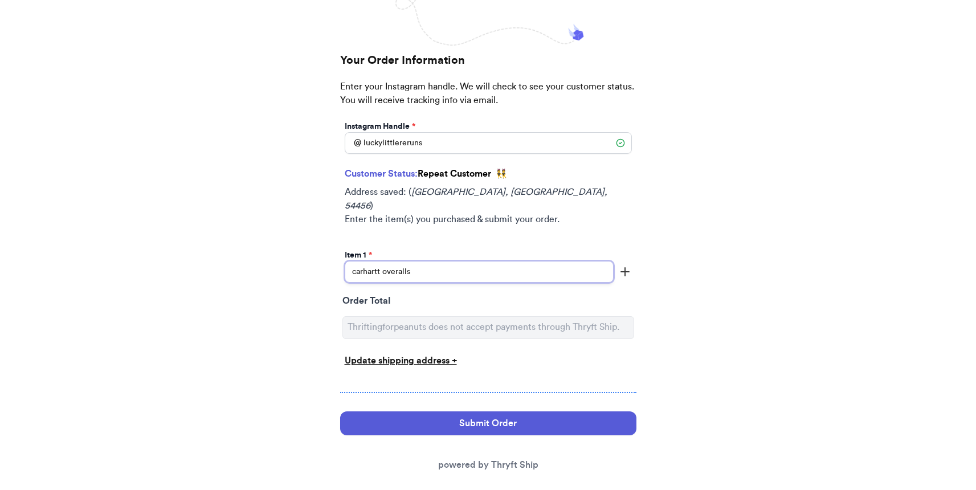
type input "carhartt overalls"
click at [623, 265] on icon "button" at bounding box center [625, 272] width 14 height 14
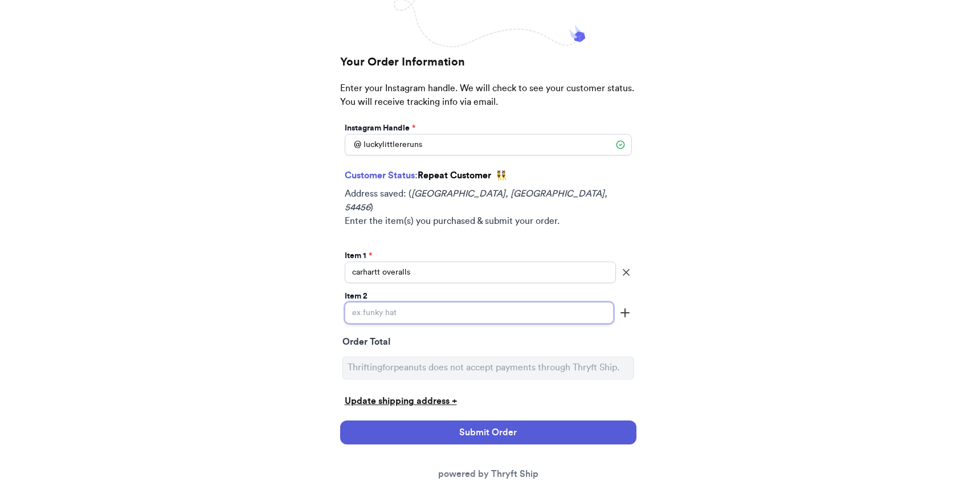
click at [574, 302] on input "Instagram Handle *" at bounding box center [479, 313] width 269 height 22
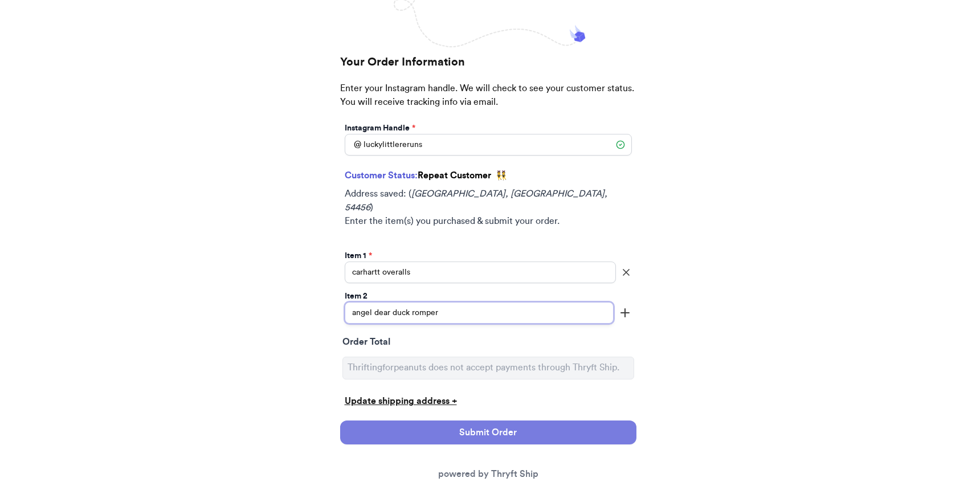
type input "angel dear duck romper"
click at [558, 427] on button "Submit Order" at bounding box center [488, 432] width 296 height 24
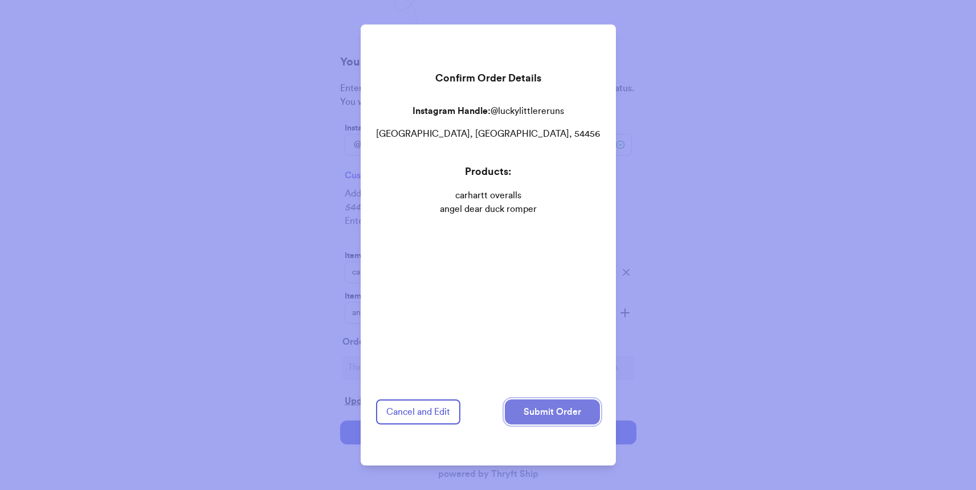
click at [580, 405] on button "Submit Order" at bounding box center [552, 411] width 95 height 25
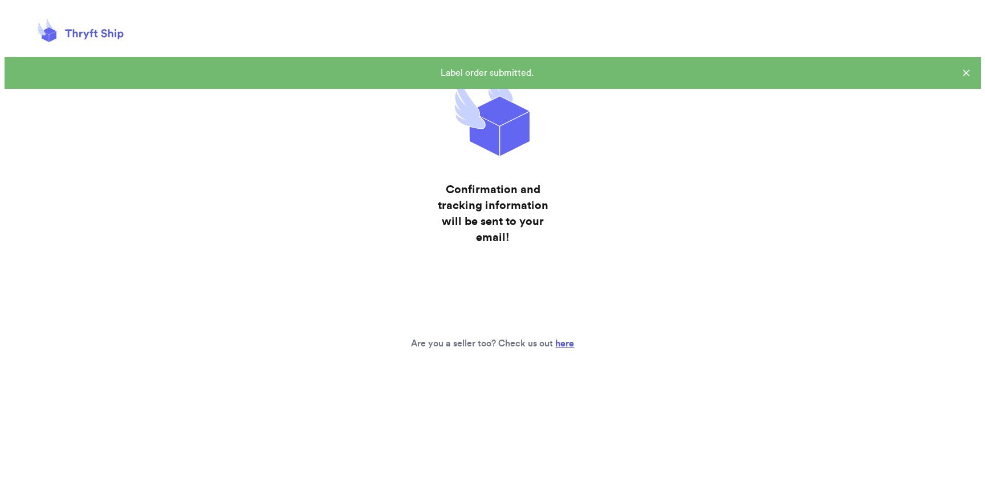
scroll to position [0, 0]
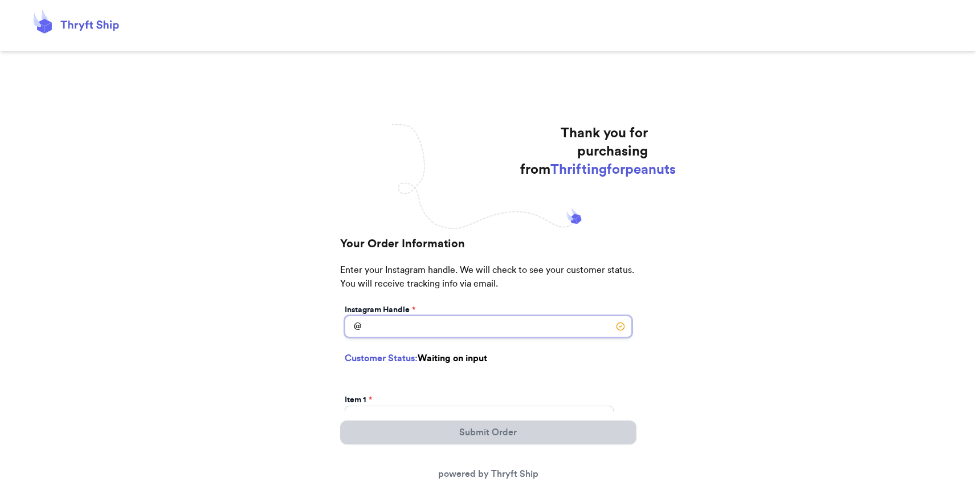
click at [474, 334] on input "Instagram Handle *" at bounding box center [488, 327] width 287 height 22
type input "scottstots.thrift"
select select "AZ"
type input "Queen Creek"
type input "85142"
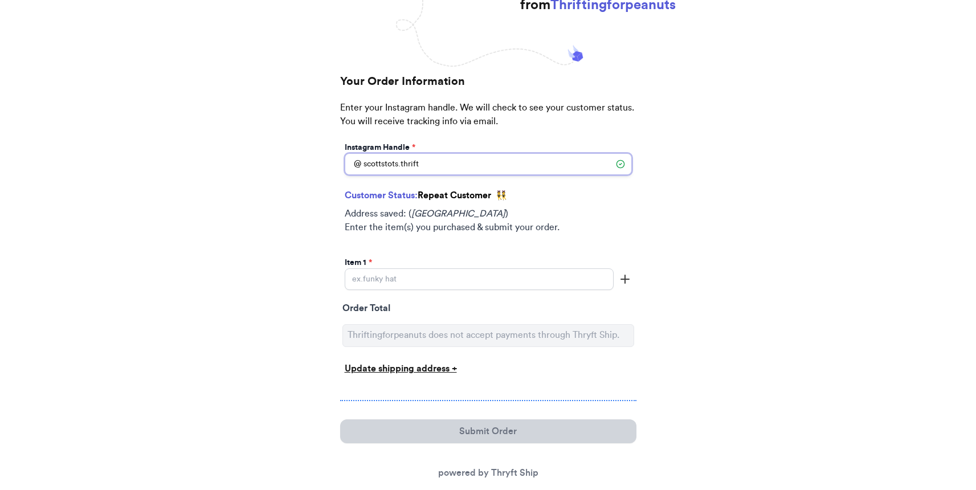
scroll to position [186, 0]
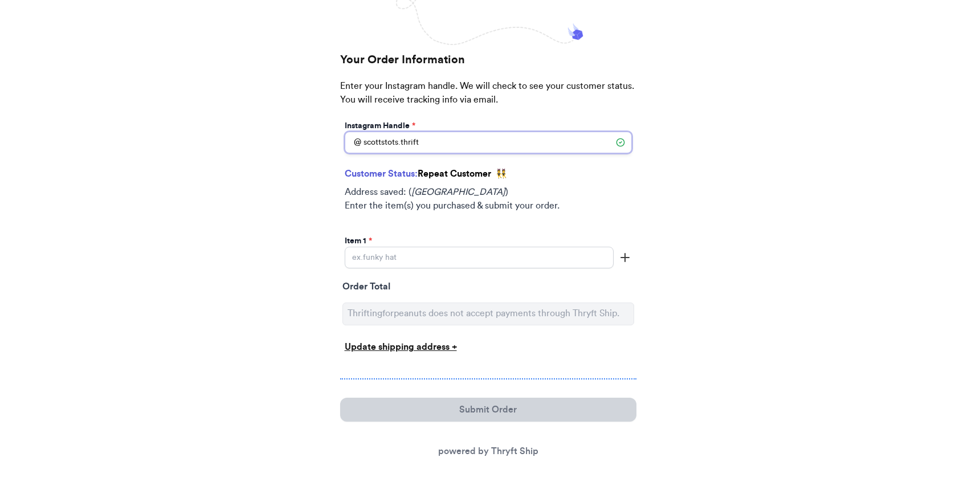
type input "scottstots.thrift"
click at [434, 264] on input "Instagram Handle *" at bounding box center [479, 258] width 269 height 22
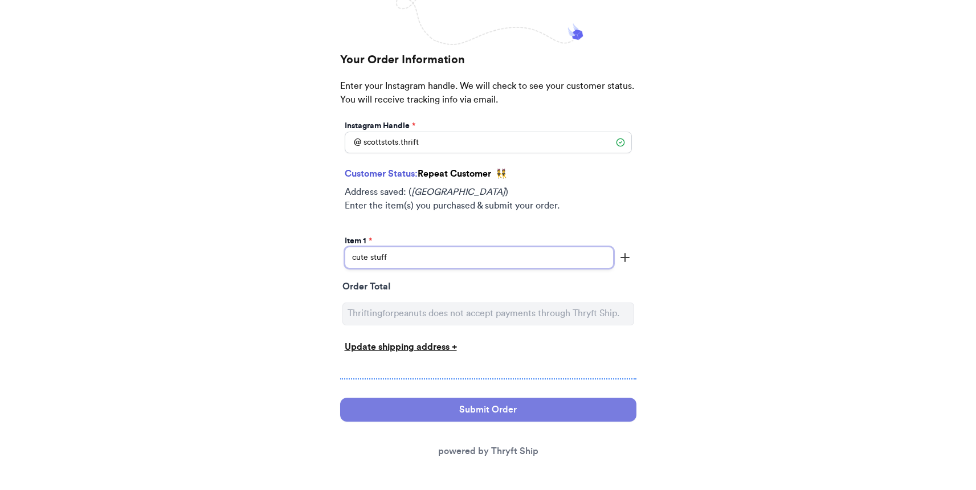
type input "cute stuff"
click at [459, 409] on button "Submit Order" at bounding box center [488, 410] width 296 height 24
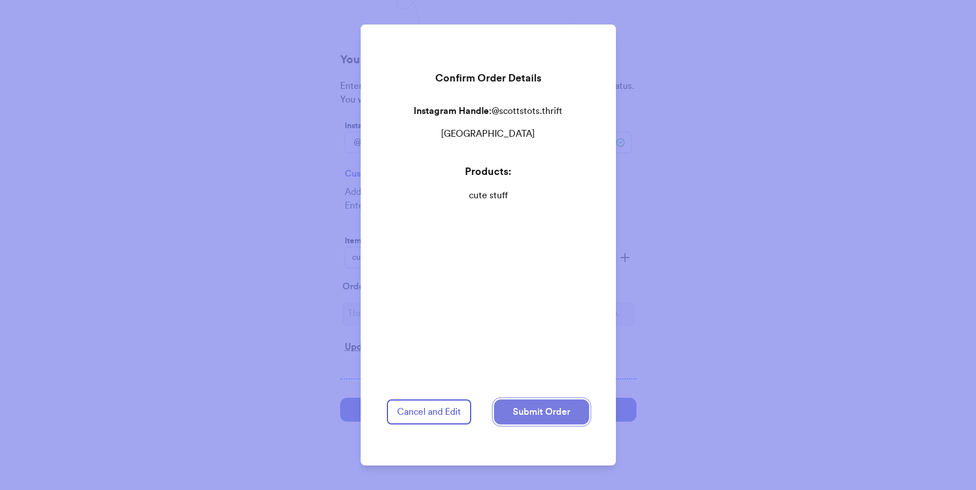
click at [534, 407] on button "Submit Order" at bounding box center [541, 411] width 95 height 25
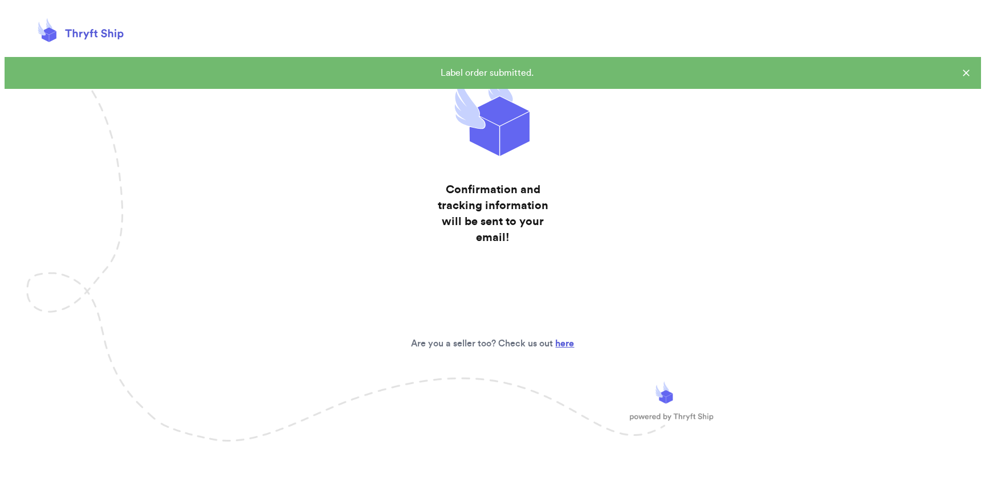
scroll to position [0, 0]
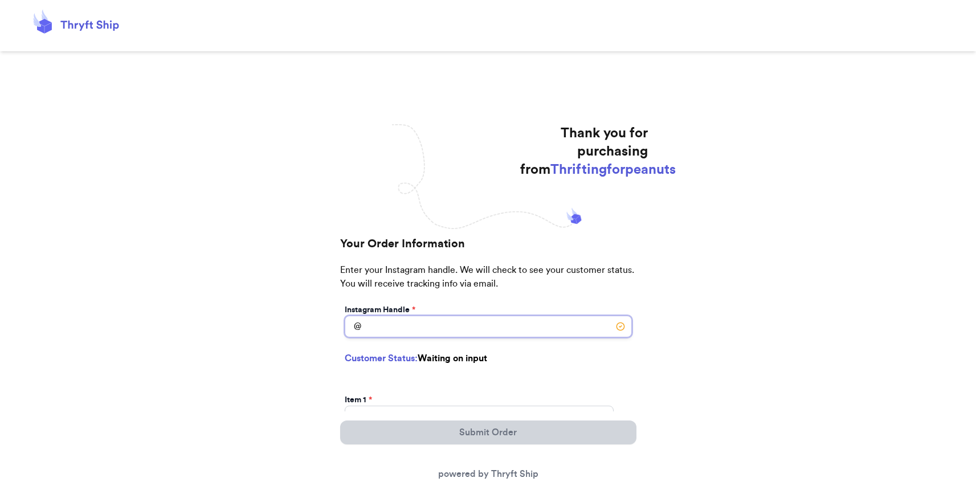
click at [473, 330] on input "Instagram Handle *" at bounding box center [488, 327] width 287 height 22
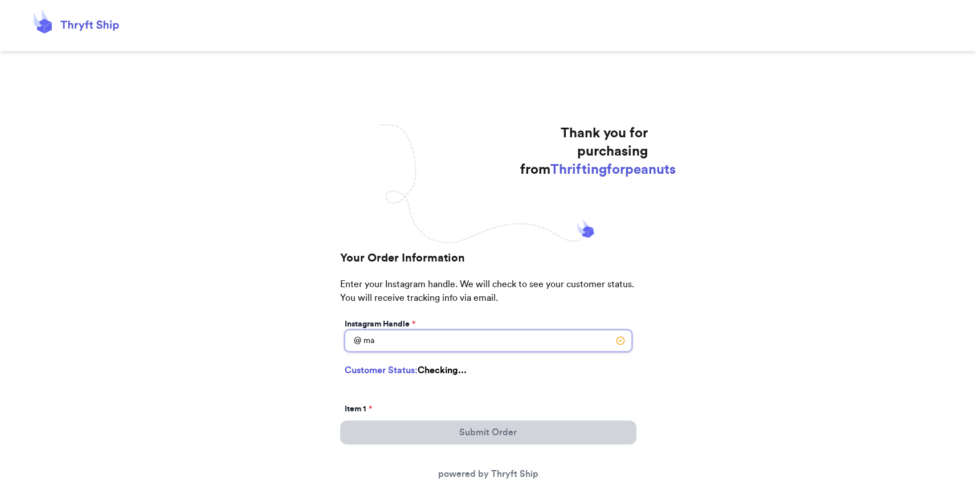
type input "m"
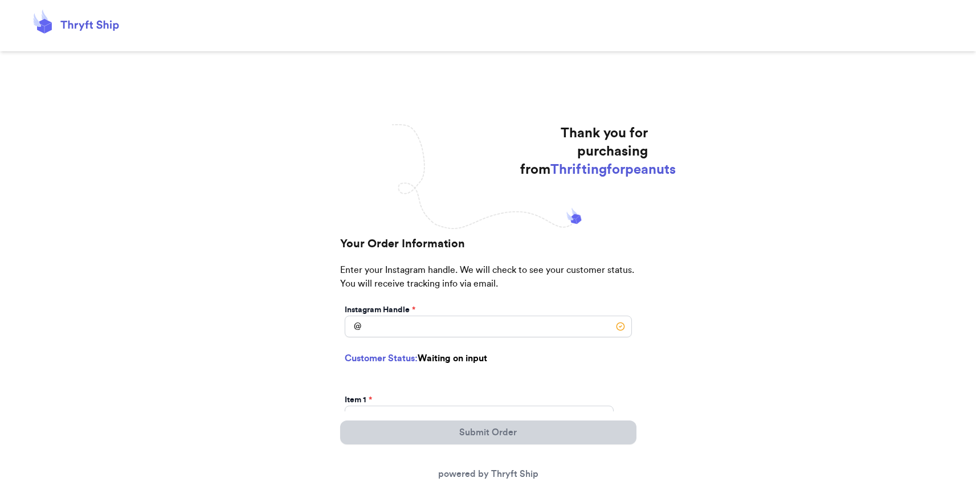
click at [430, 314] on div "Instagram Handle *" at bounding box center [488, 309] width 287 height 11
click at [430, 319] on input "Instagram Handle *" at bounding box center [488, 327] width 287 height 22
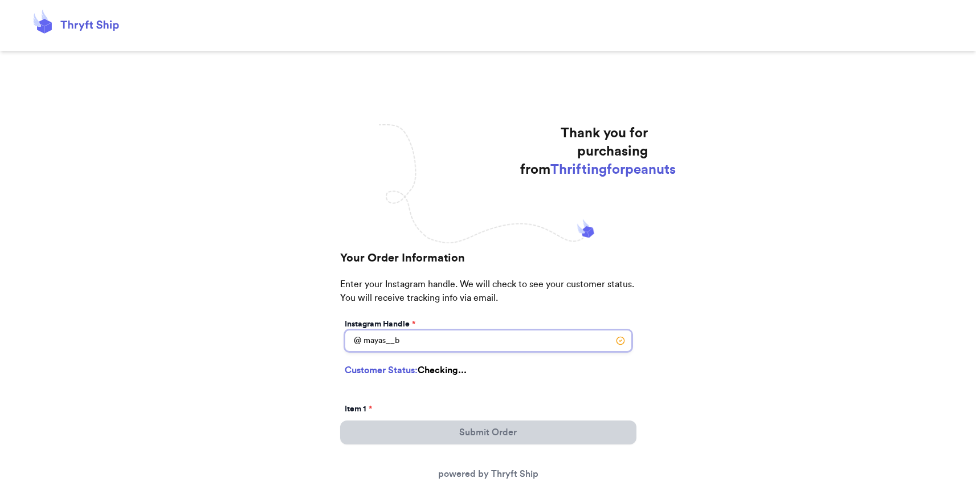
type input "mayas__bs"
select select "CA"
type input "Berkeley"
type input "94710"
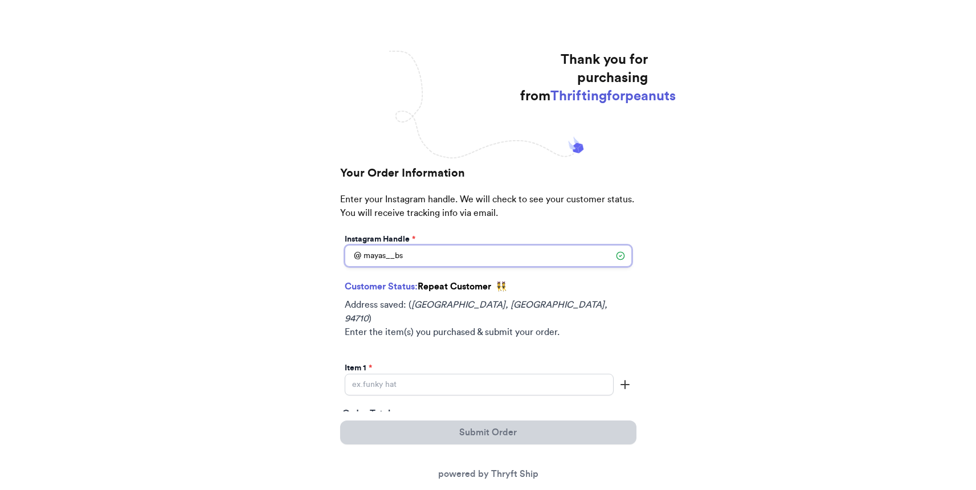
scroll to position [186, 0]
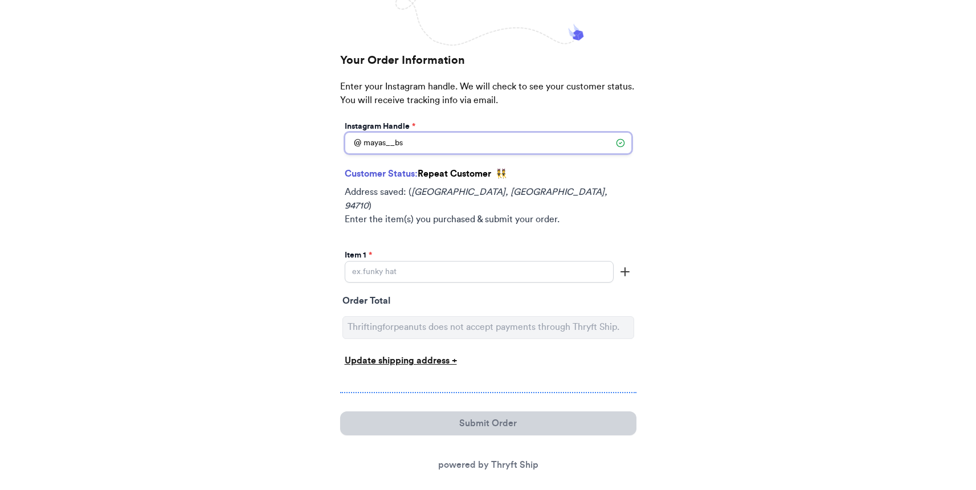
type input "mayas__bs"
click at [397, 263] on input "Instagram Handle *" at bounding box center [479, 272] width 269 height 22
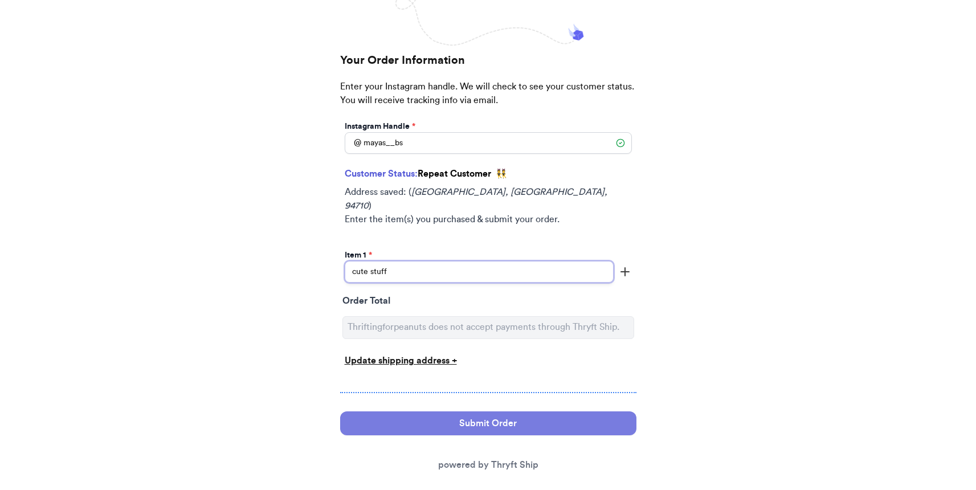
type input "cute stuff"
click at [439, 412] on button "Submit Order" at bounding box center [488, 423] width 296 height 24
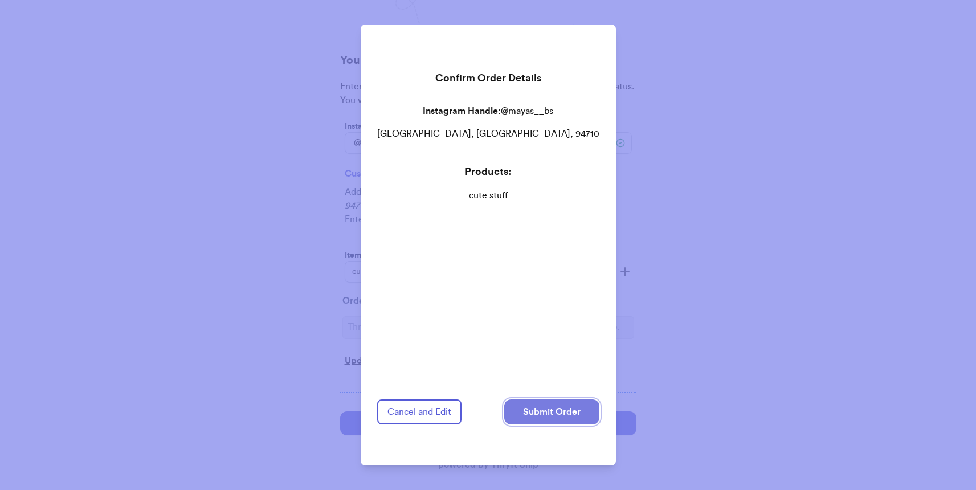
click at [534, 407] on button "Submit Order" at bounding box center [551, 411] width 95 height 25
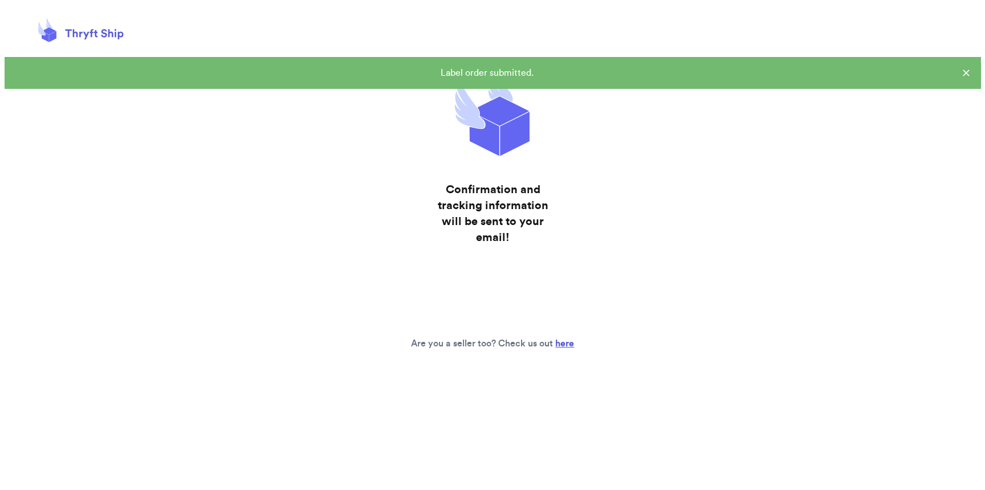
scroll to position [0, 0]
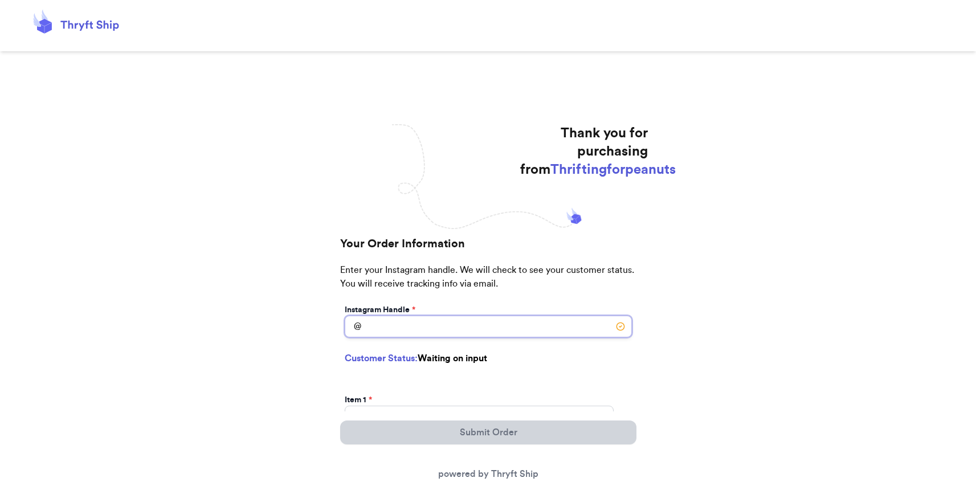
click at [423, 317] on input "Instagram Handle *" at bounding box center [488, 327] width 287 height 22
type input "littlesomethingsrva"
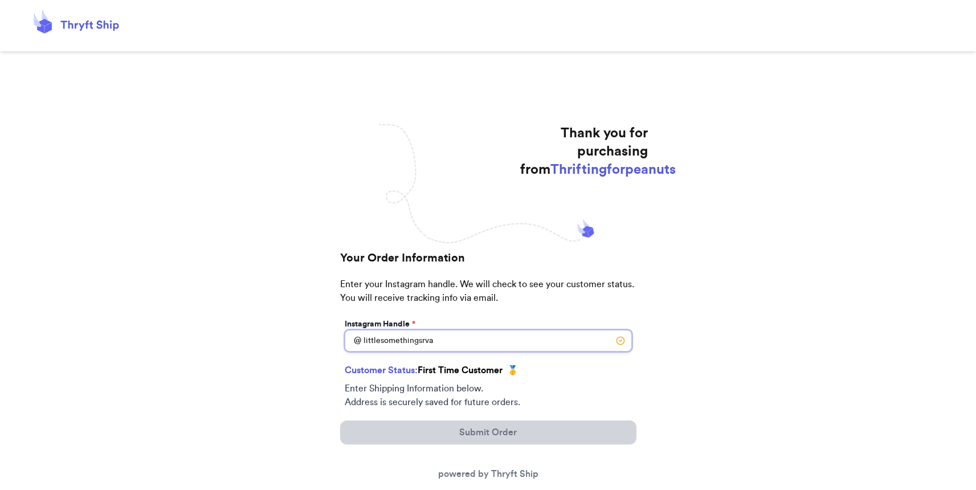
click at [454, 341] on input "littlesomethingsrva" at bounding box center [488, 341] width 287 height 22
